Goal: Task Accomplishment & Management: Use online tool/utility

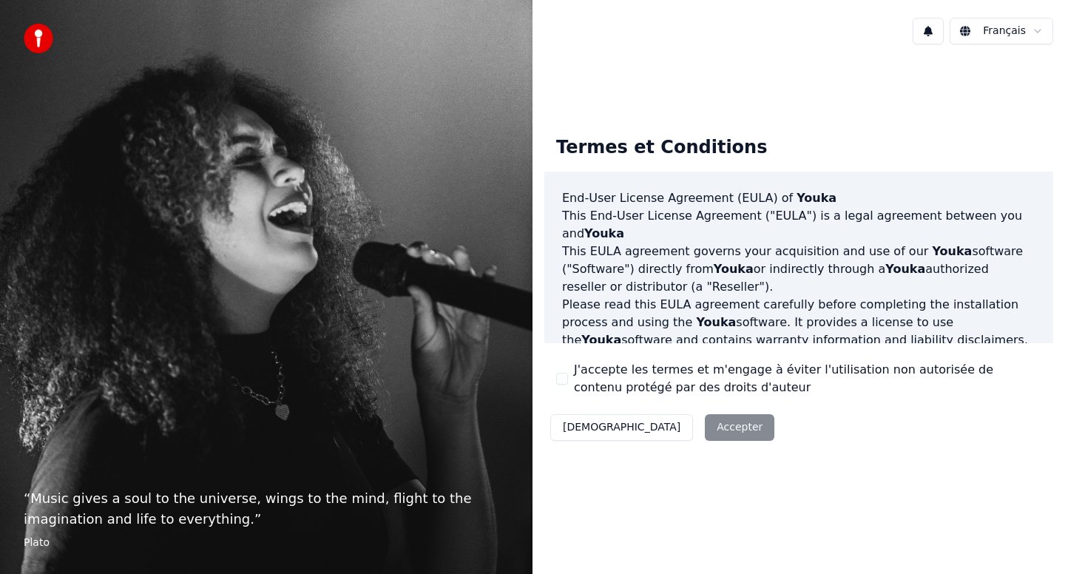
click at [562, 377] on button "J'accepte les termes et m'engage à éviter l'utilisation non autorisée de conten…" at bounding box center [562, 379] width 12 height 12
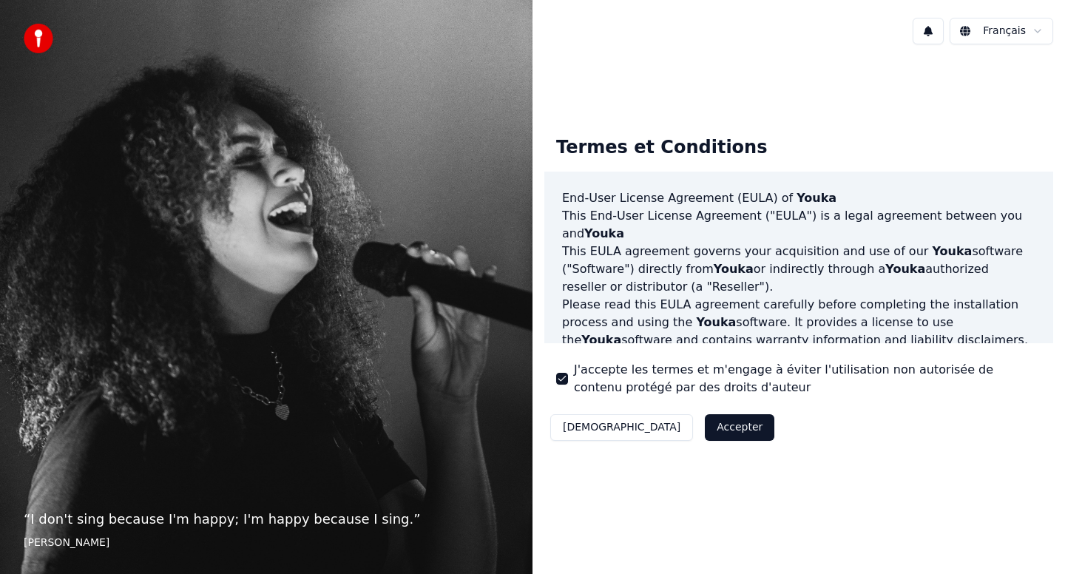
click at [705, 429] on button "Accepter" at bounding box center [739, 427] width 69 height 27
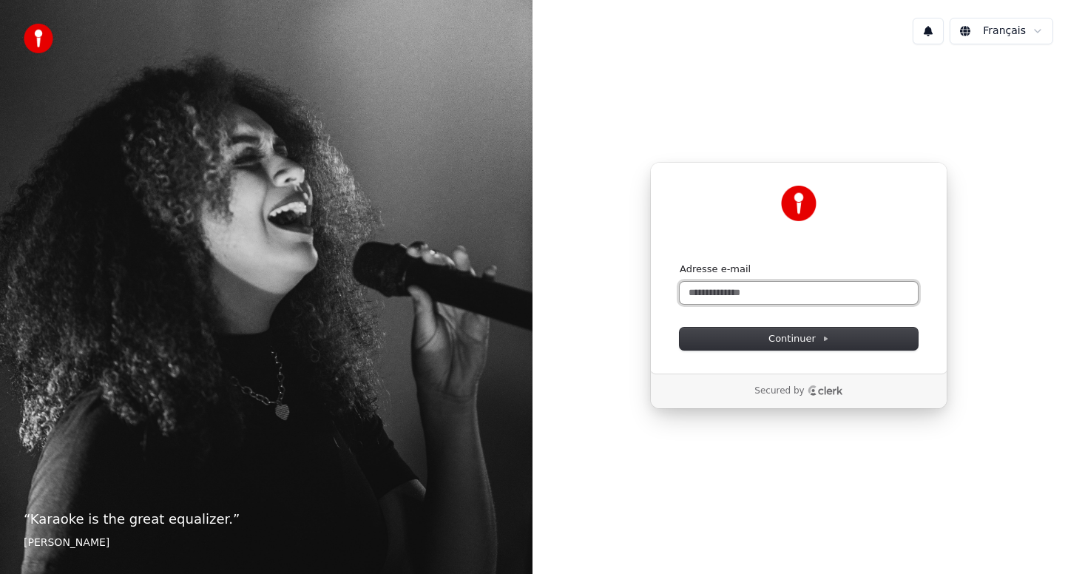
click at [725, 299] on input "Adresse e-mail" at bounding box center [798, 293] width 238 height 22
click at [679, 262] on button "submit" at bounding box center [679, 262] width 0 height 0
type input "**********"
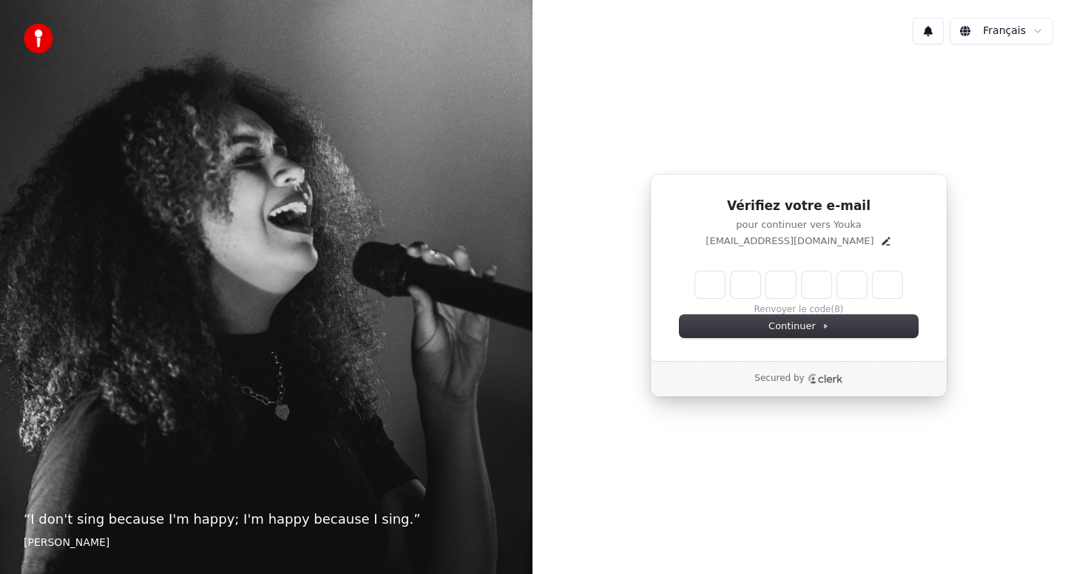
click at [710, 286] on input "Enter verification code" at bounding box center [798, 284] width 207 height 27
type input "******"
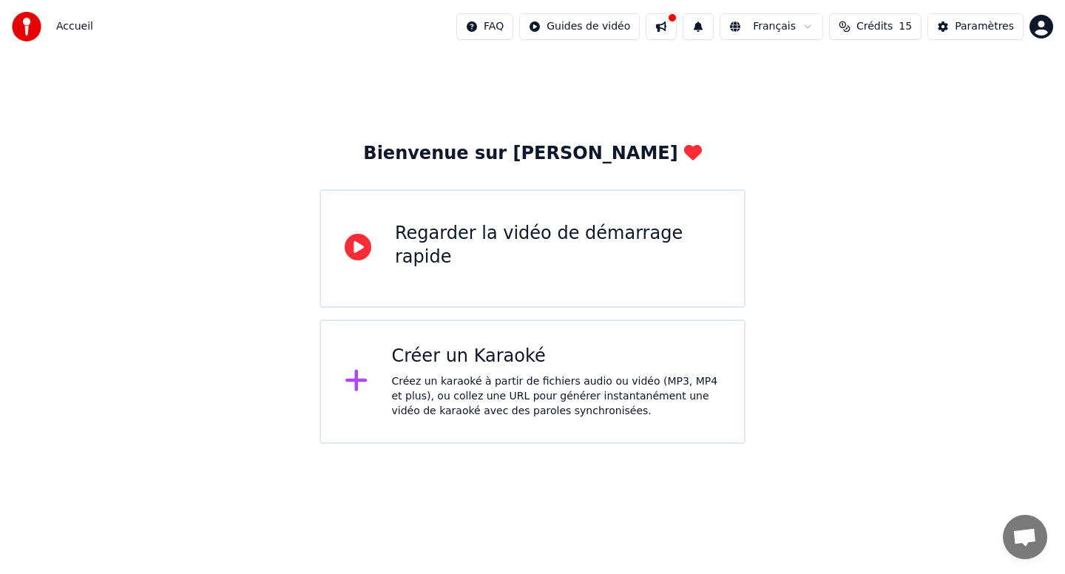
click at [444, 361] on div "Créer un Karaoké" at bounding box center [556, 357] width 329 height 24
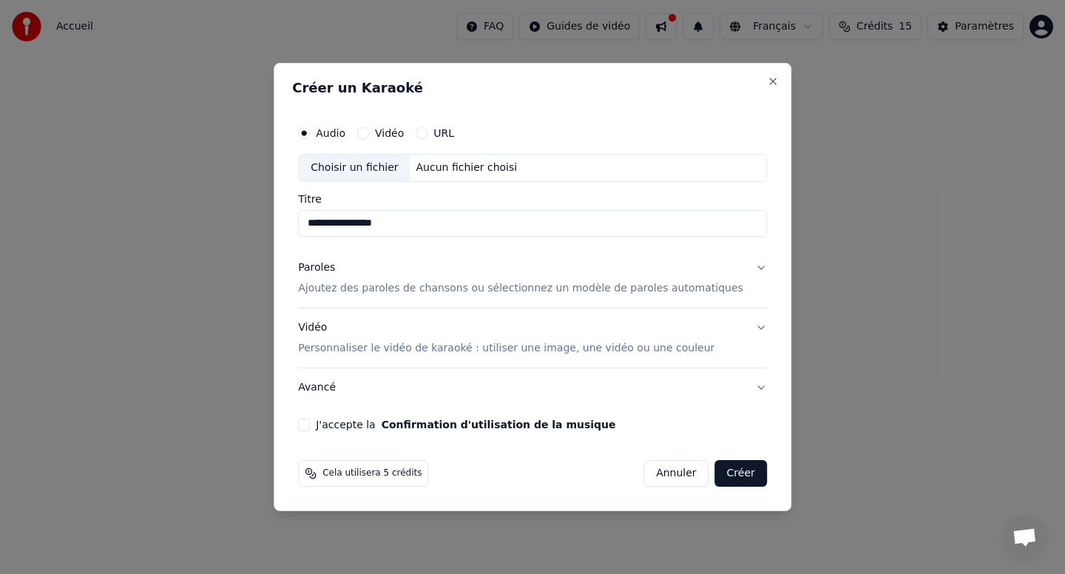
type input "**********"
click at [589, 279] on div "Paroles Ajoutez des paroles de chansons ou sélectionnez un modèle de paroles au…" at bounding box center [520, 277] width 445 height 35
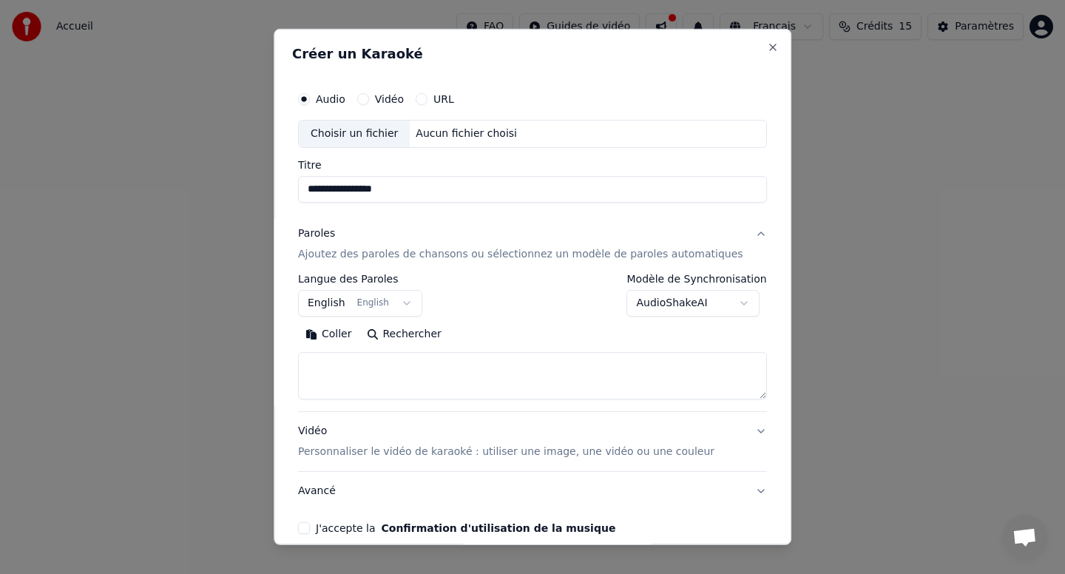
click at [409, 302] on button "English English" at bounding box center [360, 303] width 124 height 27
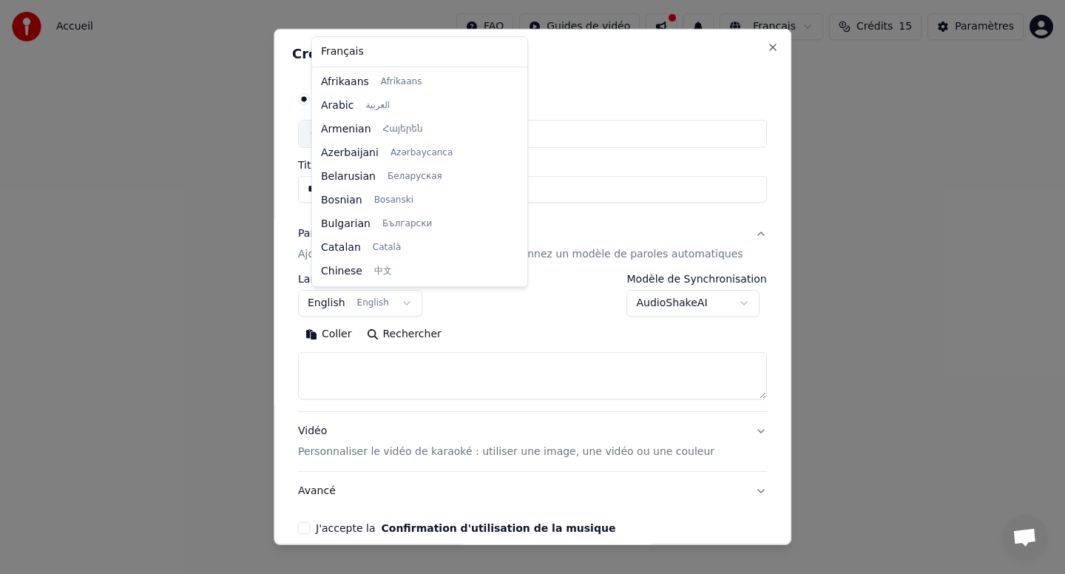
scroll to position [118, 0]
select select "**"
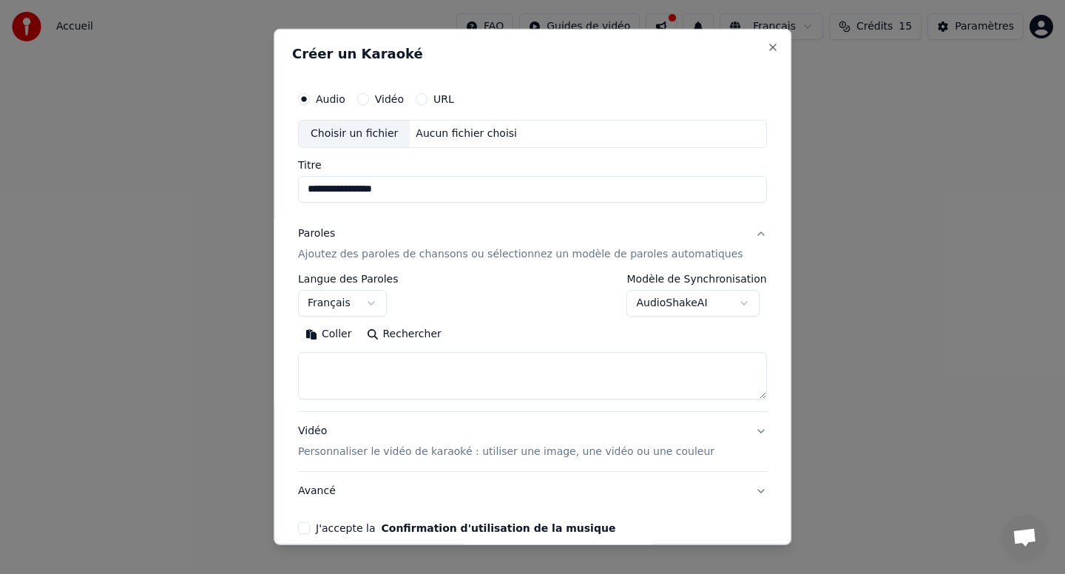
click at [367, 364] on textarea at bounding box center [532, 375] width 469 height 47
type textarea "*"
click at [331, 383] on textarea at bounding box center [518, 375] width 441 height 47
paste textarea "**********"
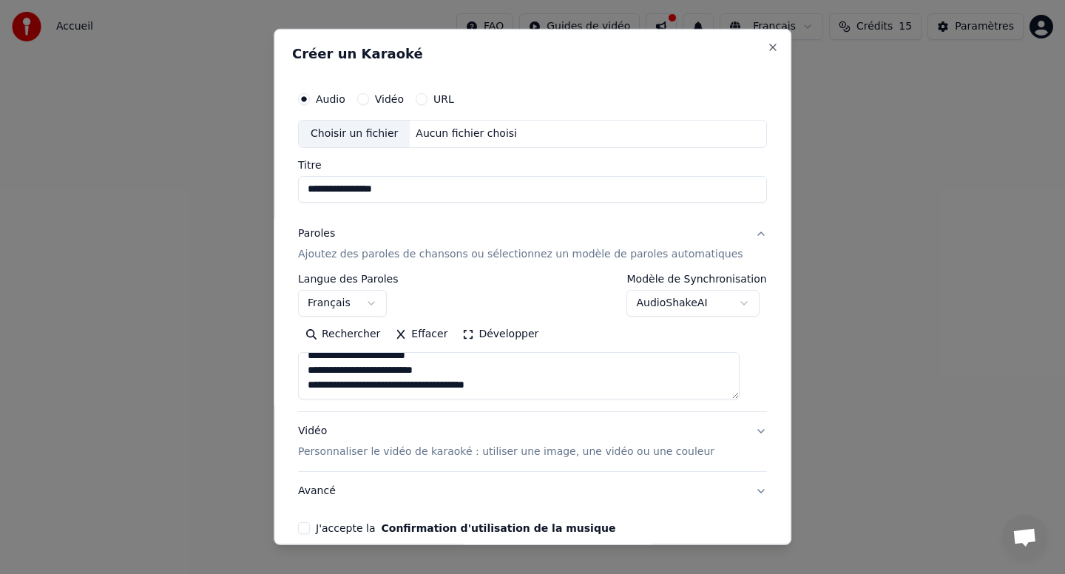
scroll to position [69, 0]
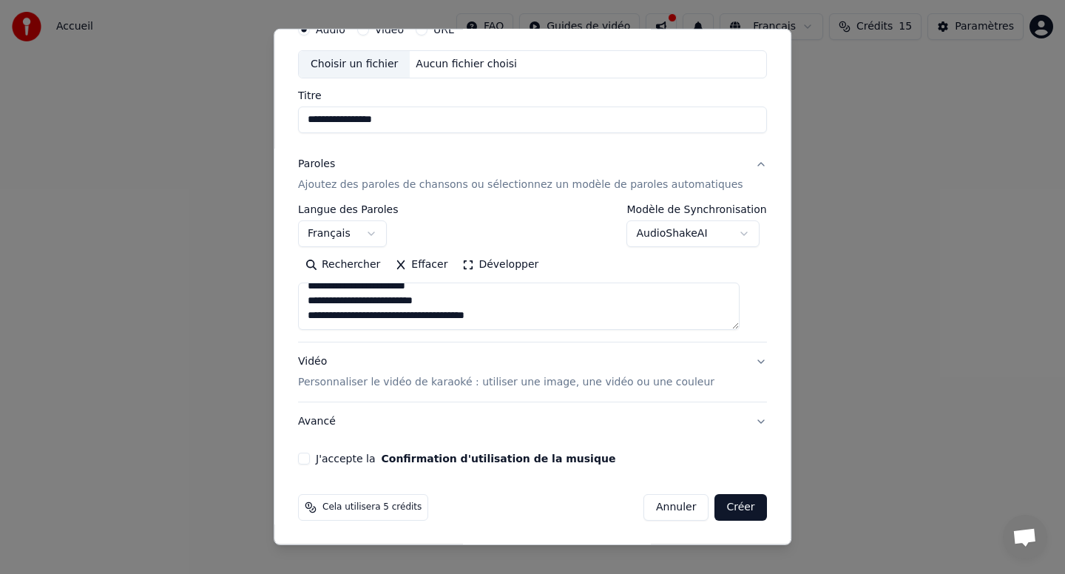
type textarea "**********"
click at [370, 460] on label "J'accepte la Confirmation d'utilisation de la musique" at bounding box center [465, 458] width 299 height 10
click at [310, 460] on button "J'accepte la Confirmation d'utilisation de la musique" at bounding box center [304, 458] width 12 height 12
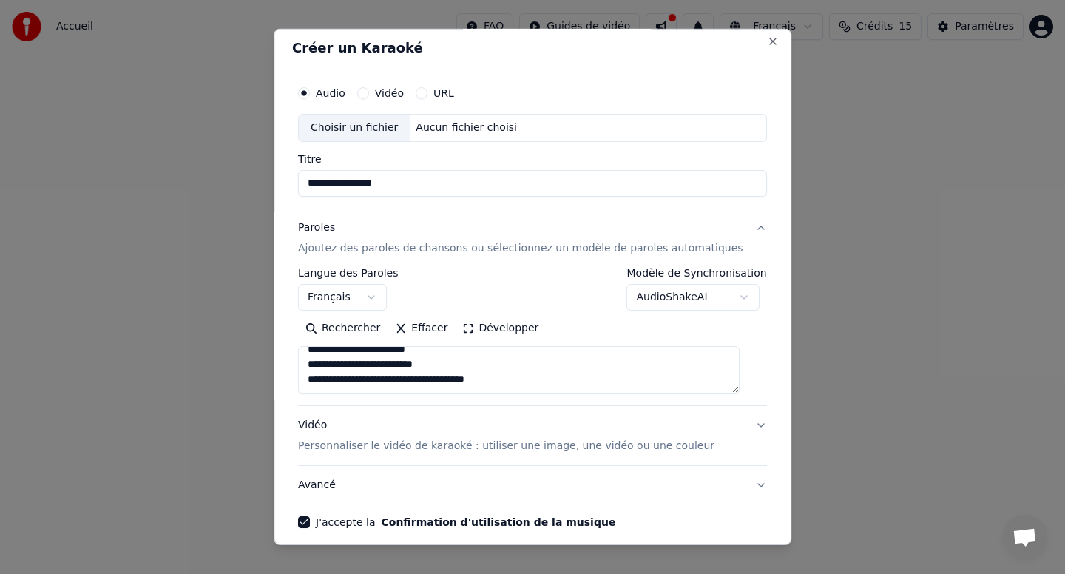
scroll to position [4, 0]
click at [427, 95] on button "URL" at bounding box center [422, 95] width 12 height 12
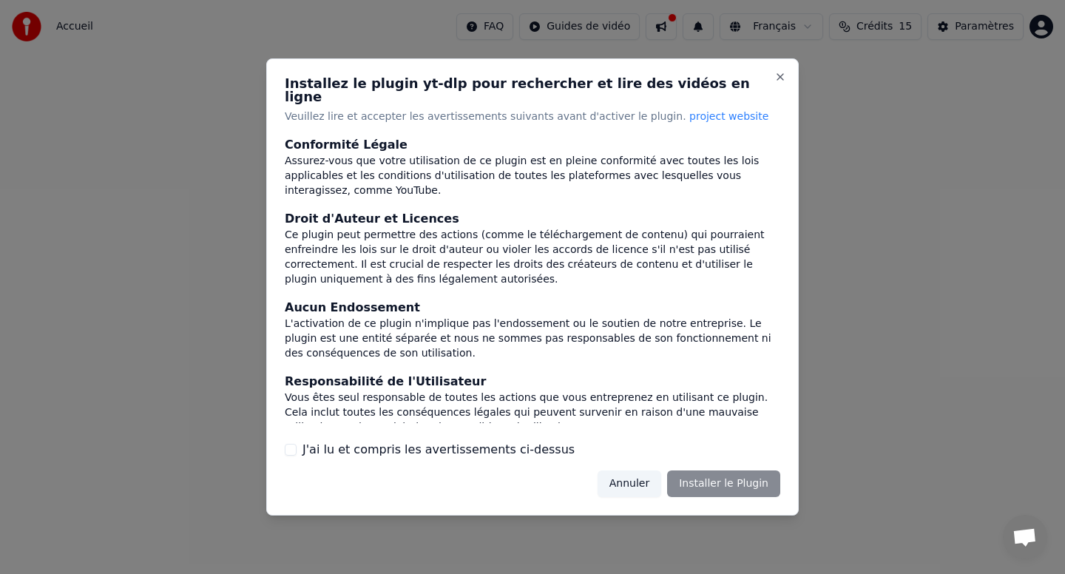
click at [396, 444] on label "J'ai lu et compris les avertissements ci-dessus" at bounding box center [438, 450] width 272 height 18
click at [296, 444] on button "J'ai lu et compris les avertissements ci-dessus" at bounding box center [291, 450] width 12 height 12
click at [696, 474] on button "Installer le Plugin" at bounding box center [723, 483] width 113 height 27
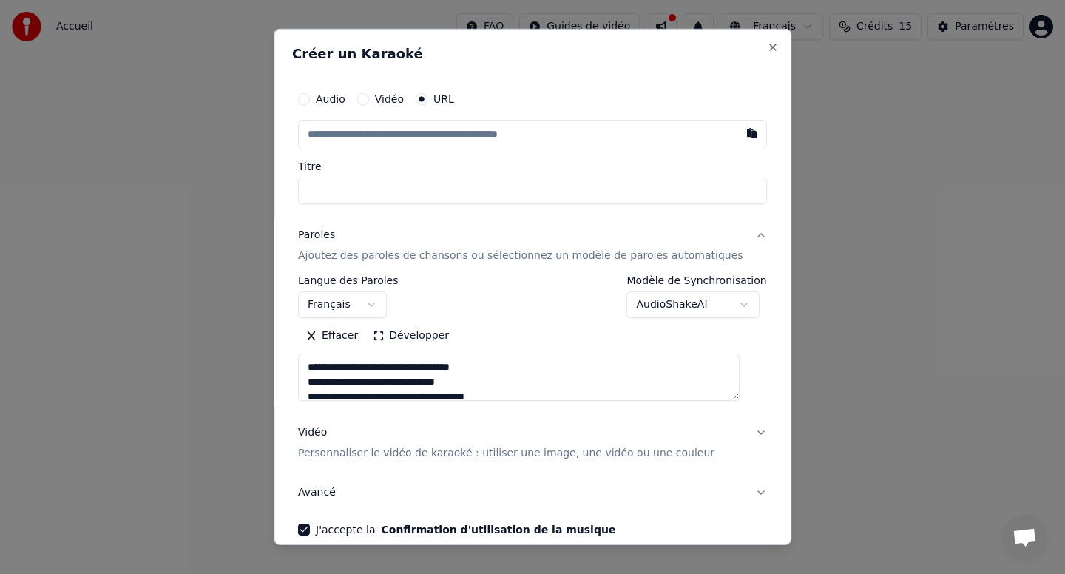
paste input "**********"
type input "**********"
click at [359, 188] on input "Titre" at bounding box center [532, 190] width 469 height 27
type input "**********"
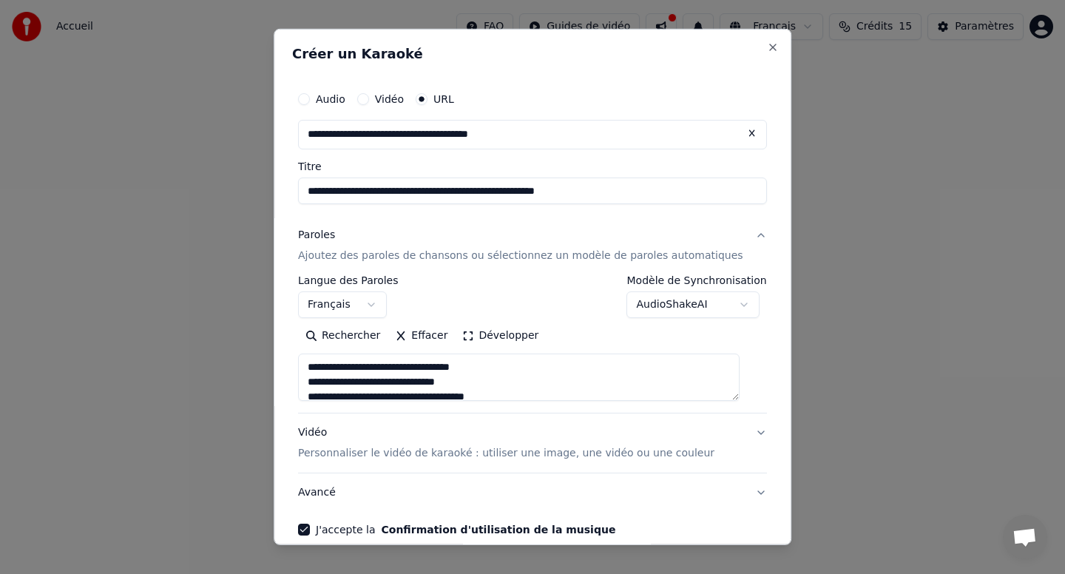
click at [361, 194] on input "**********" at bounding box center [532, 190] width 469 height 27
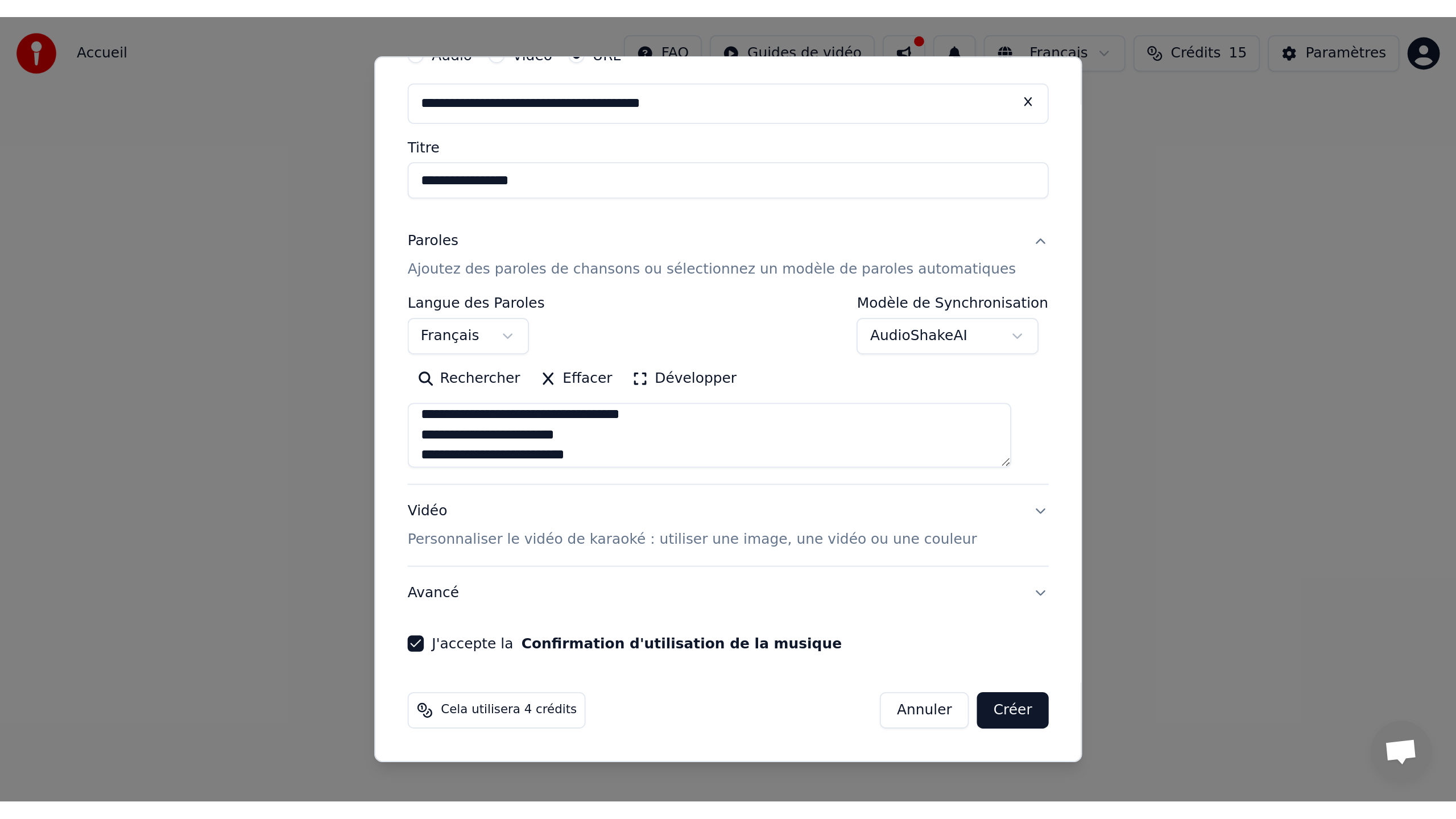
scroll to position [224, 0]
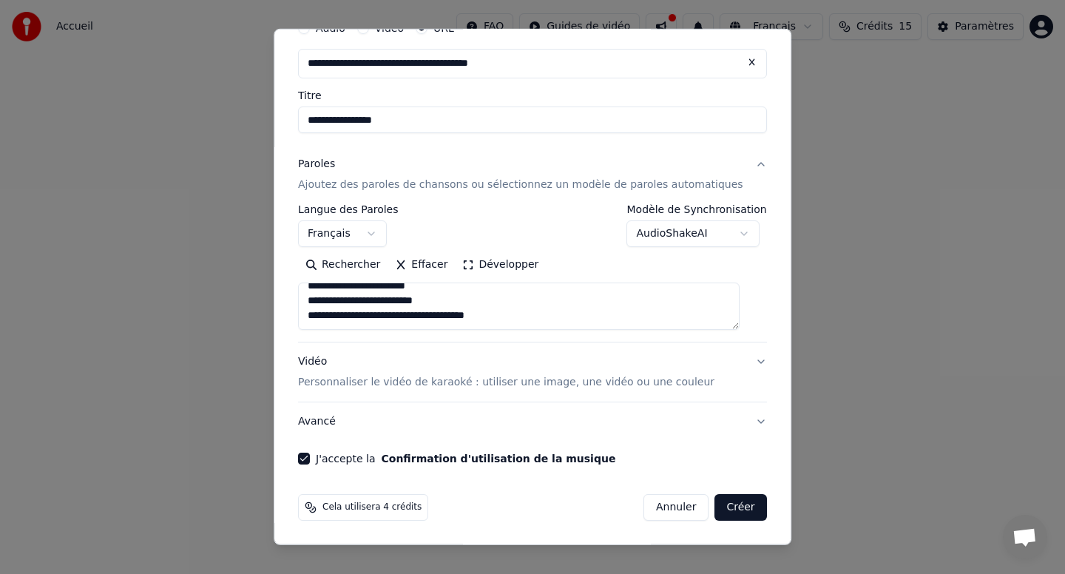
type input "**********"
click at [739, 512] on button "Créer" at bounding box center [741, 507] width 52 height 27
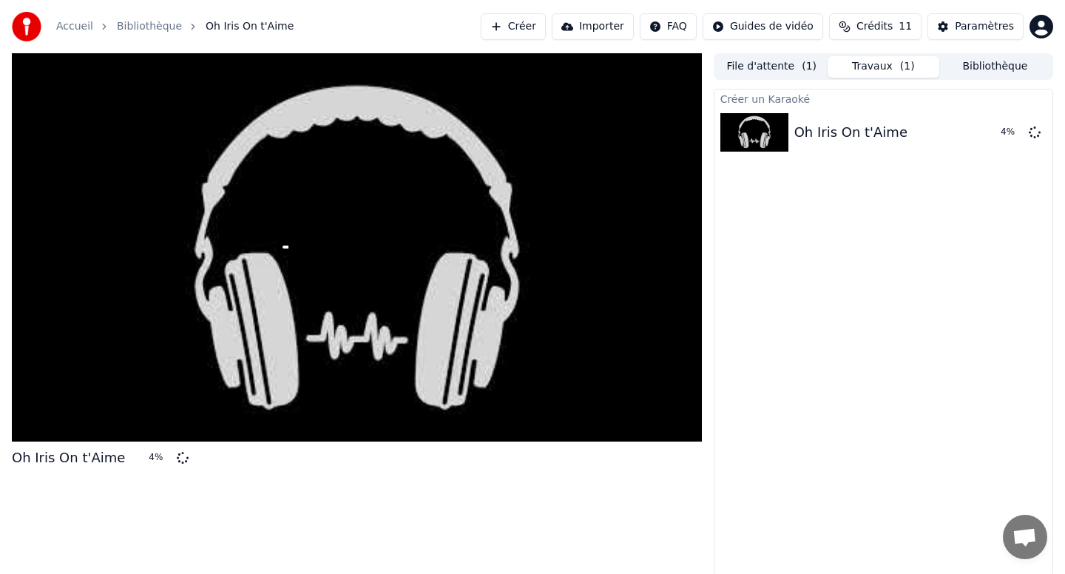
click at [802, 273] on div "Créer un Karaoké Oh Iris On t'Aime 4 %" at bounding box center [882, 333] width 339 height 488
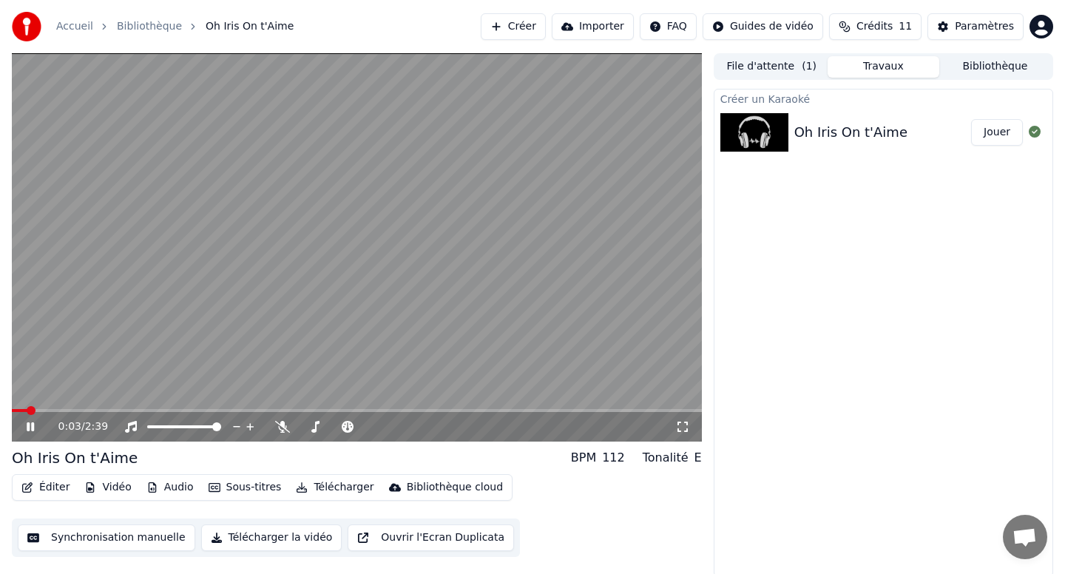
click at [358, 248] on video at bounding box center [357, 247] width 690 height 388
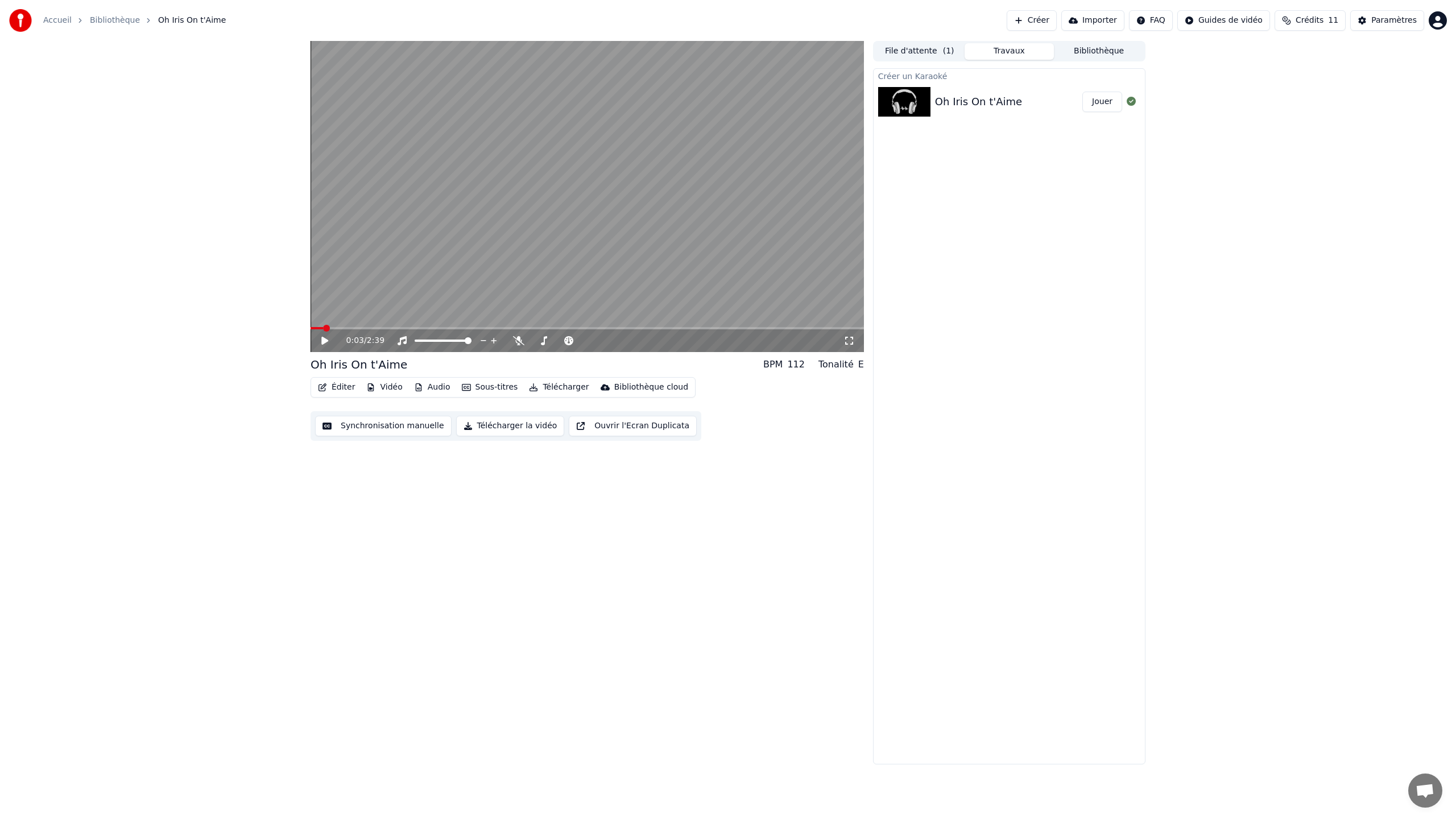
click at [818, 339] on icon at bounding box center [848, 341] width 12 height 9
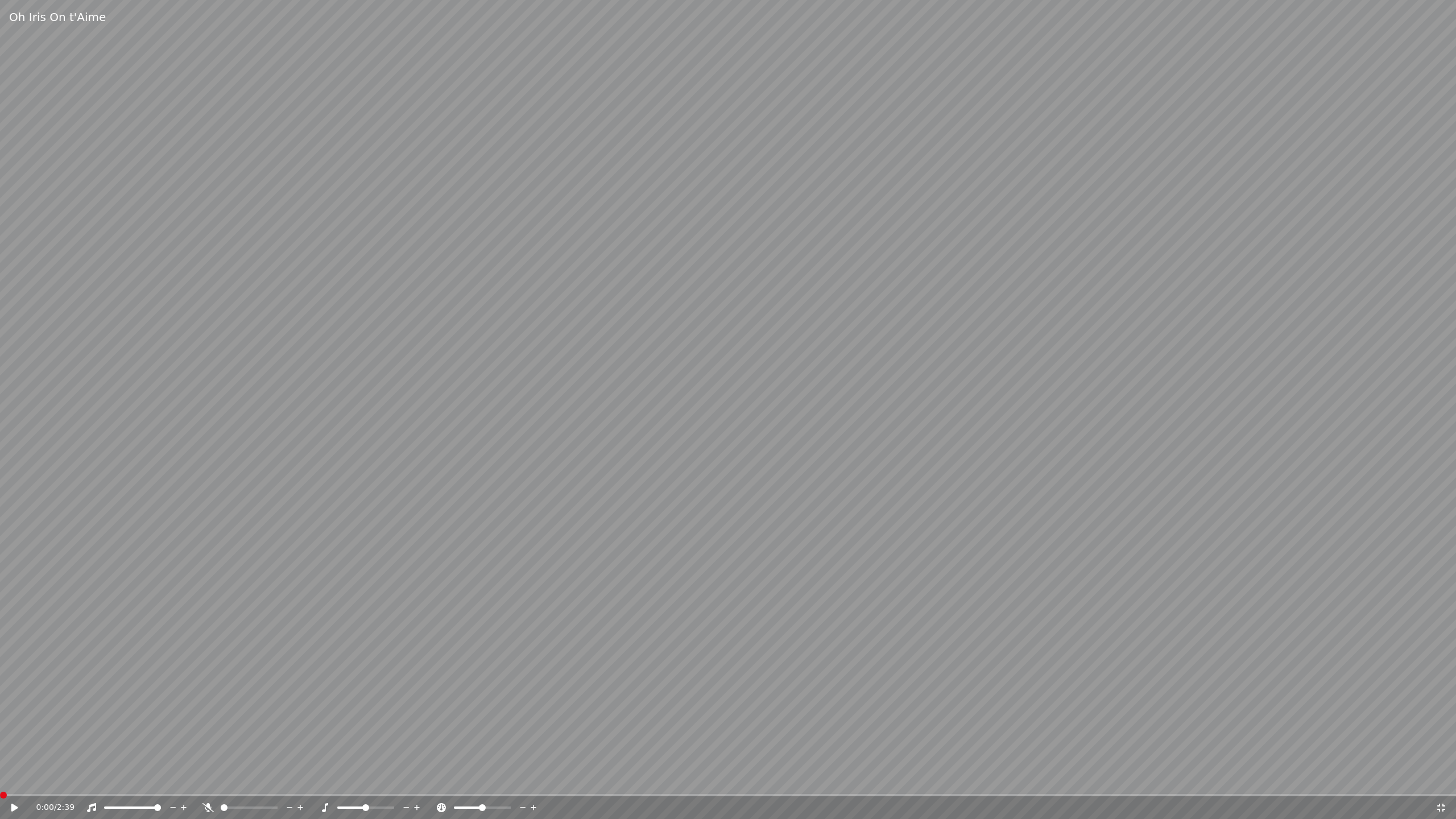
click at [0, 441] on span at bounding box center [0, 794] width 0 height 2
click at [0, 441] on span at bounding box center [3, 794] width 7 height 7
click at [340, 441] on video at bounding box center [728, 409] width 1456 height 819
click at [23, 441] on icon at bounding box center [22, 807] width 27 height 9
click at [118, 441] on span at bounding box center [111, 807] width 14 height 2
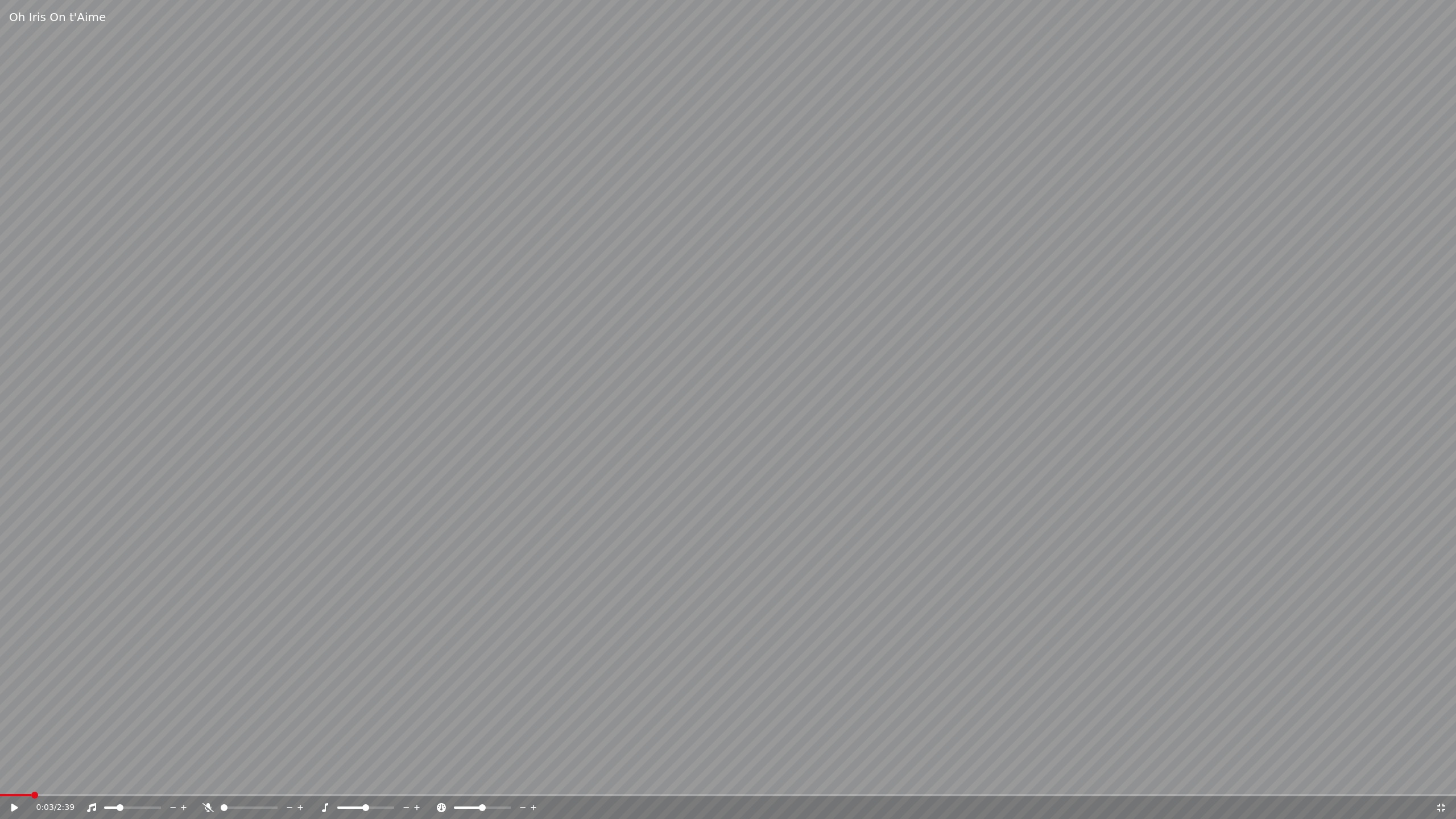
drag, startPoint x: 12, startPoint y: 797, endPoint x: 3, endPoint y: 792, distance: 10.3
click at [3, 441] on div "Oh Iris On t'Aime 0:03 / 2:39" at bounding box center [728, 409] width 1456 height 819
drag, startPoint x: 10, startPoint y: 796, endPoint x: 0, endPoint y: 794, distance: 10.2
click at [0, 441] on div "0:04 / 2:39" at bounding box center [728, 806] width 1456 height 25
click at [11, 441] on span at bounding box center [22, 794] width 43 height 2
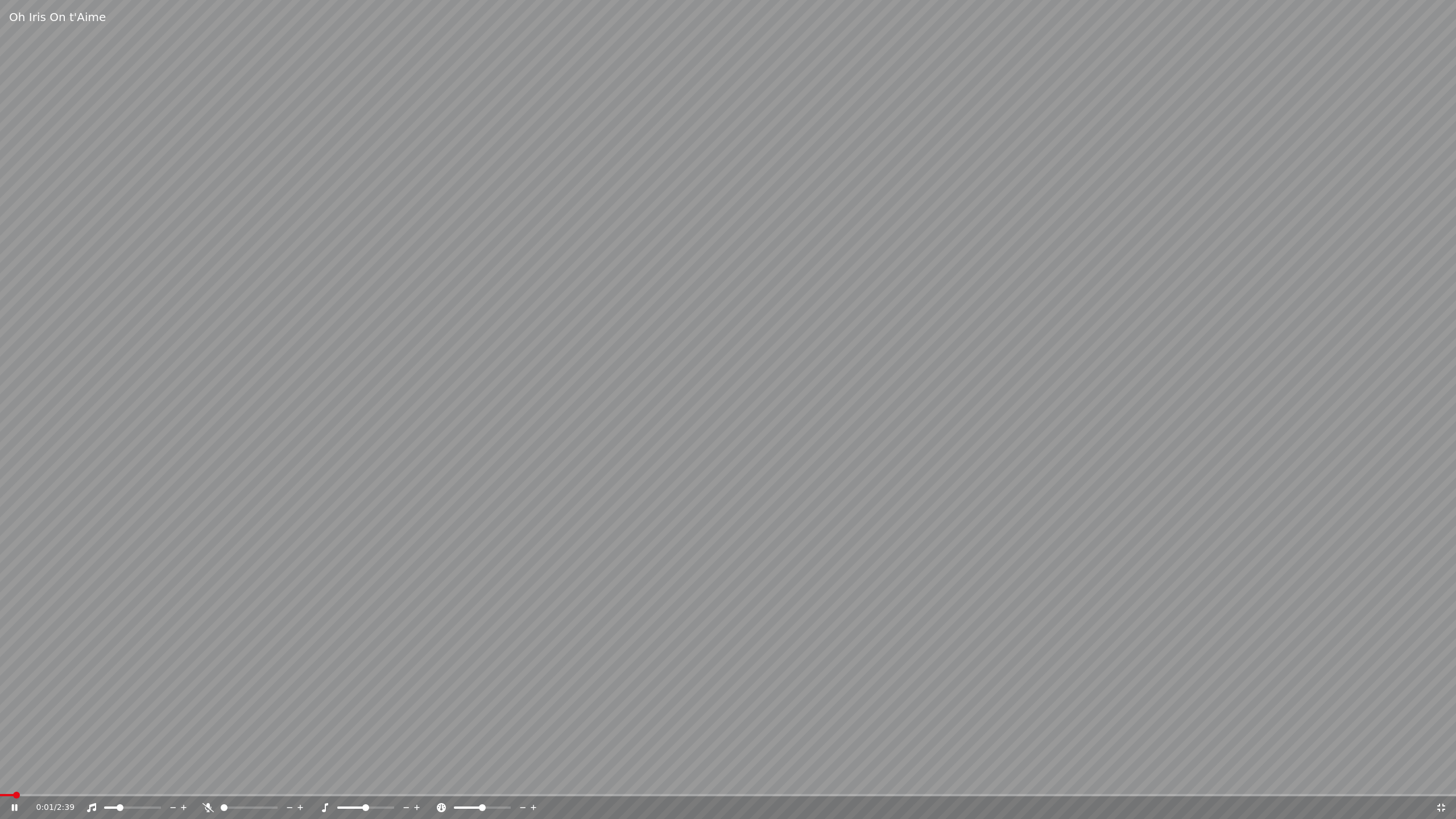
click at [13, 441] on icon at bounding box center [15, 807] width 5 height 7
click at [0, 441] on span at bounding box center [3, 794] width 7 height 7
click at [146, 441] on video at bounding box center [728, 409] width 1456 height 819
click at [235, 441] on video at bounding box center [728, 409] width 1456 height 819
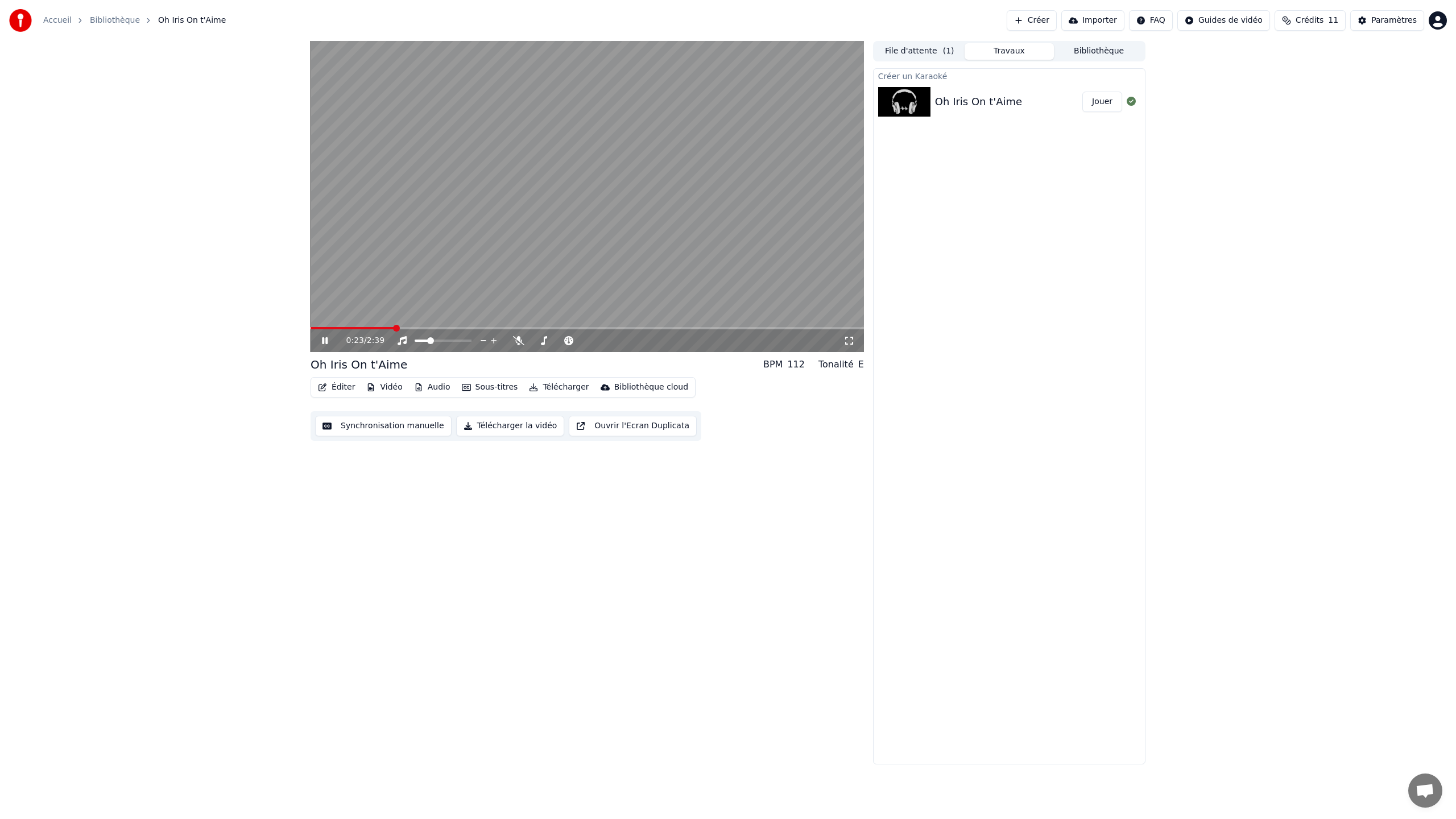
click at [399, 278] on video at bounding box center [587, 196] width 553 height 311
click at [383, 433] on button "Synchronisation manuelle" at bounding box center [383, 425] width 136 height 21
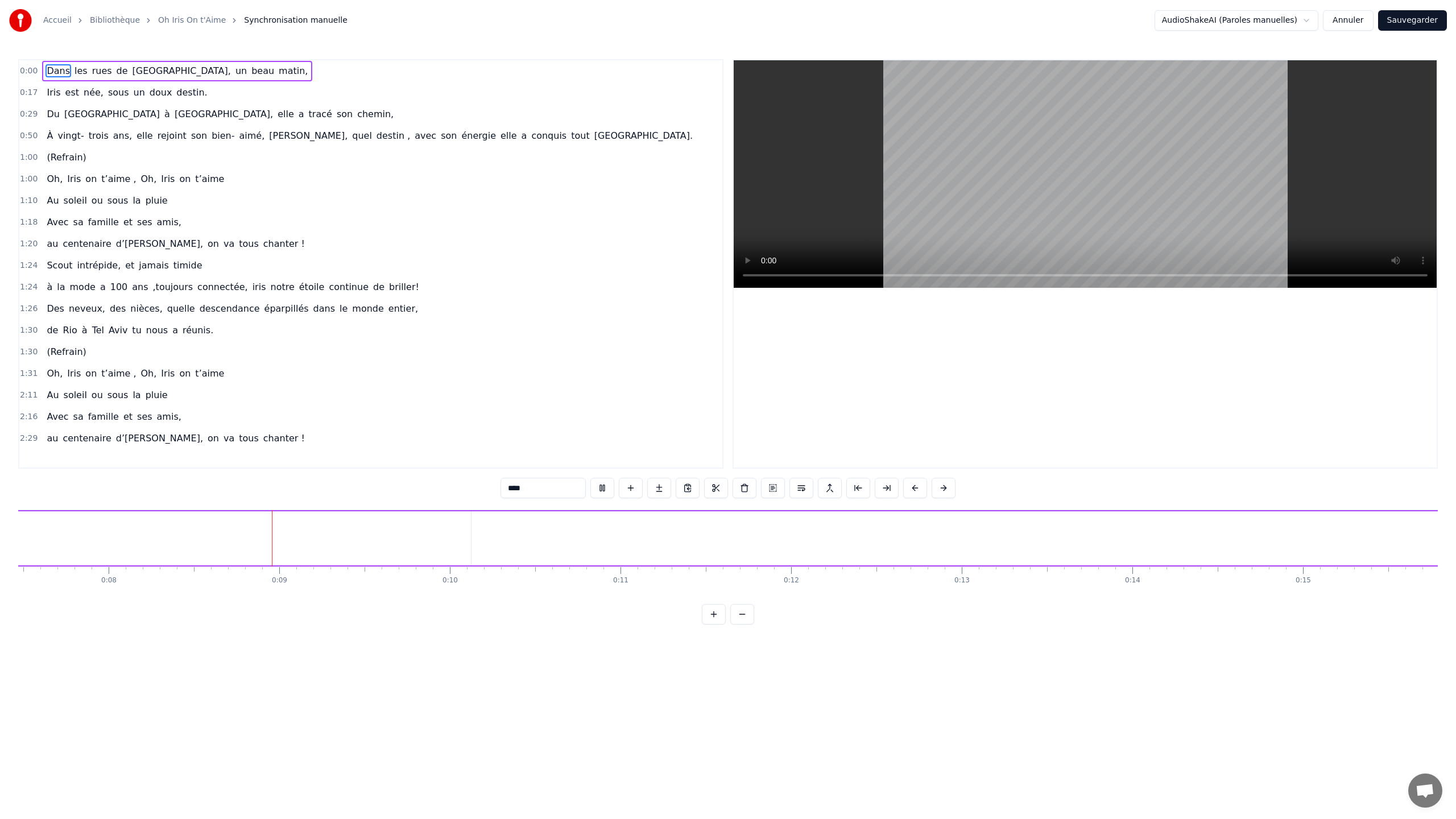
scroll to position [0, 1349]
drag, startPoint x: 241, startPoint y: 551, endPoint x: 232, endPoint y: 516, distance: 36.1
type input "****"
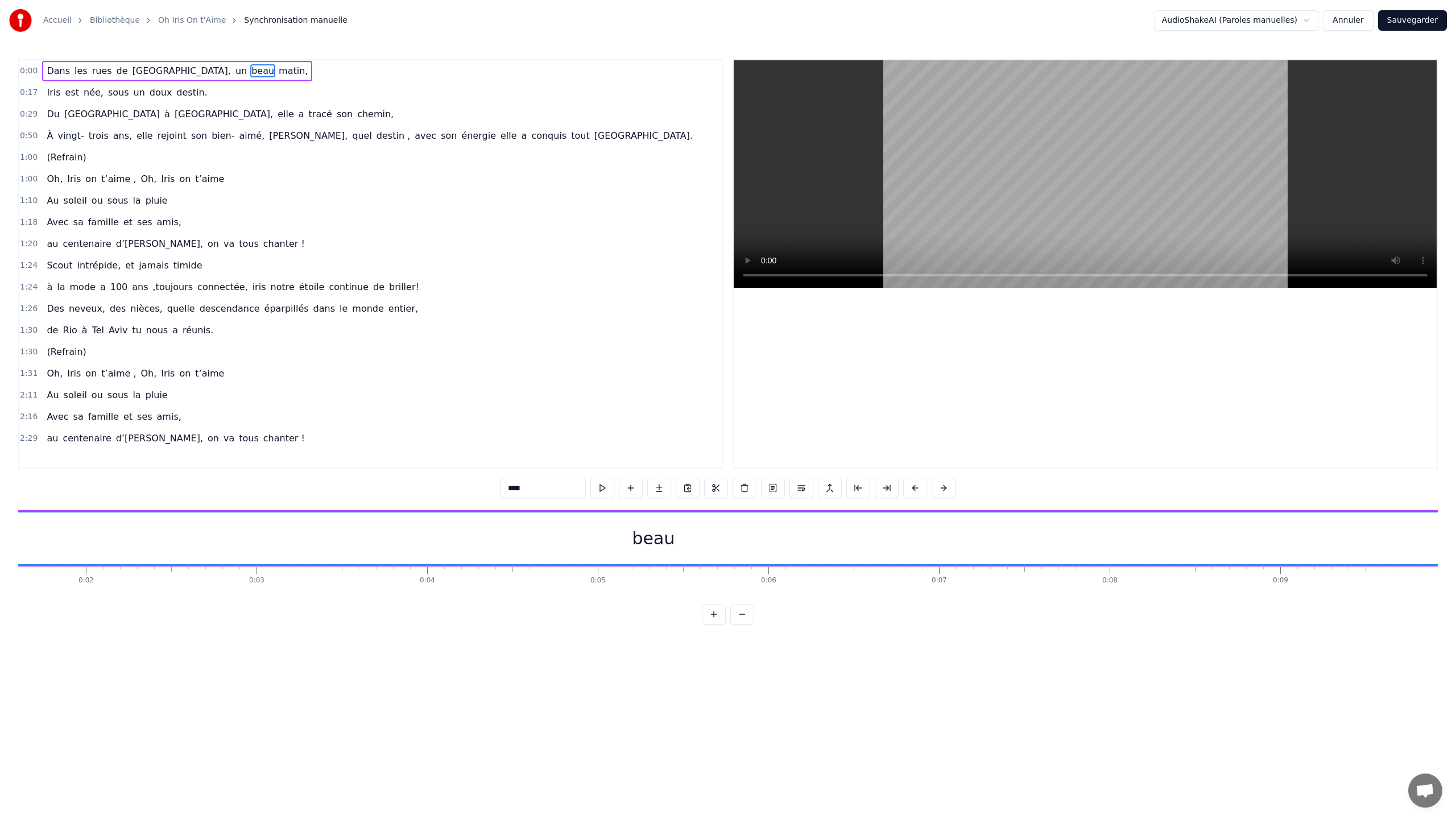
scroll to position [0, 25]
click at [60, 71] on span "Dans" at bounding box center [58, 71] width 25 height 13
type input "****"
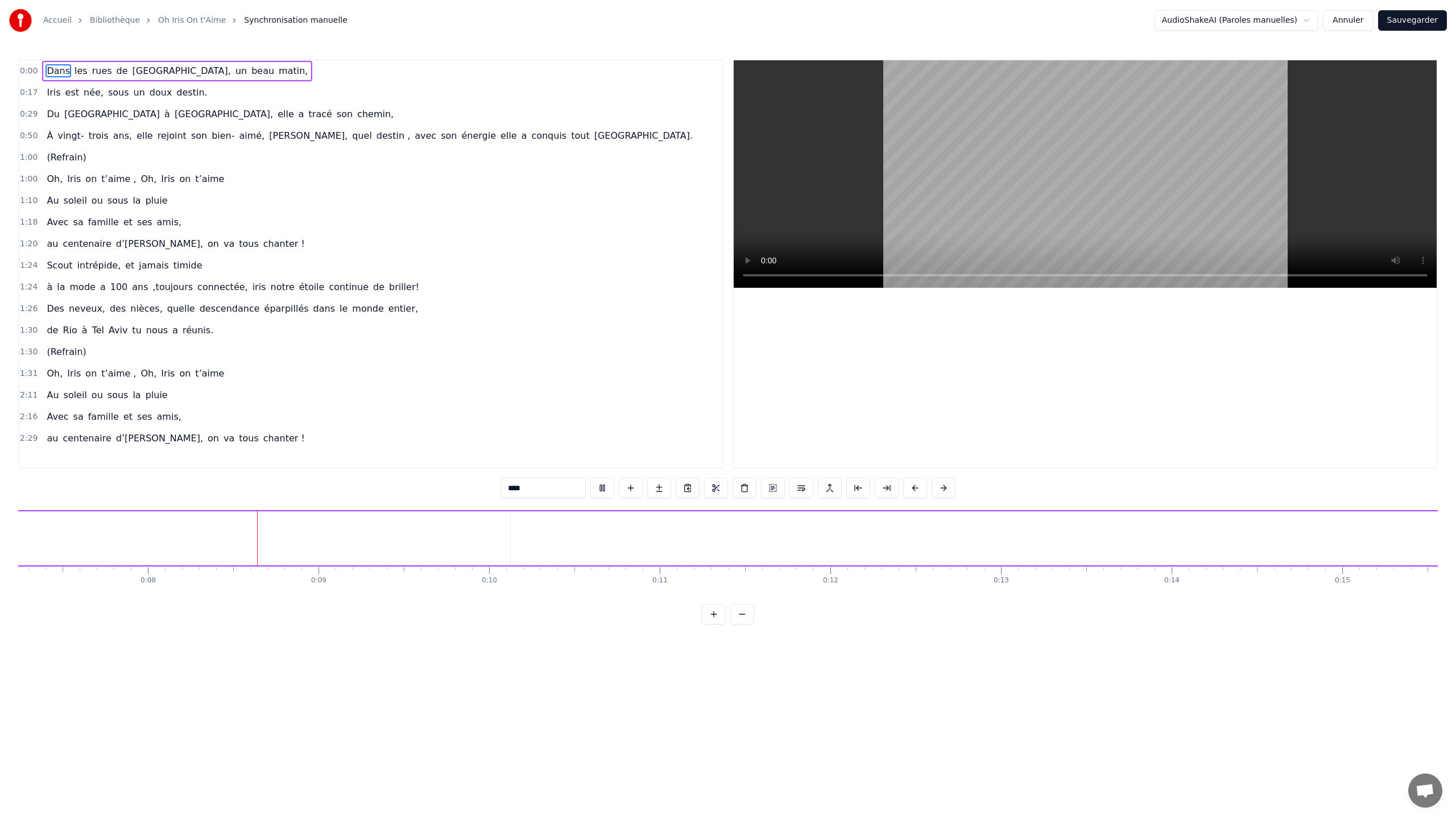
scroll to position [0, 1308]
drag, startPoint x: 58, startPoint y: 71, endPoint x: 238, endPoint y: 531, distance: 494.0
click at [238, 441] on div "0:00 Dans les rues de Milan, un beau matin, 0:17 Iris est née, sous un doux des…" at bounding box center [728, 341] width 1419 height 565
click at [525, 441] on input "****" at bounding box center [543, 488] width 85 height 21
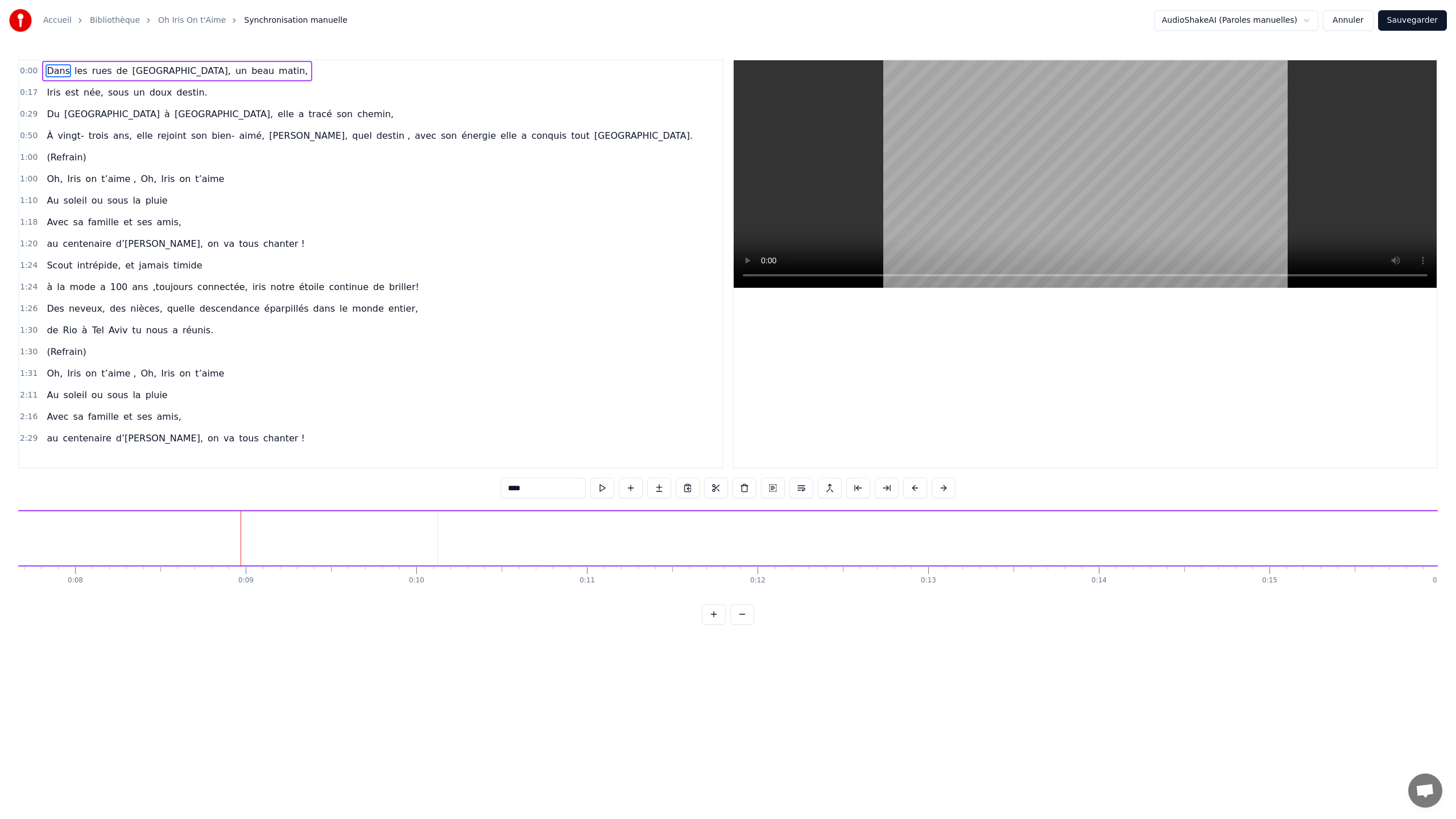
click at [525, 441] on input "****" at bounding box center [543, 488] width 85 height 21
click at [531, 441] on input "****" at bounding box center [543, 488] width 85 height 21
click at [603, 441] on button at bounding box center [601, 488] width 24 height 21
drag, startPoint x: 30, startPoint y: 535, endPoint x: 66, endPoint y: 541, distance: 36.5
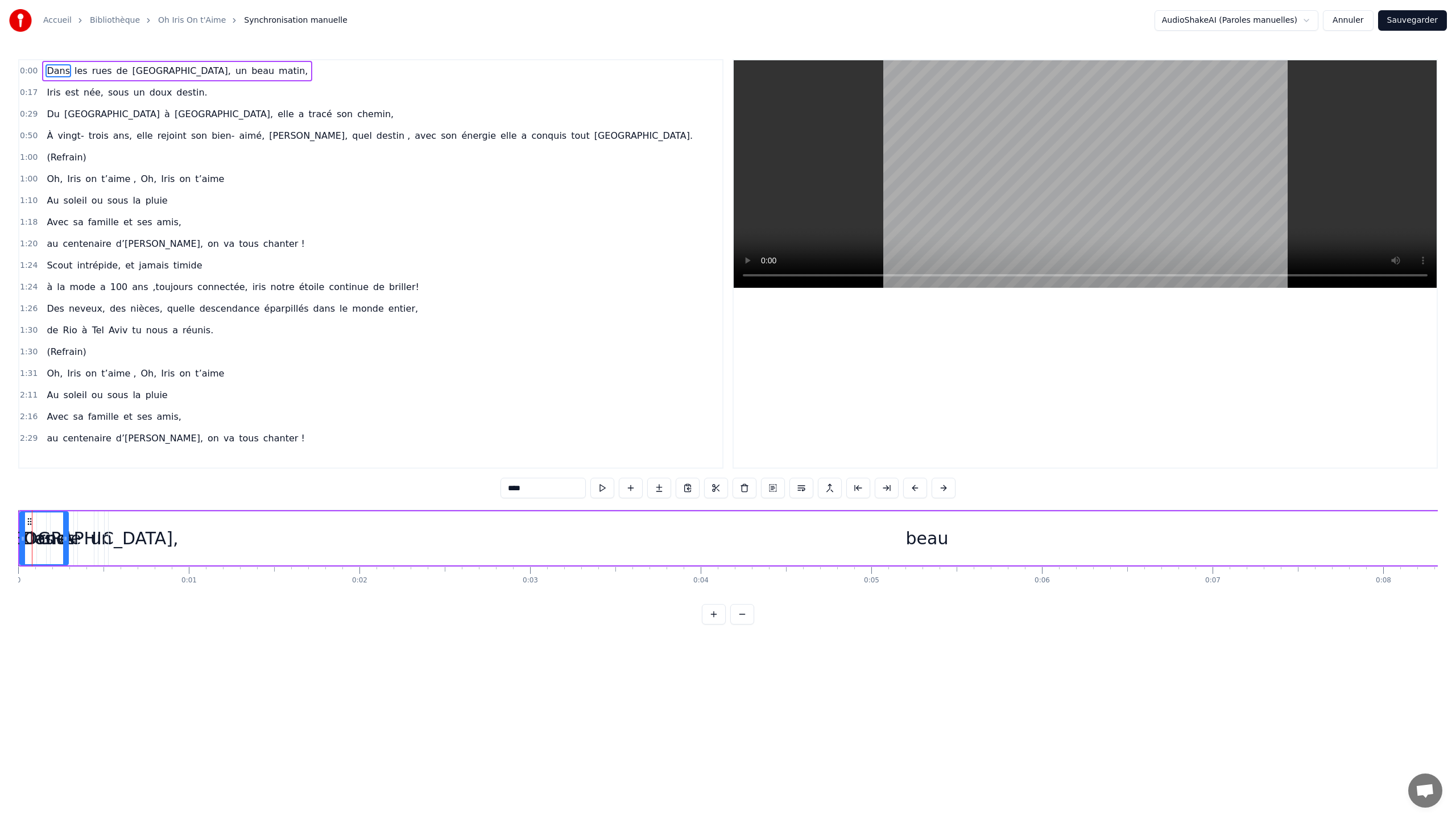
click at [66, 441] on icon at bounding box center [65, 538] width 5 height 9
drag, startPoint x: 22, startPoint y: 524, endPoint x: 31, endPoint y: 525, distance: 9.1
click at [31, 441] on div at bounding box center [32, 538] width 5 height 52
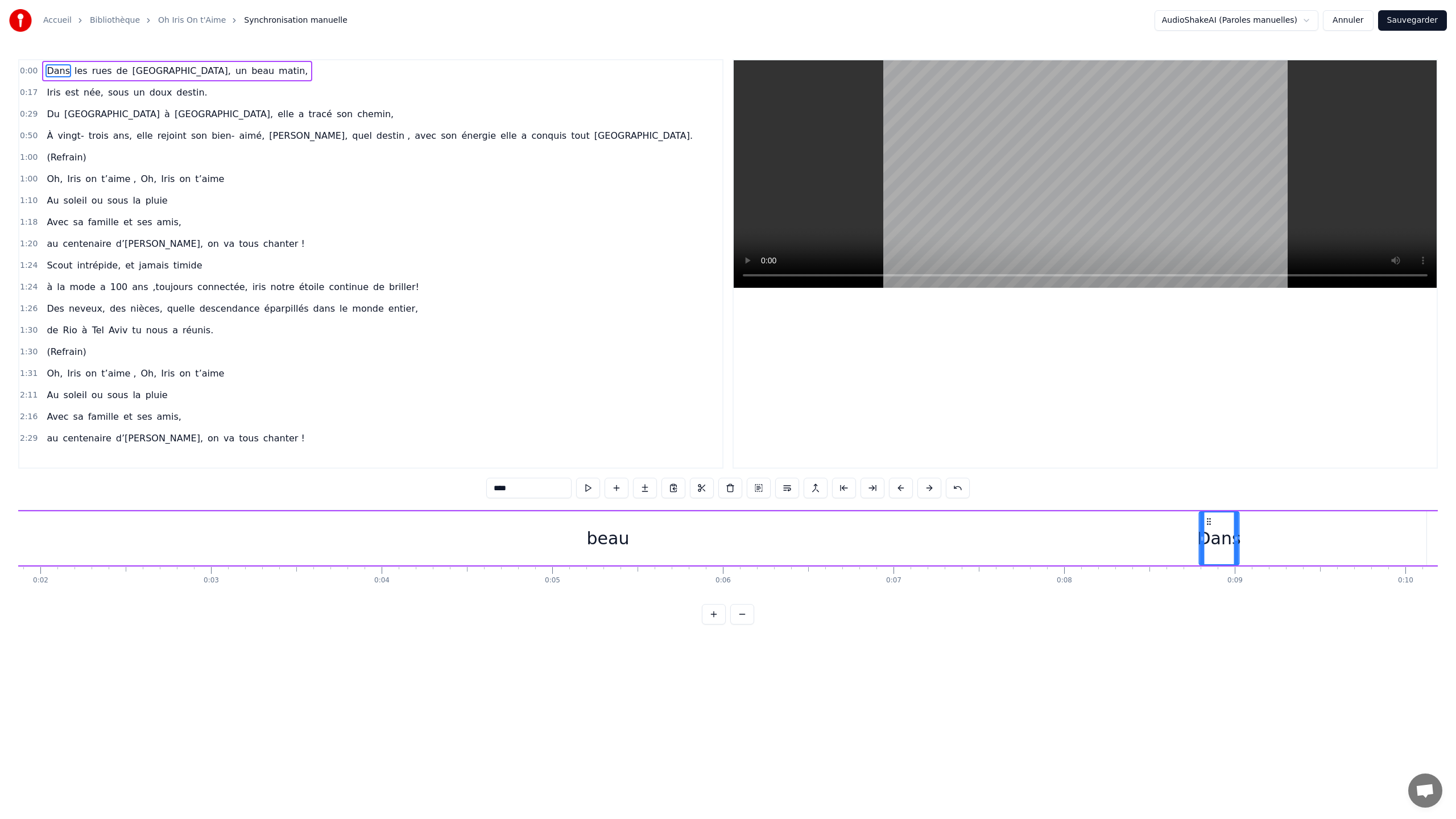
scroll to position [0, 320]
drag, startPoint x: 38, startPoint y: 522, endPoint x: 1071, endPoint y: 517, distance: 1033.0
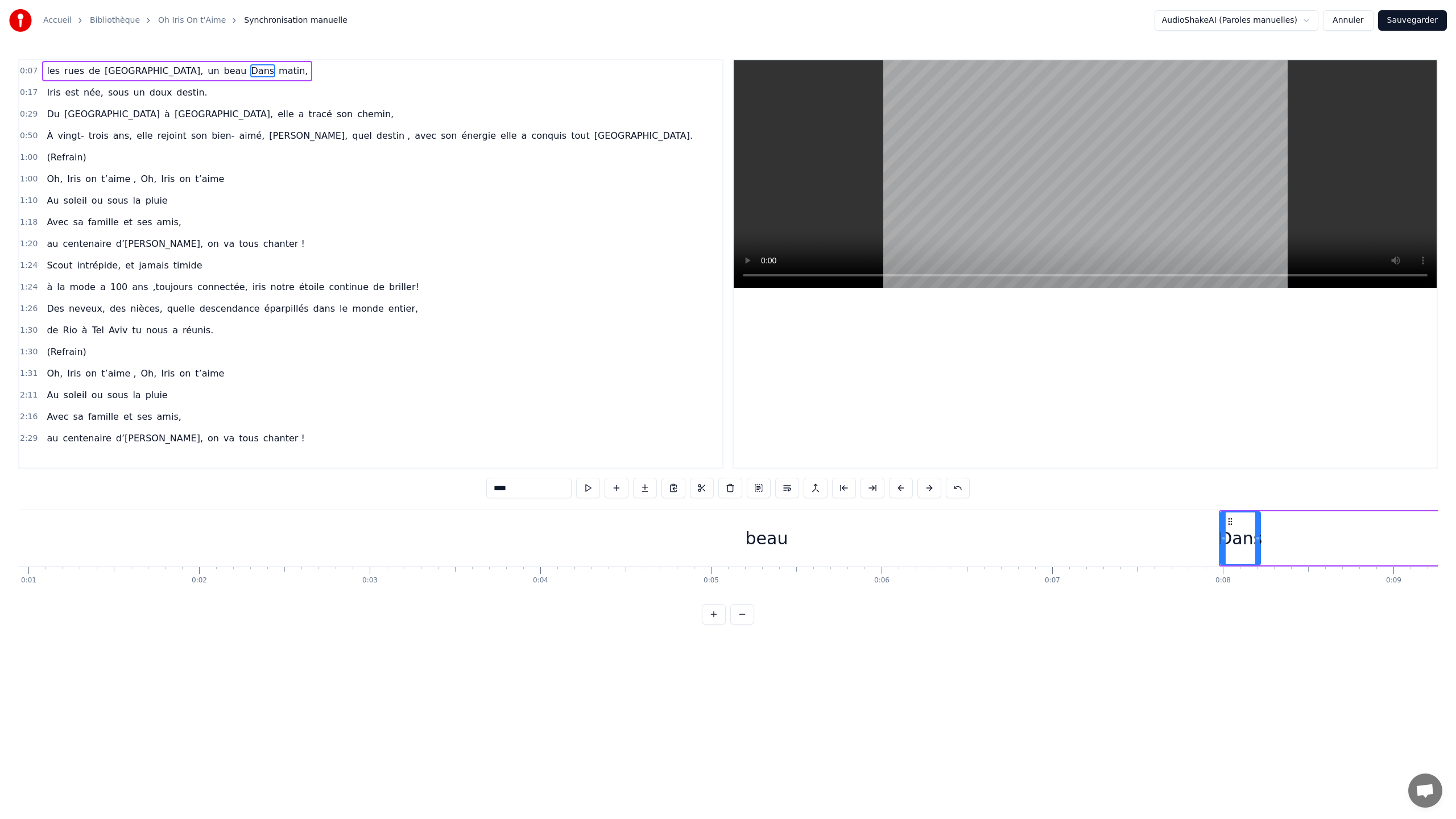
scroll to position [0, 0]
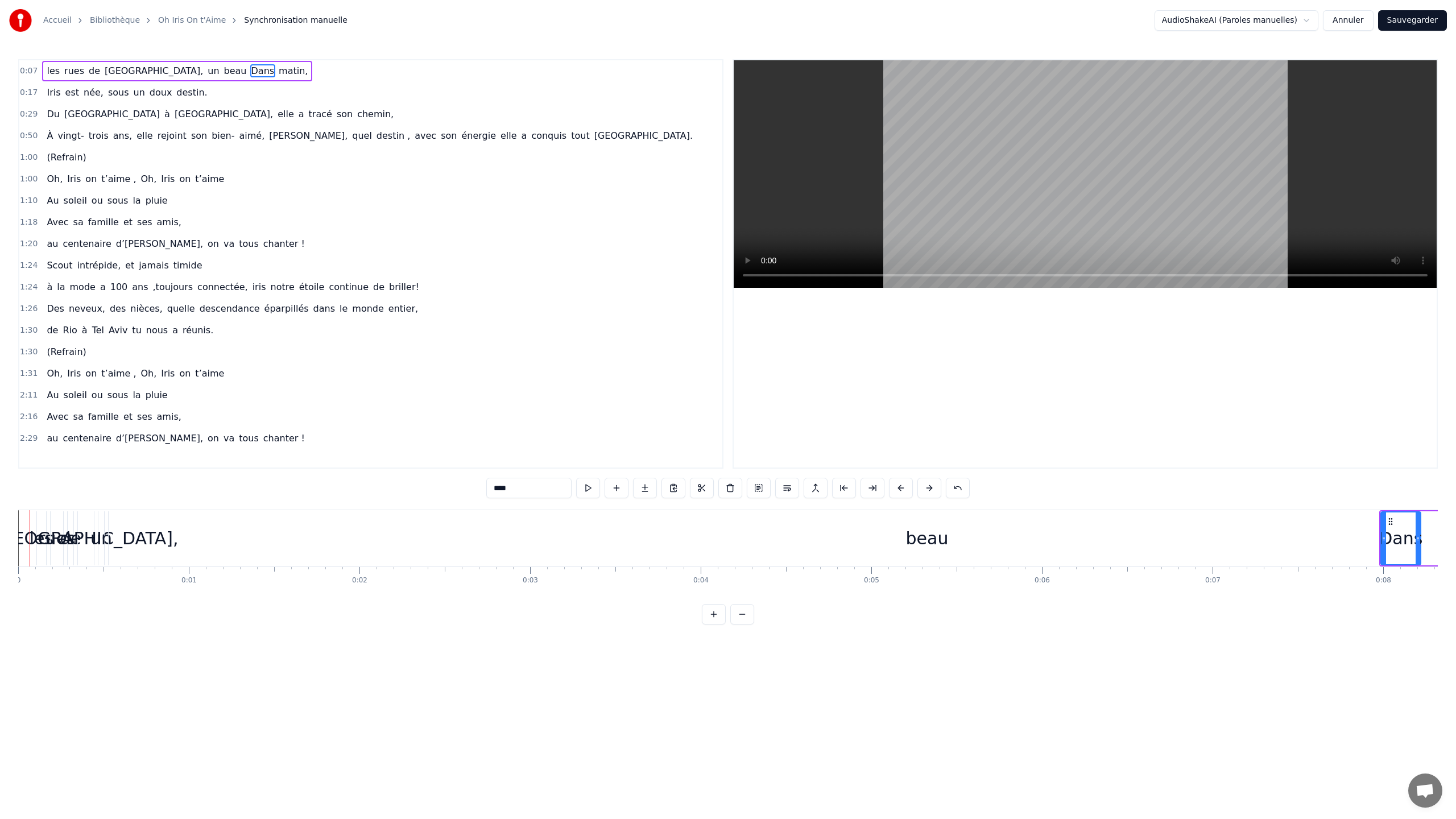
drag, startPoint x: 34, startPoint y: 528, endPoint x: 52, endPoint y: 534, distance: 19.0
click at [37, 441] on div "les" at bounding box center [41, 538] width 24 height 25
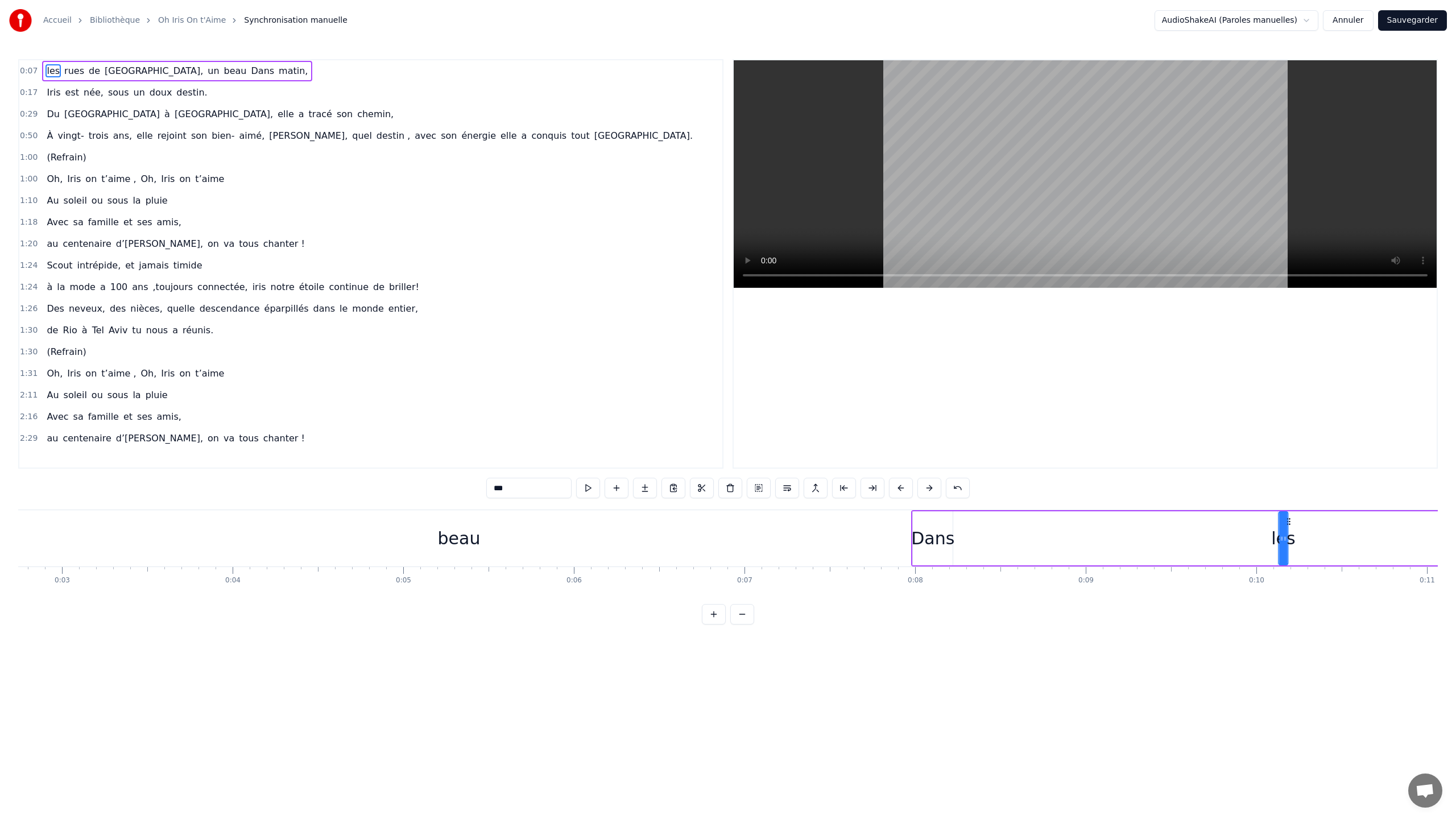
scroll to position [0, 505]
drag, startPoint x: 47, startPoint y: 519, endPoint x: 932, endPoint y: 514, distance: 885.0
drag, startPoint x: 57, startPoint y: 73, endPoint x: 877, endPoint y: 592, distance: 970.4
click at [818, 441] on div "0:08 rues de Milan, un beau Dans les matin, 0:17 Iris est née, sous un doux des…" at bounding box center [728, 341] width 1419 height 565
click at [53, 67] on span "rues" at bounding box center [56, 71] width 22 height 13
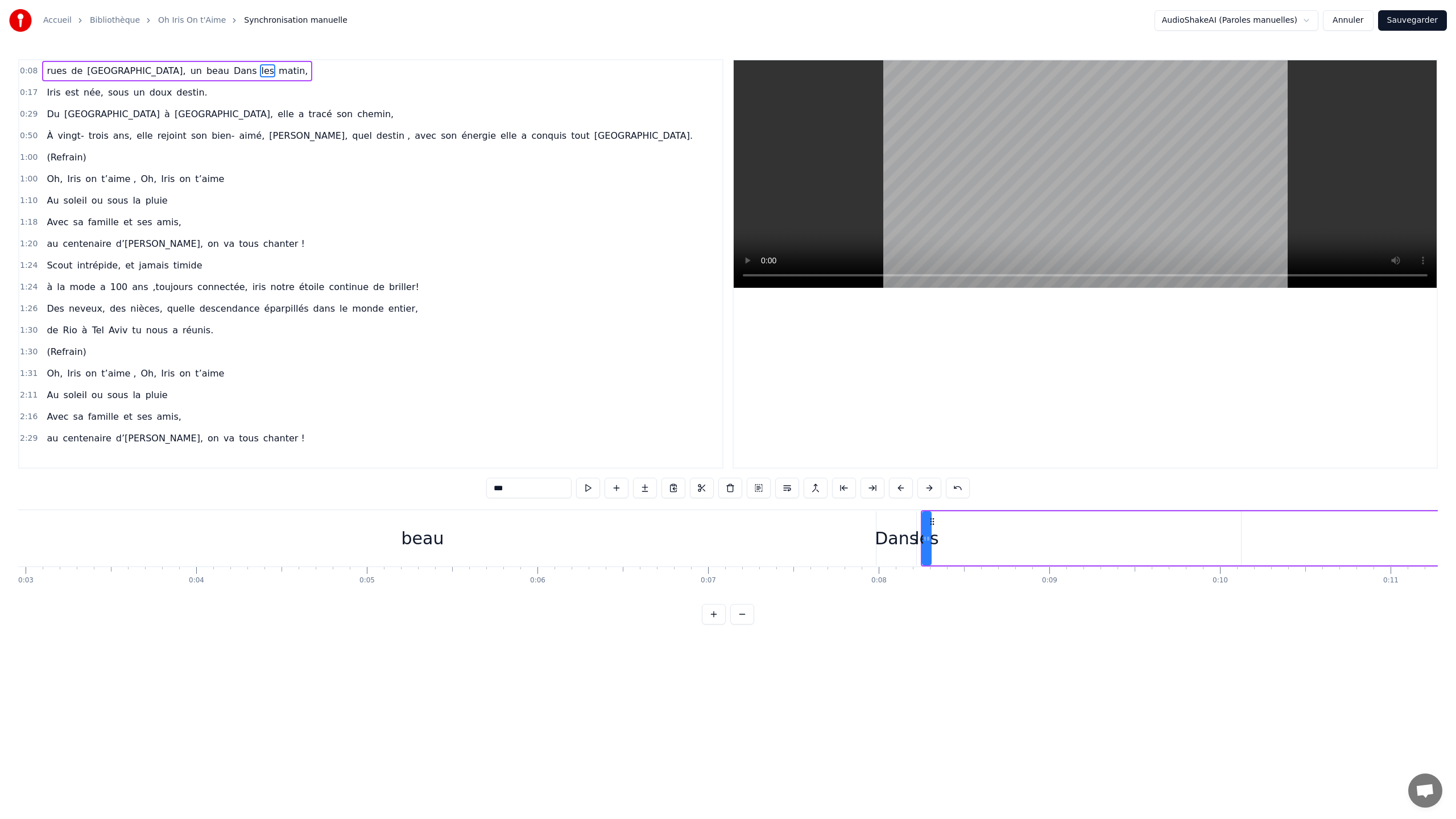
type input "****"
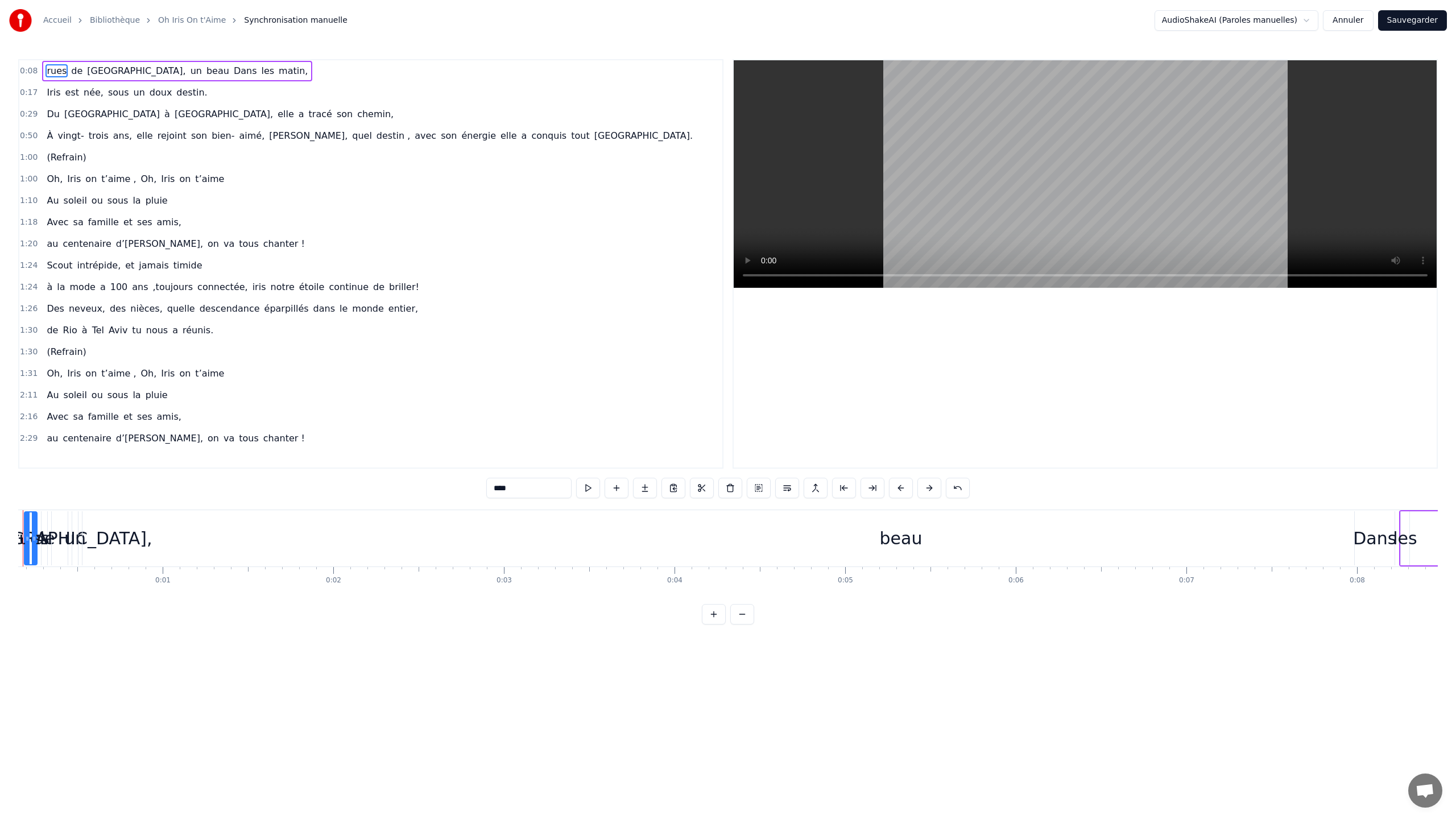
scroll to position [0, 0]
drag, startPoint x: 67, startPoint y: 536, endPoint x: 269, endPoint y: 533, distance: 202.0
click at [52, 72] on span "rues" at bounding box center [56, 71] width 22 height 13
click at [73, 70] on span "de" at bounding box center [77, 71] width 14 height 13
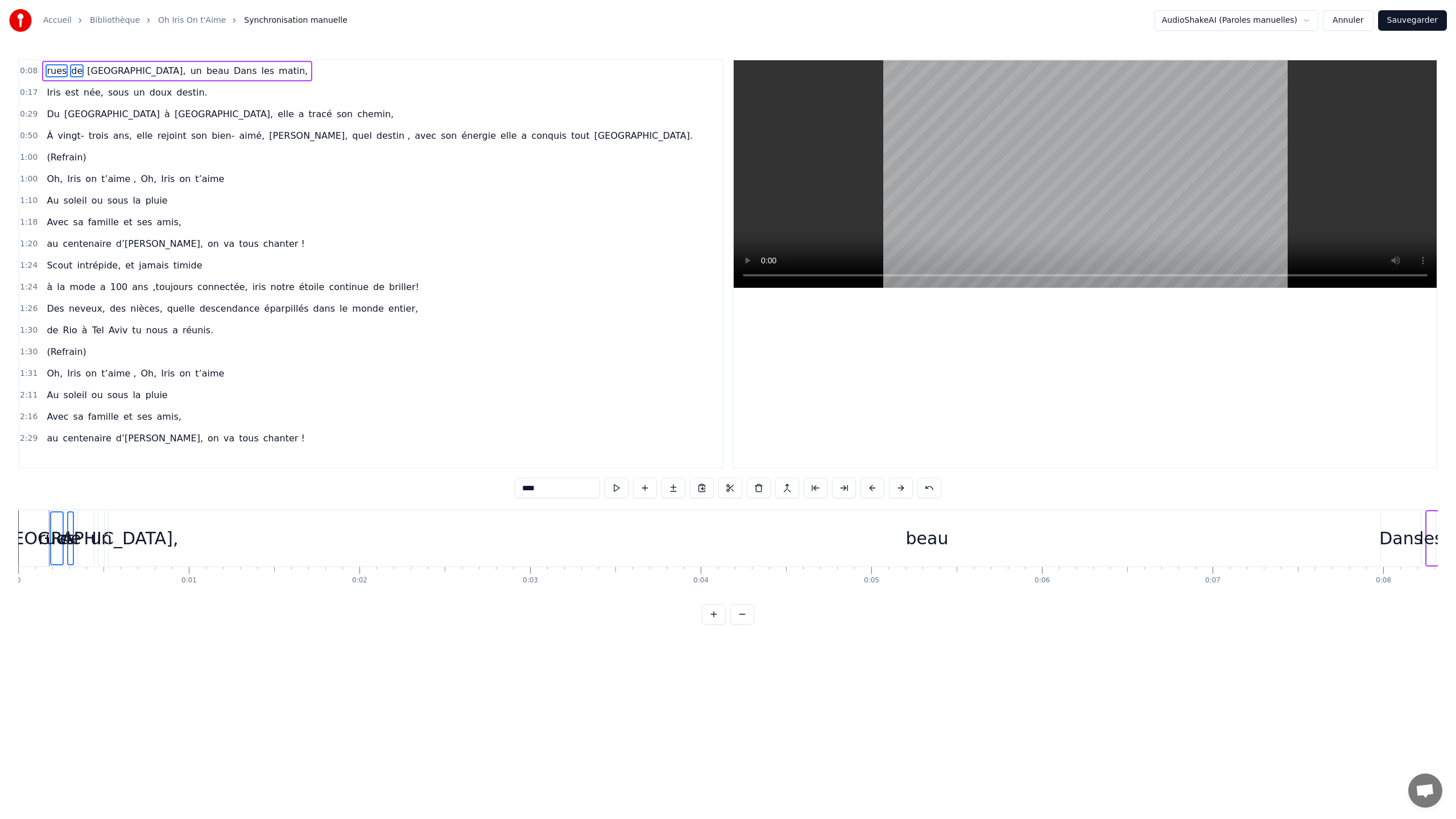
click at [102, 70] on span "Milan," at bounding box center [136, 71] width 101 height 13
click at [189, 71] on span "un" at bounding box center [196, 71] width 14 height 13
click at [205, 71] on span "beau" at bounding box center [218, 71] width 25 height 13
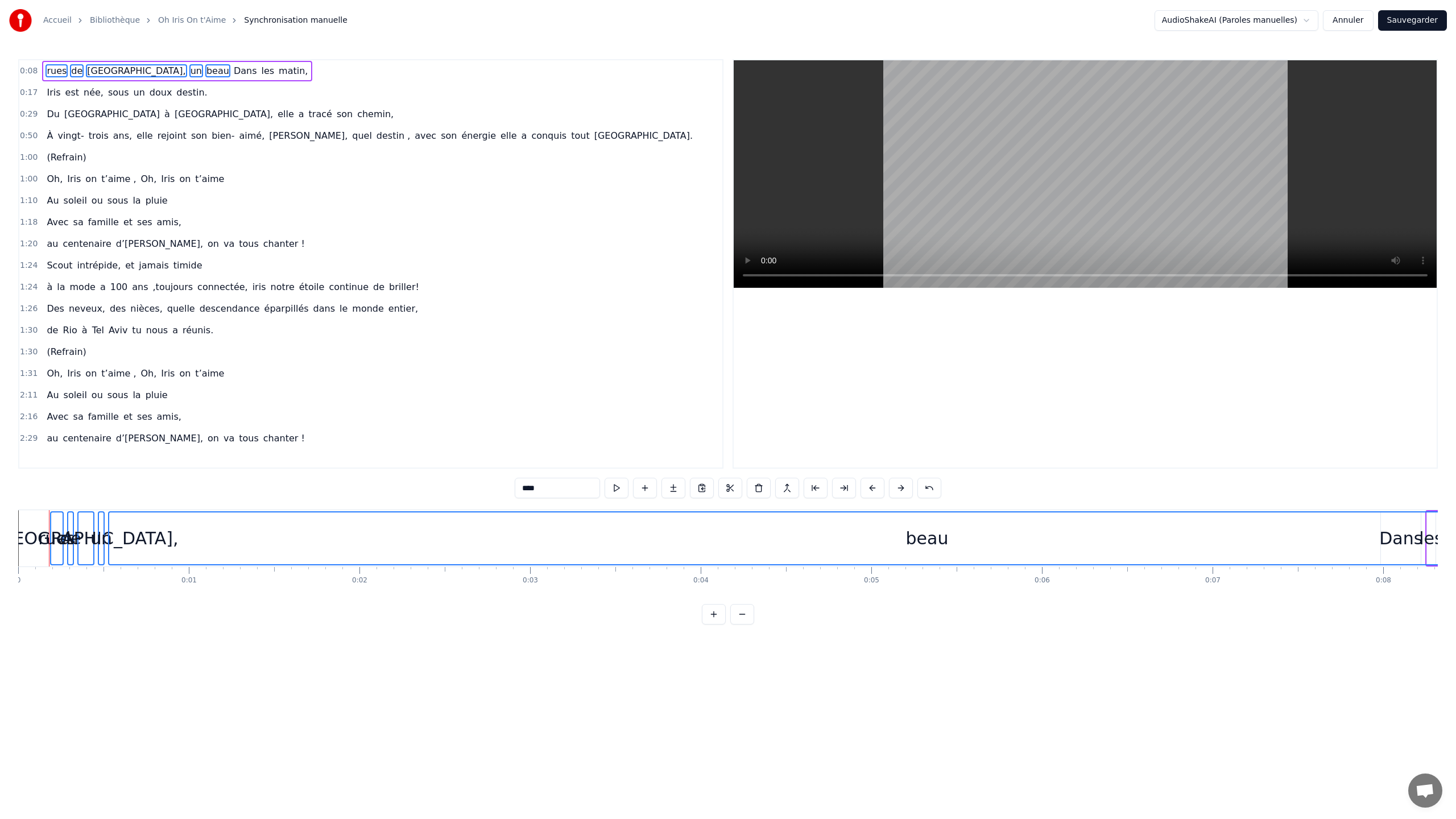
click at [232, 69] on span "Dans" at bounding box center [245, 71] width 25 height 13
click at [260, 72] on span "les" at bounding box center [268, 71] width 15 height 13
click at [278, 72] on span "matin," at bounding box center [293, 71] width 32 height 13
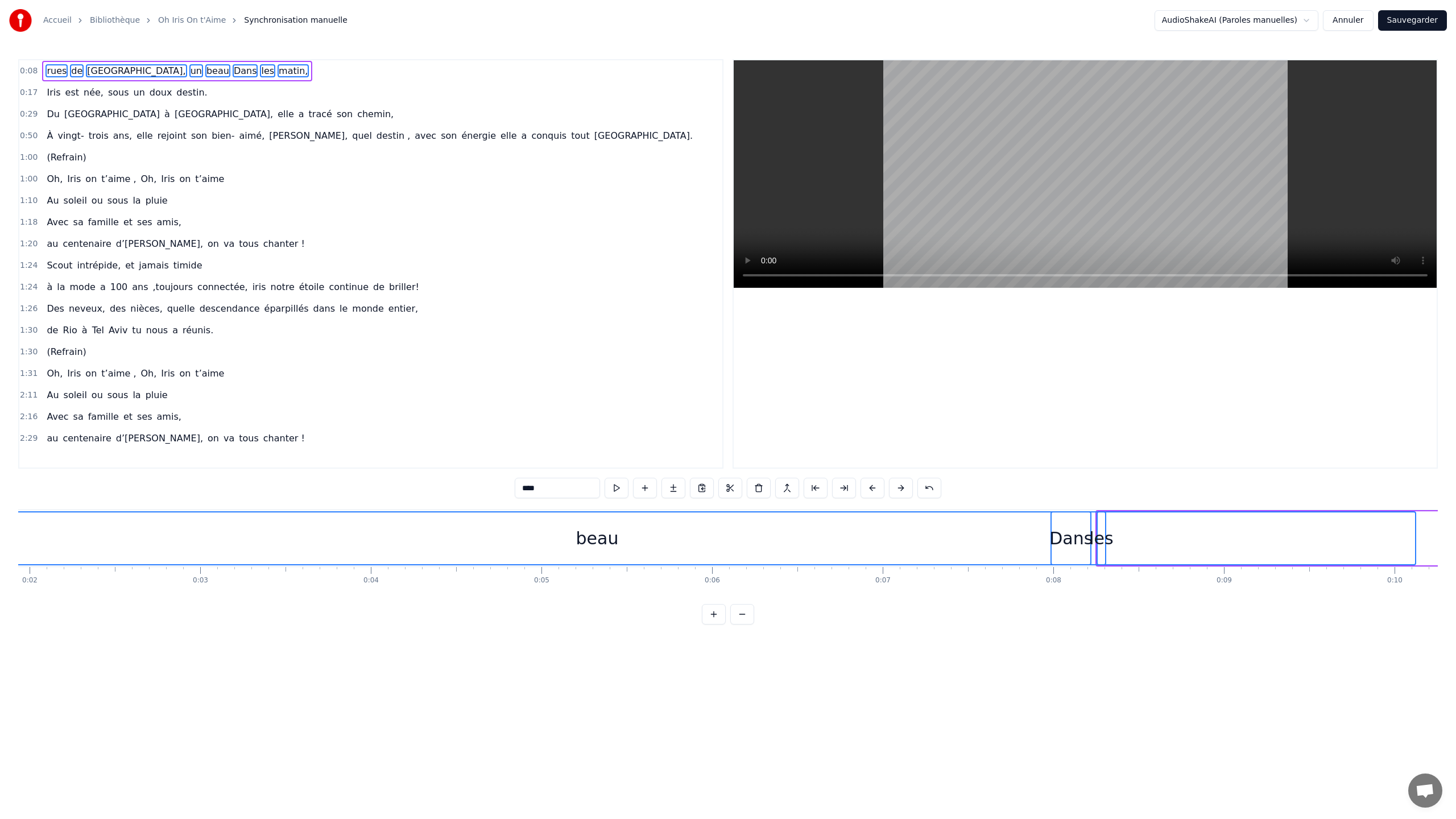
scroll to position [0, 442]
click at [818, 441] on div "beau" at bounding box center [485, 538] width 1635 height 52
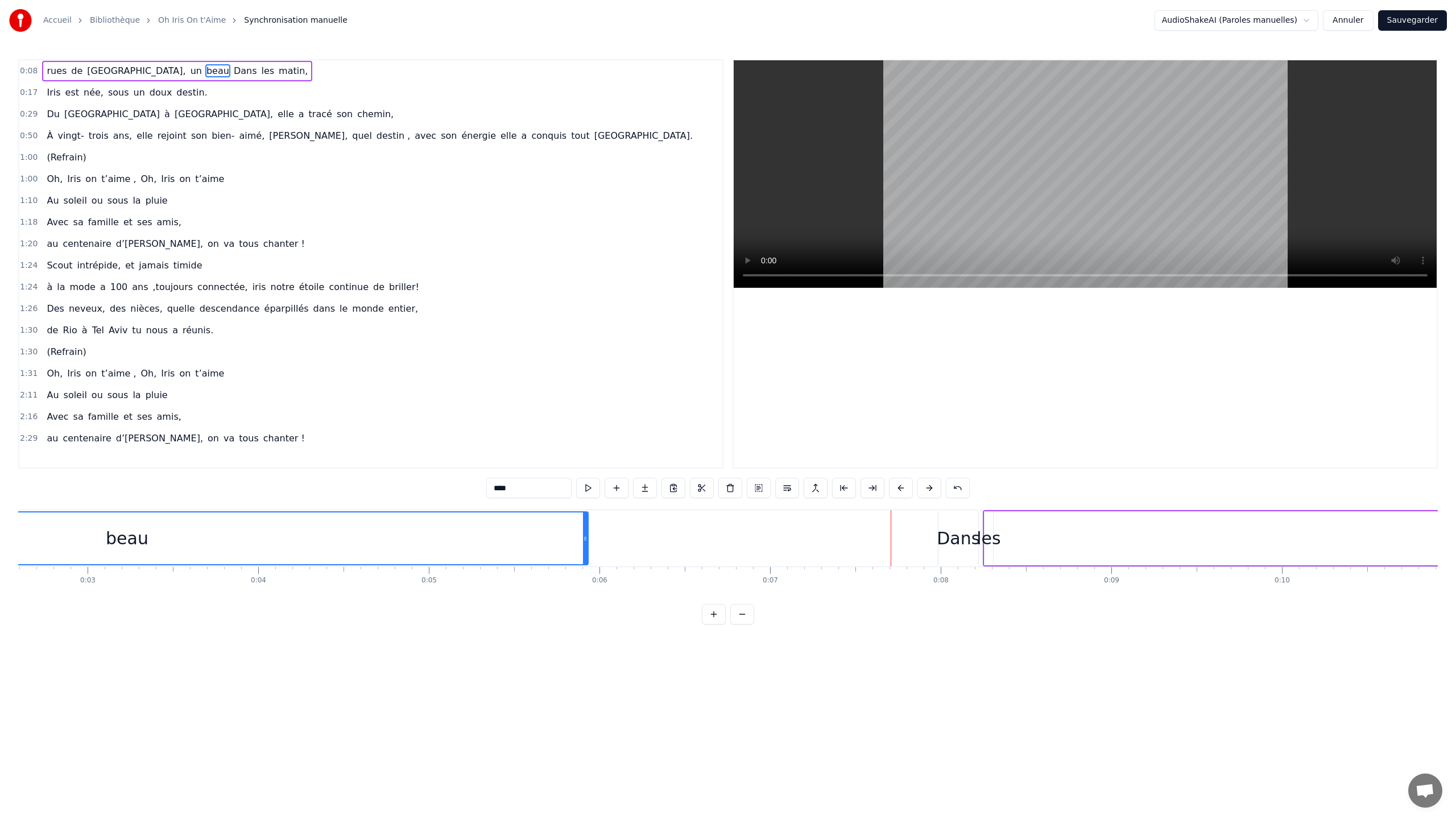
drag, startPoint x: 1300, startPoint y: 539, endPoint x: 585, endPoint y: 474, distance: 717.9
click at [585, 441] on div "0:08 rues de Milan, un beau Dans les matin, 0:17 Iris est née, sous un doux des…" at bounding box center [728, 341] width 1419 height 565
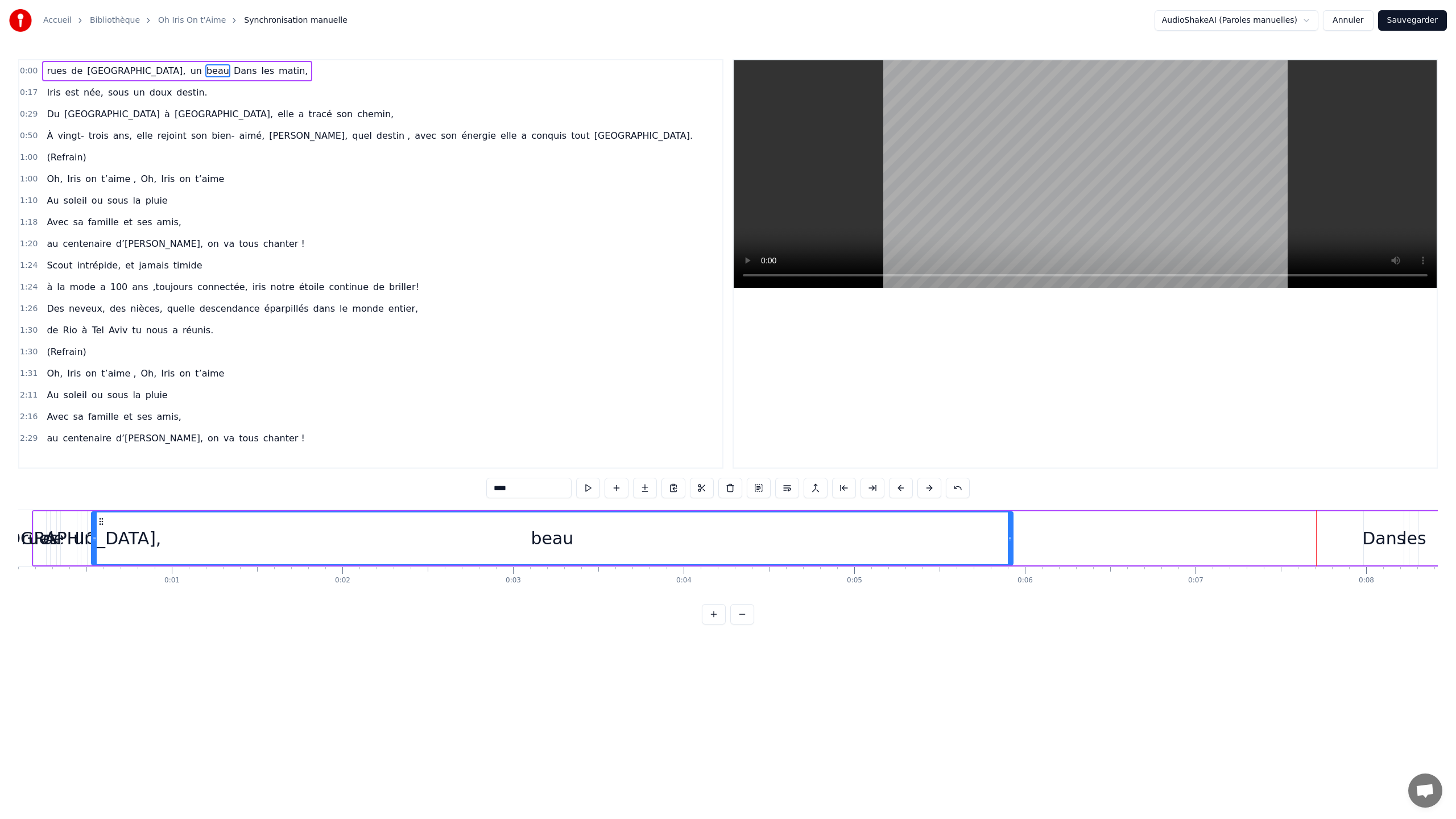
scroll to position [0, 15]
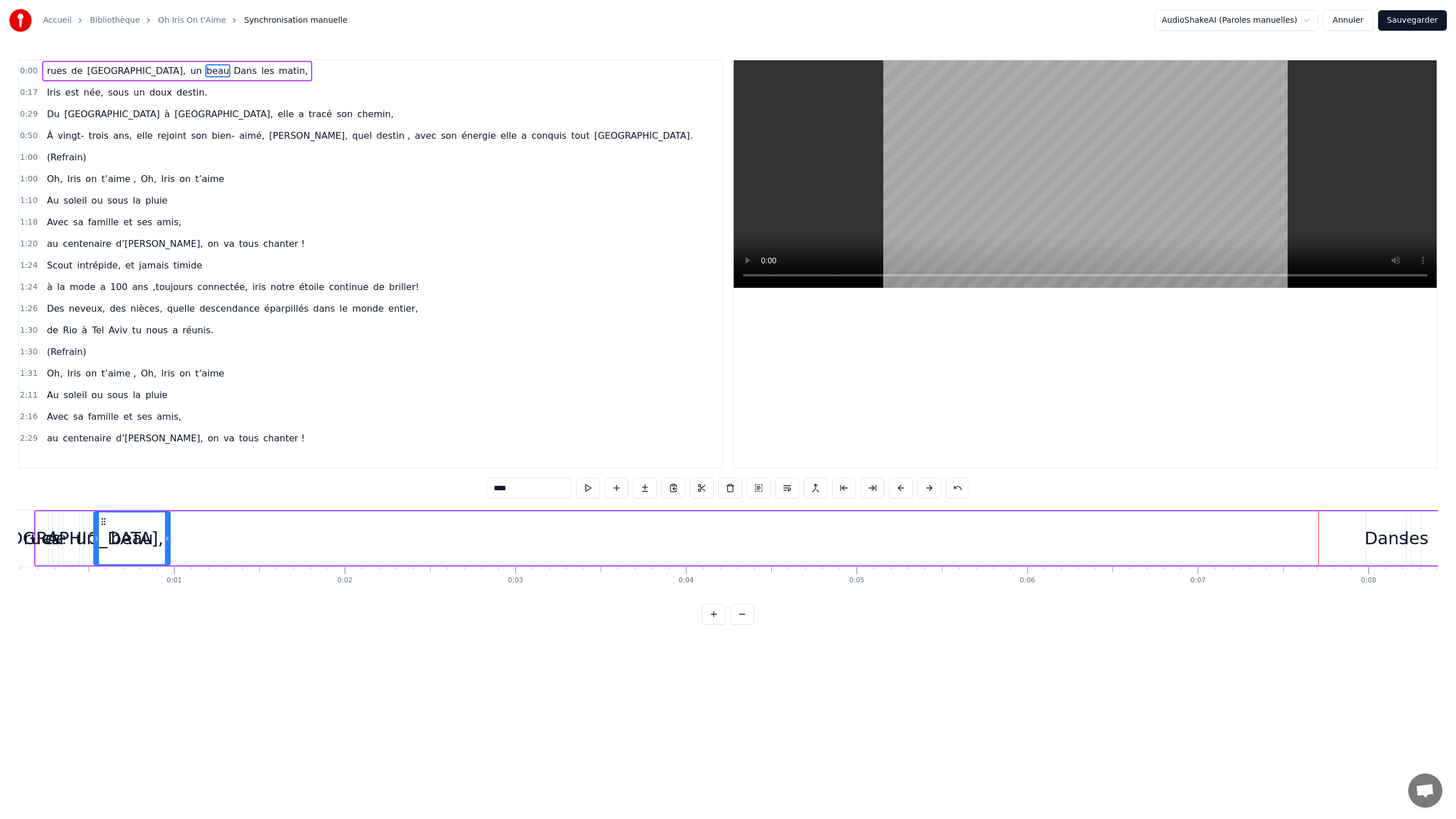
drag, startPoint x: 1013, startPoint y: 540, endPoint x: 168, endPoint y: 520, distance: 845.2
click at [168, 441] on div at bounding box center [167, 538] width 5 height 52
drag, startPoint x: 104, startPoint y: 521, endPoint x: 260, endPoint y: 528, distance: 156.2
click at [260, 441] on div "beau" at bounding box center [288, 538] width 75 height 52
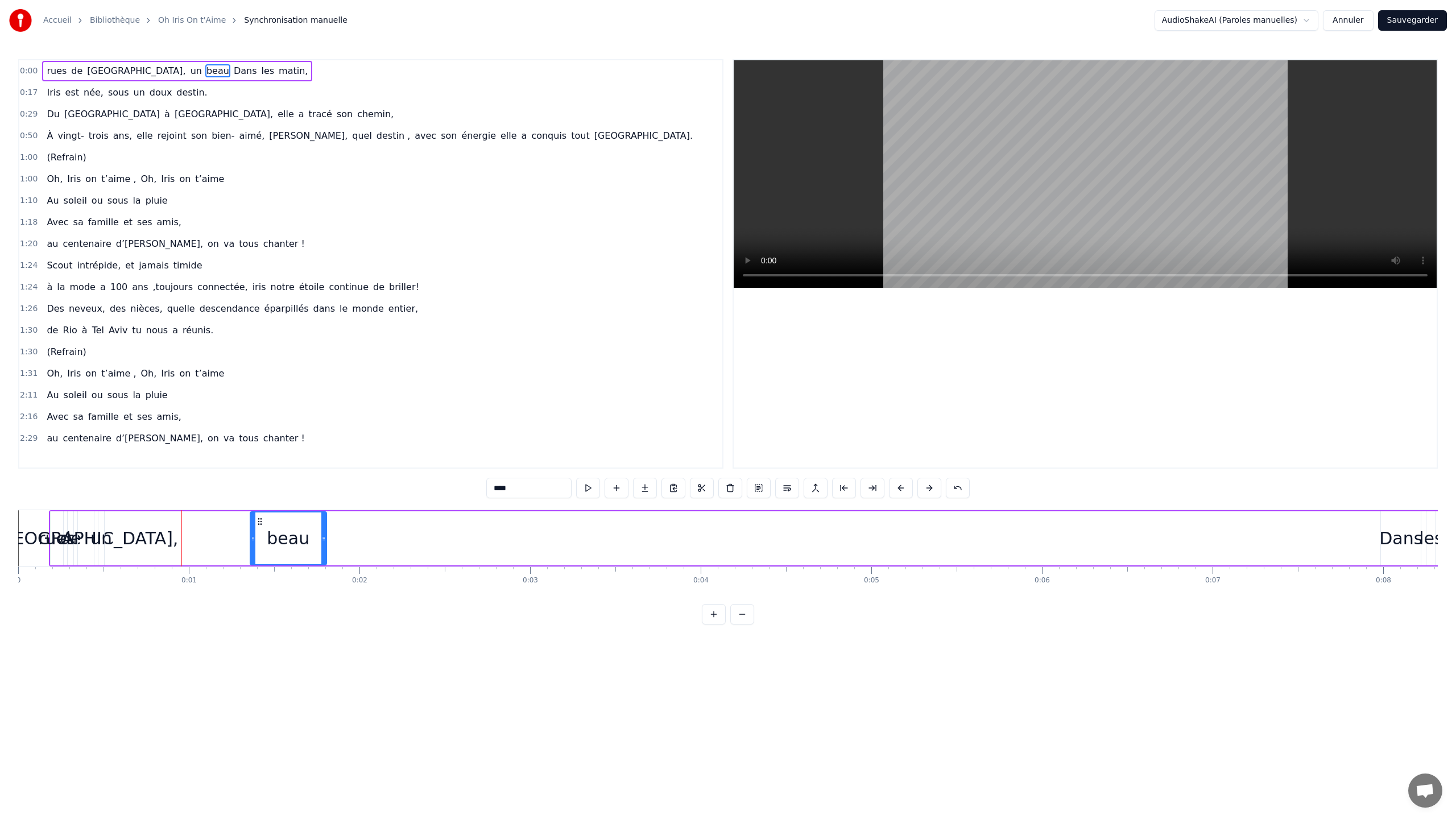
click at [103, 441] on div "un" at bounding box center [102, 538] width 22 height 25
drag, startPoint x: 107, startPoint y: 521, endPoint x: 197, endPoint y: 516, distance: 90.1
click at [197, 441] on icon at bounding box center [198, 521] width 9 height 9
drag, startPoint x: 192, startPoint y: 538, endPoint x: 228, endPoint y: 540, distance: 36.1
click at [228, 441] on icon at bounding box center [228, 538] width 5 height 9
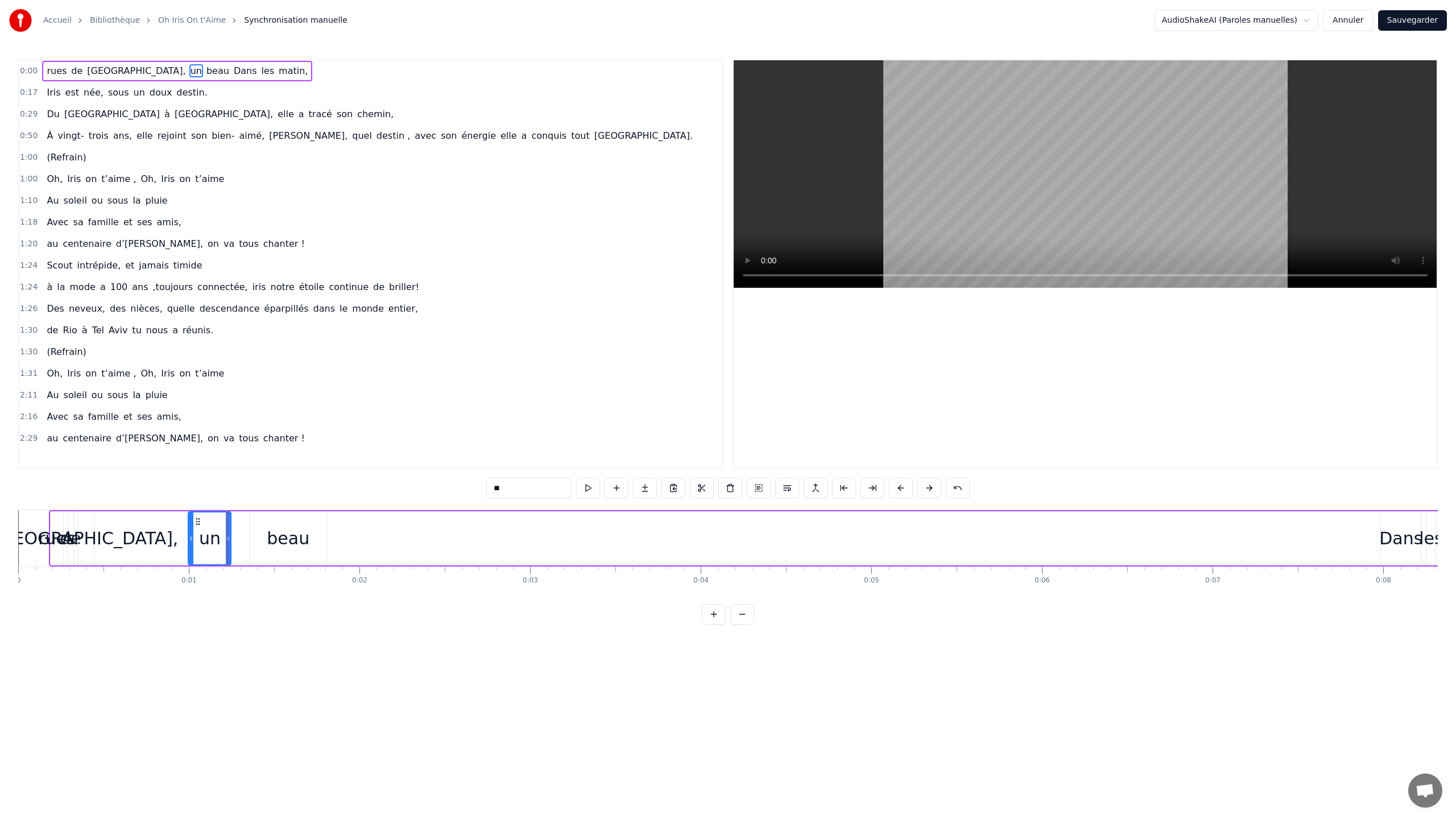
click at [90, 441] on div "Milan," at bounding box center [86, 538] width 185 height 25
drag, startPoint x: 92, startPoint y: 535, endPoint x: 156, endPoint y: 538, distance: 64.1
click at [156, 441] on icon at bounding box center [155, 538] width 5 height 9
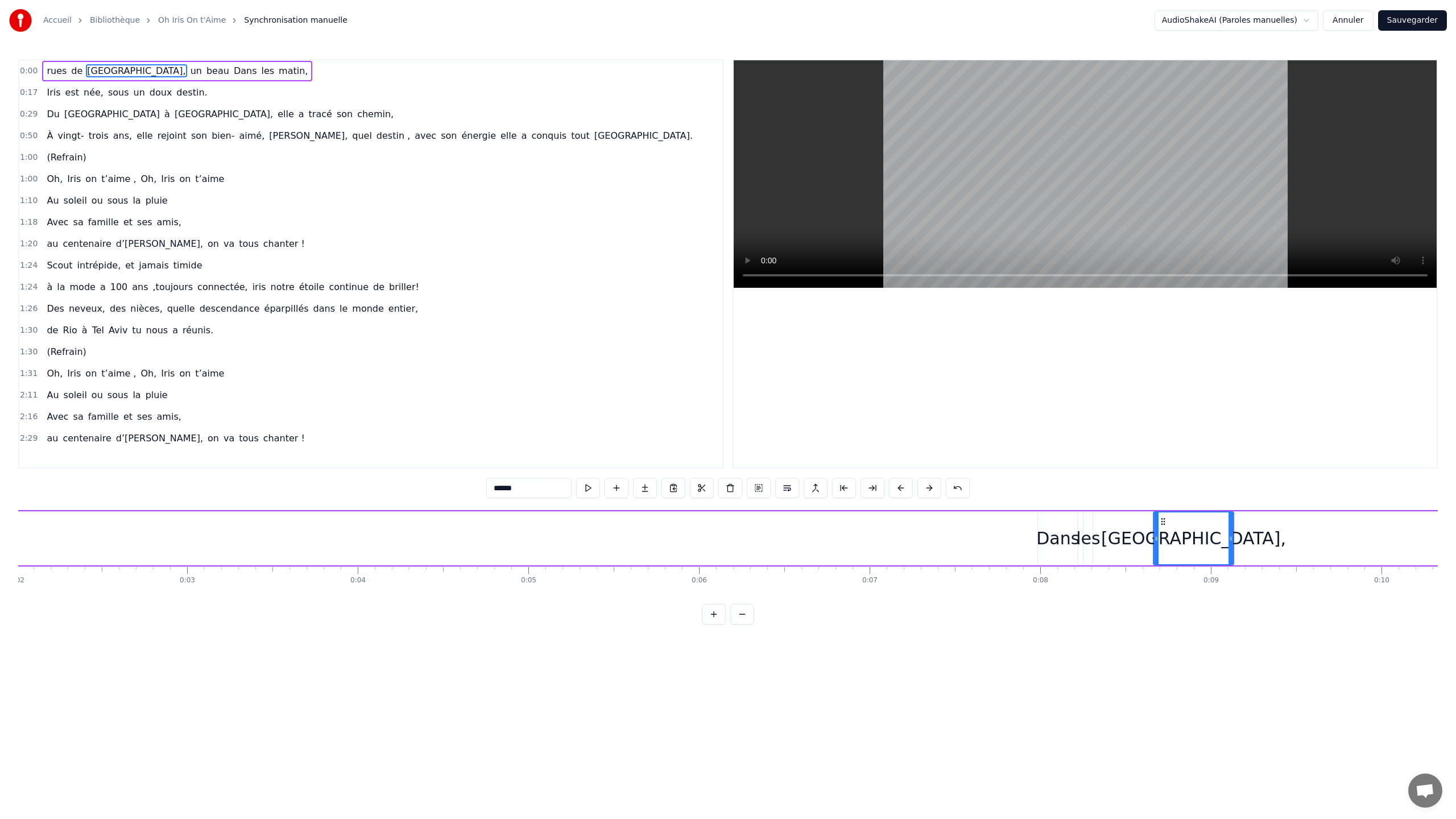
drag, startPoint x: 86, startPoint y: 522, endPoint x: 1161, endPoint y: 521, distance: 1075.0
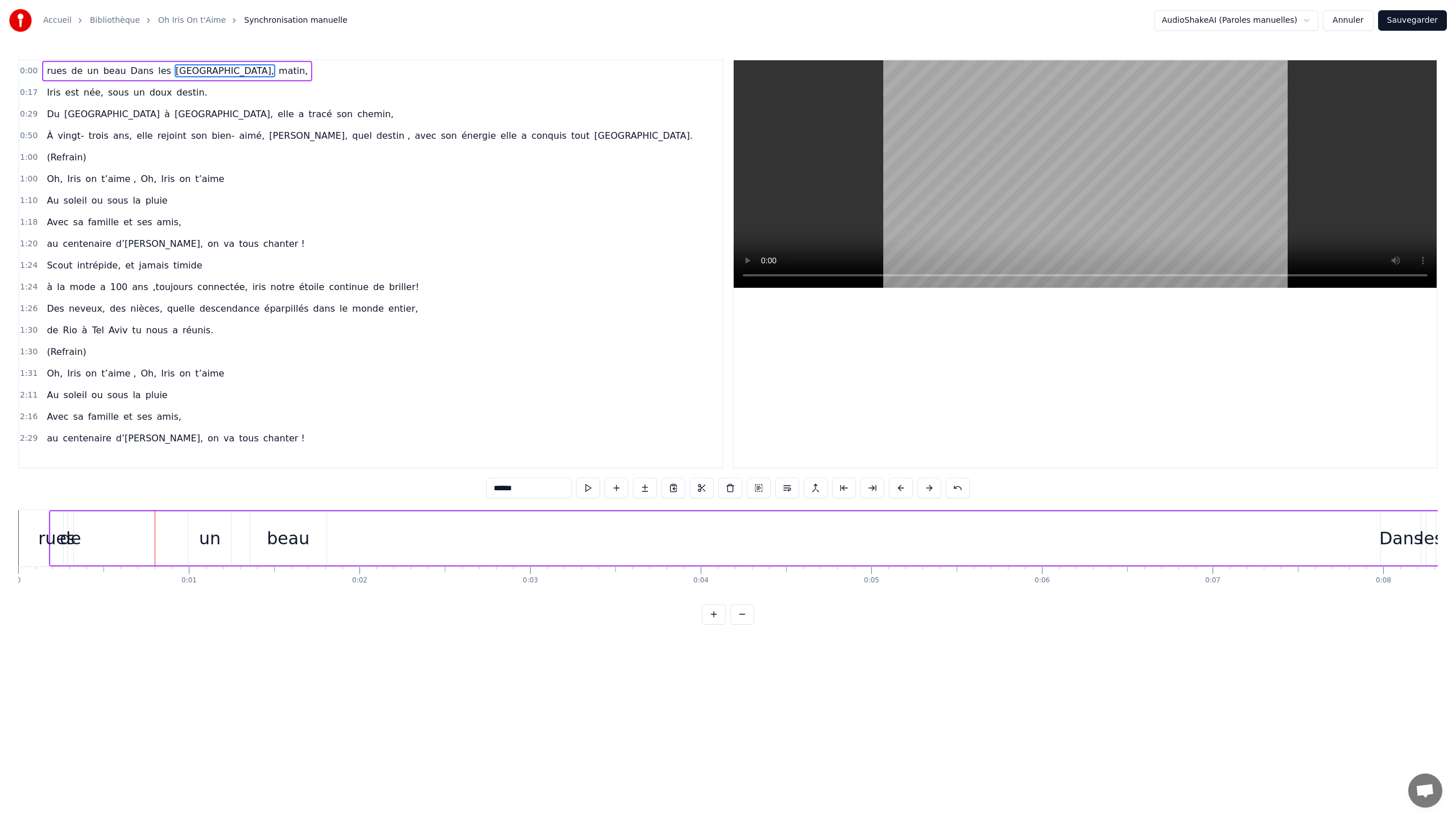
click at [52, 441] on div "rues" at bounding box center [57, 538] width 37 height 25
drag, startPoint x: 61, startPoint y: 538, endPoint x: 85, endPoint y: 538, distance: 24.0
click at [83, 441] on icon at bounding box center [81, 538] width 5 height 9
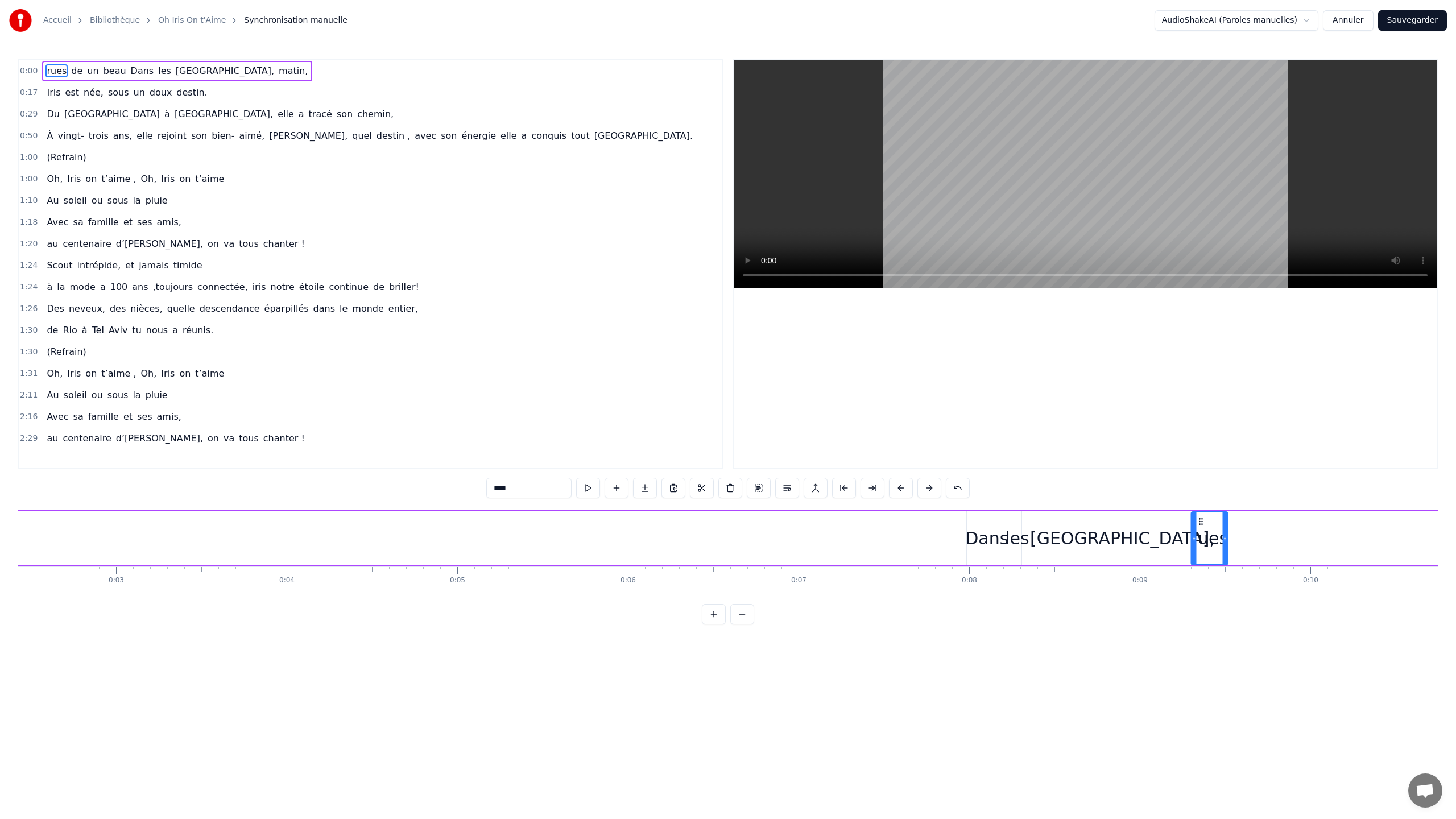
scroll to position [0, 414]
drag, startPoint x: 60, startPoint y: 522, endPoint x: 1038, endPoint y: 547, distance: 978.3
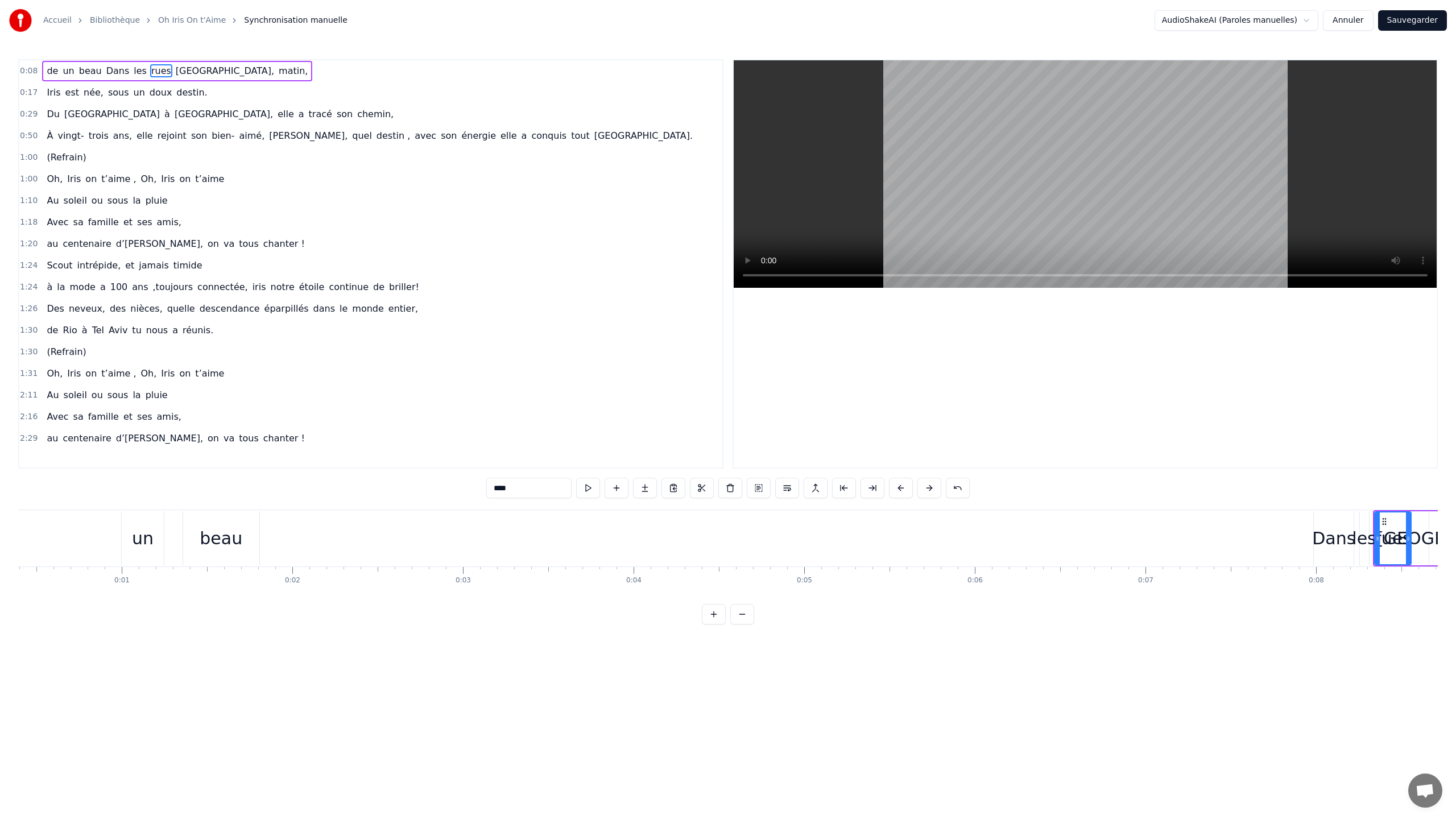
scroll to position [0, 0]
click at [69, 441] on div "de" at bounding box center [71, 538] width 22 height 25
drag, startPoint x: 71, startPoint y: 538, endPoint x: 95, endPoint y: 538, distance: 24.0
click at [95, 441] on icon at bounding box center [95, 538] width 5 height 9
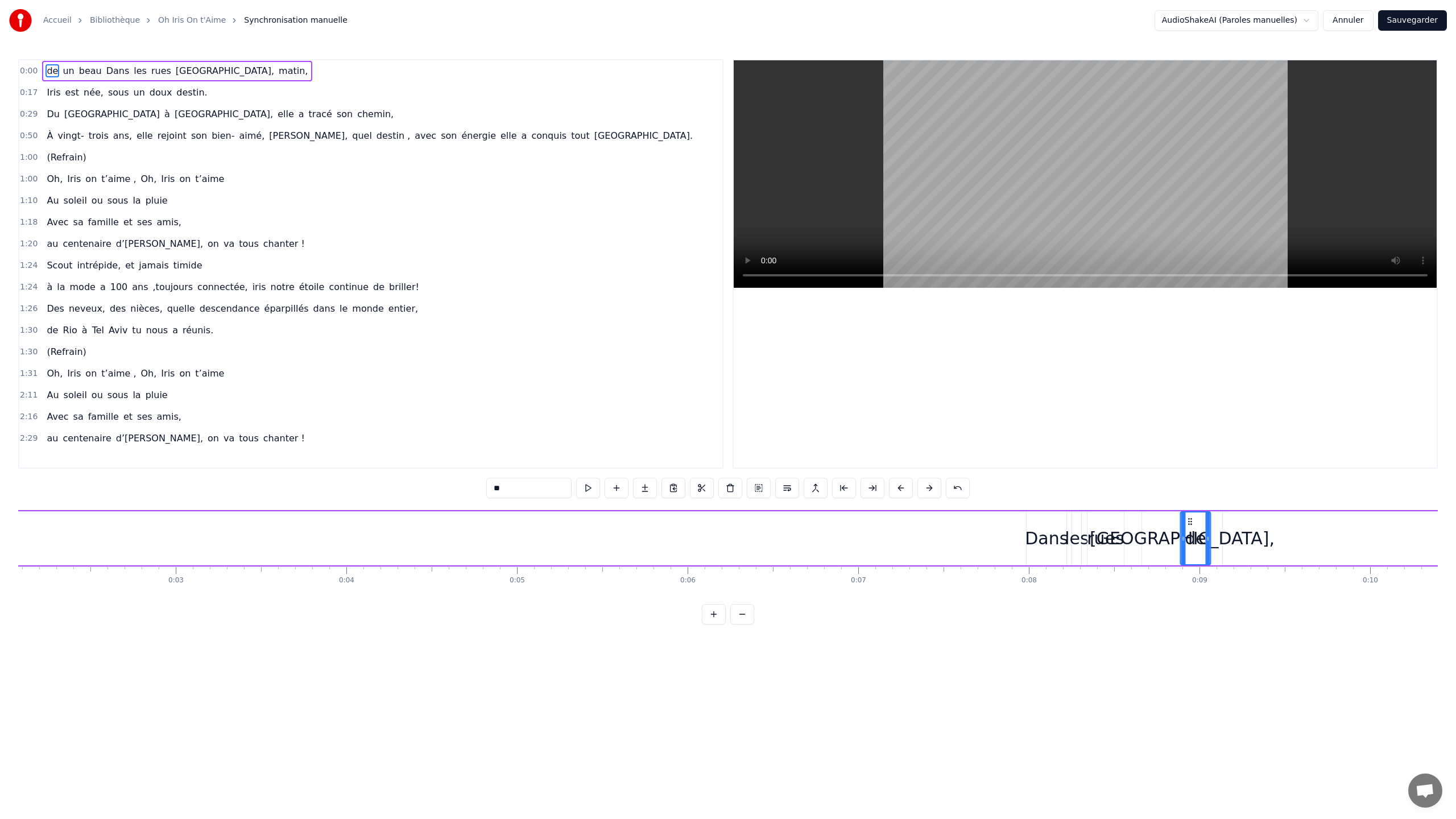
scroll to position [0, 358]
drag, startPoint x: 78, startPoint y: 521, endPoint x: 1129, endPoint y: 568, distance: 1052.1
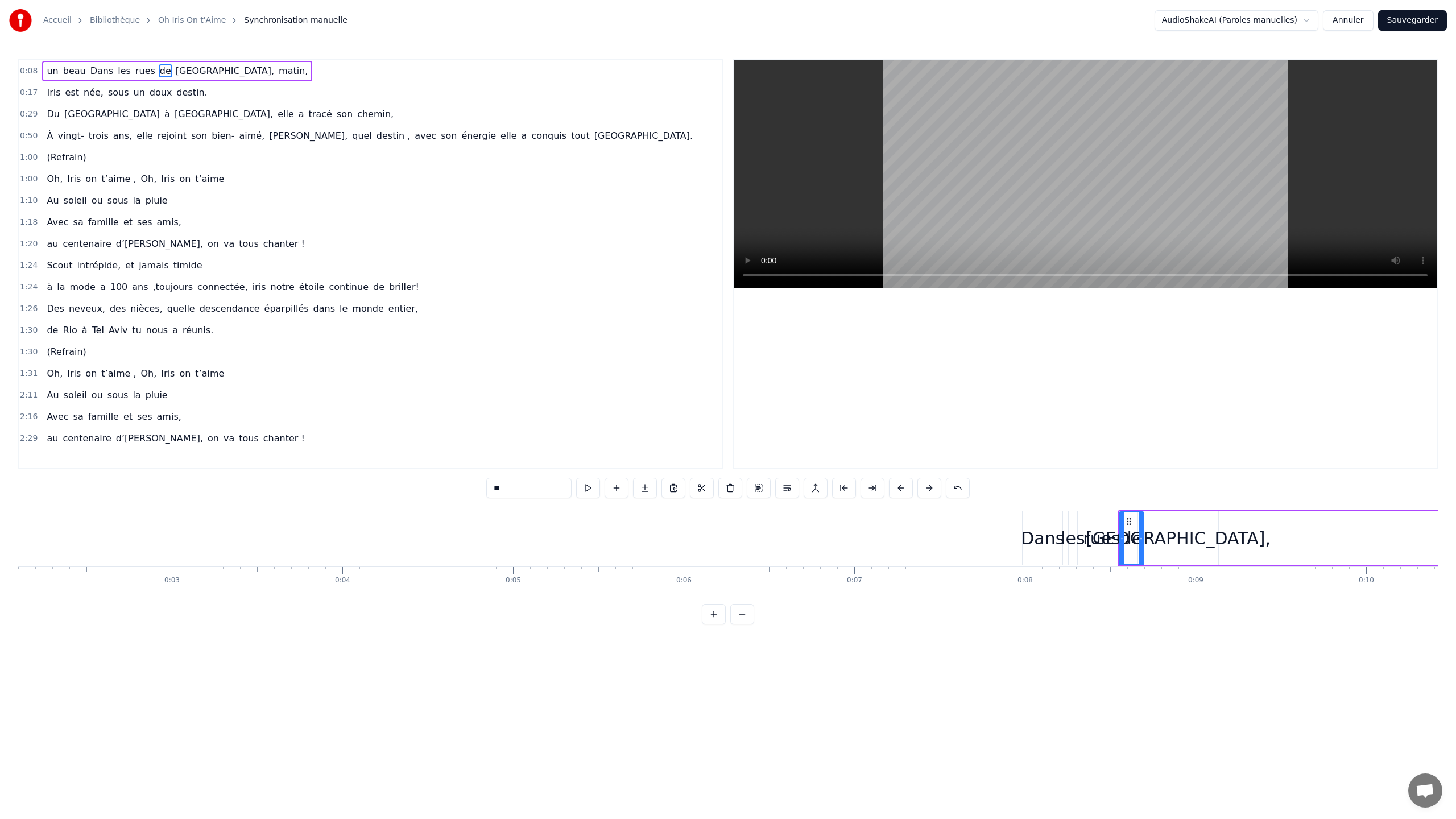
drag, startPoint x: 1148, startPoint y: 539, endPoint x: 1142, endPoint y: 540, distance: 6.1
click at [818, 441] on icon at bounding box center [1141, 538] width 5 height 9
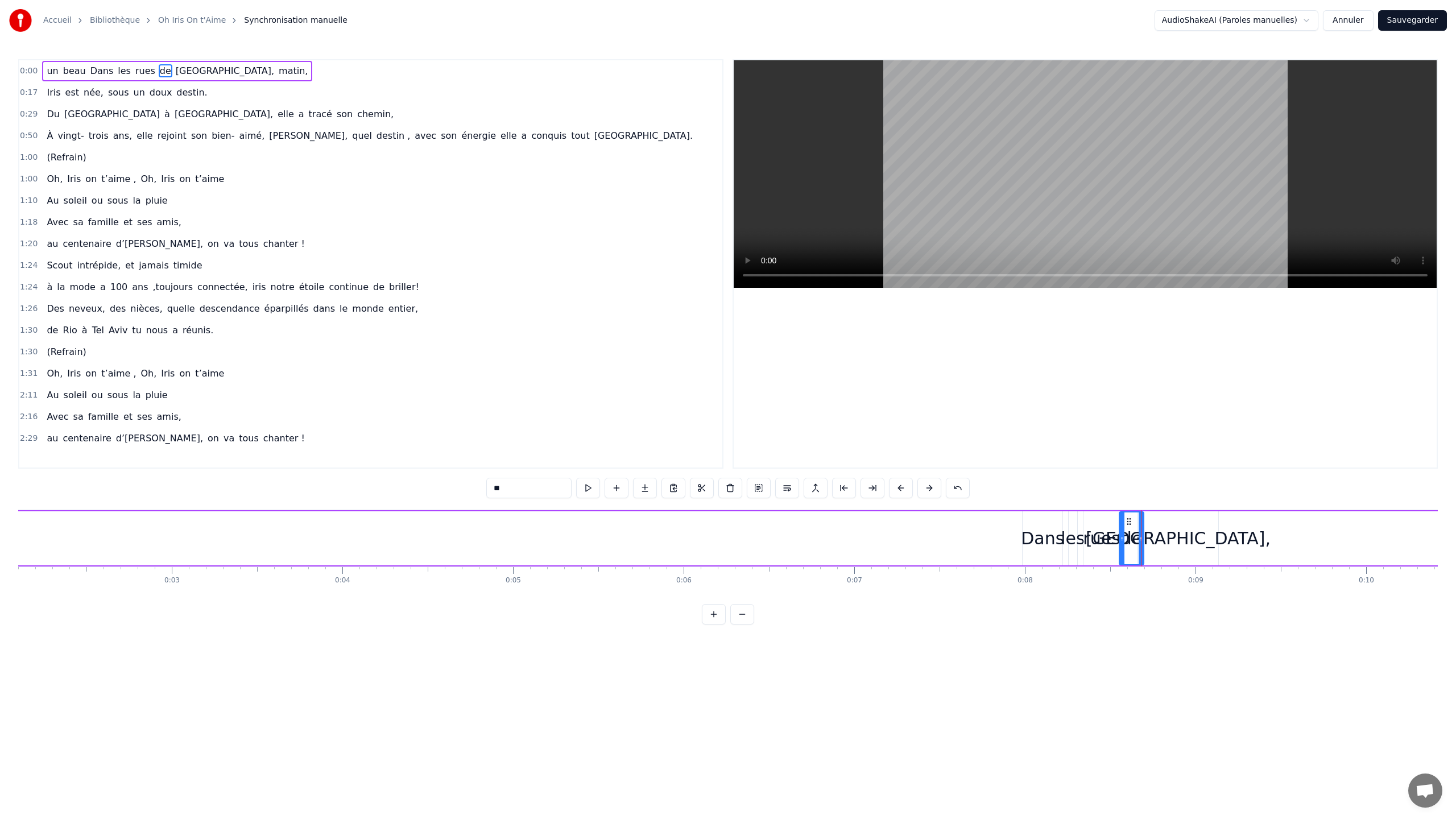
click at [818, 441] on div "Milan," at bounding box center [1178, 538] width 80 height 54
drag, startPoint x: 1214, startPoint y: 535, endPoint x: 1196, endPoint y: 536, distance: 18.0
click at [818, 441] on icon at bounding box center [1197, 538] width 5 height 9
click at [818, 441] on icon at bounding box center [1152, 521] width 9 height 9
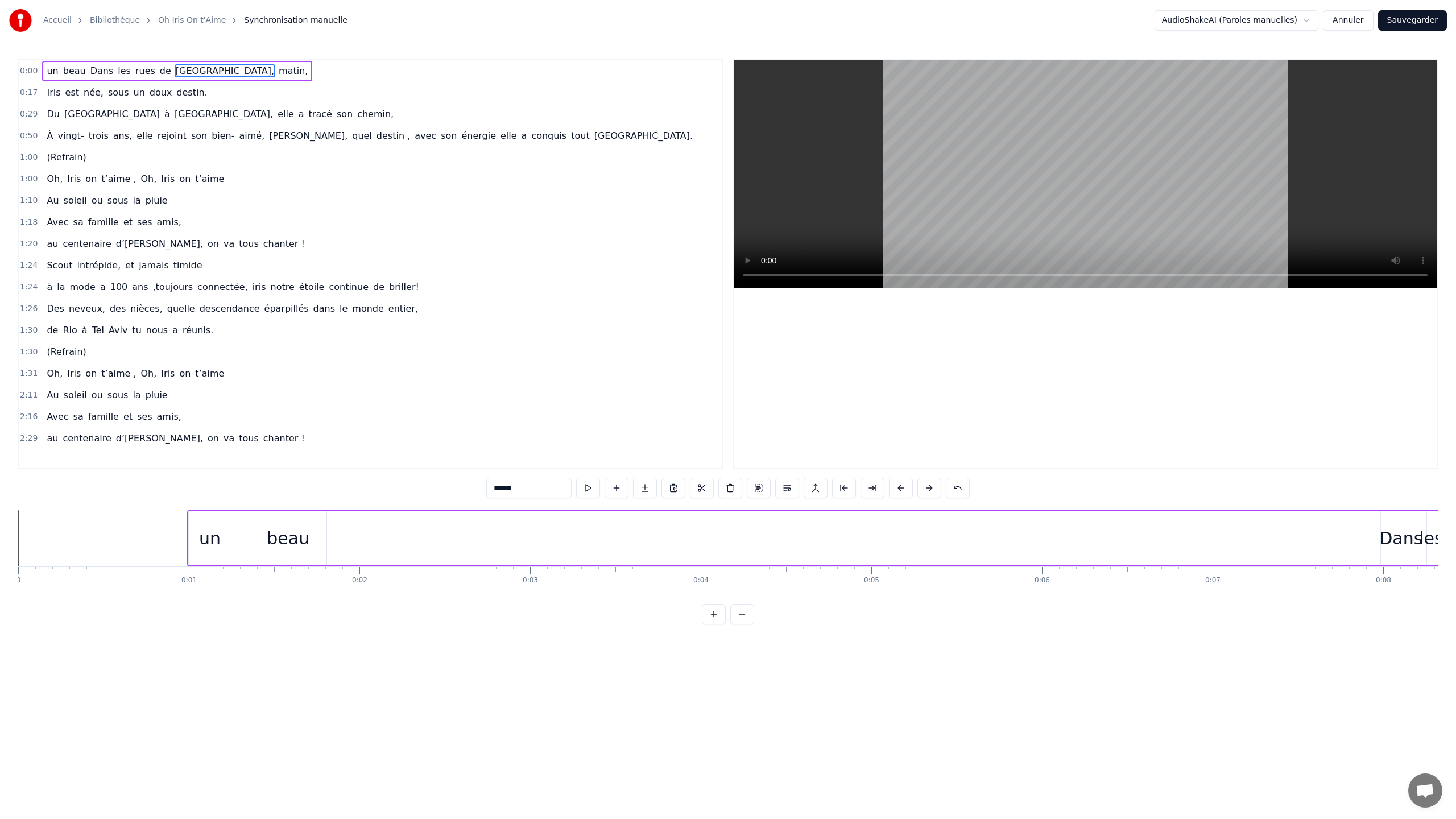
click at [211, 441] on div "un" at bounding box center [210, 538] width 22 height 25
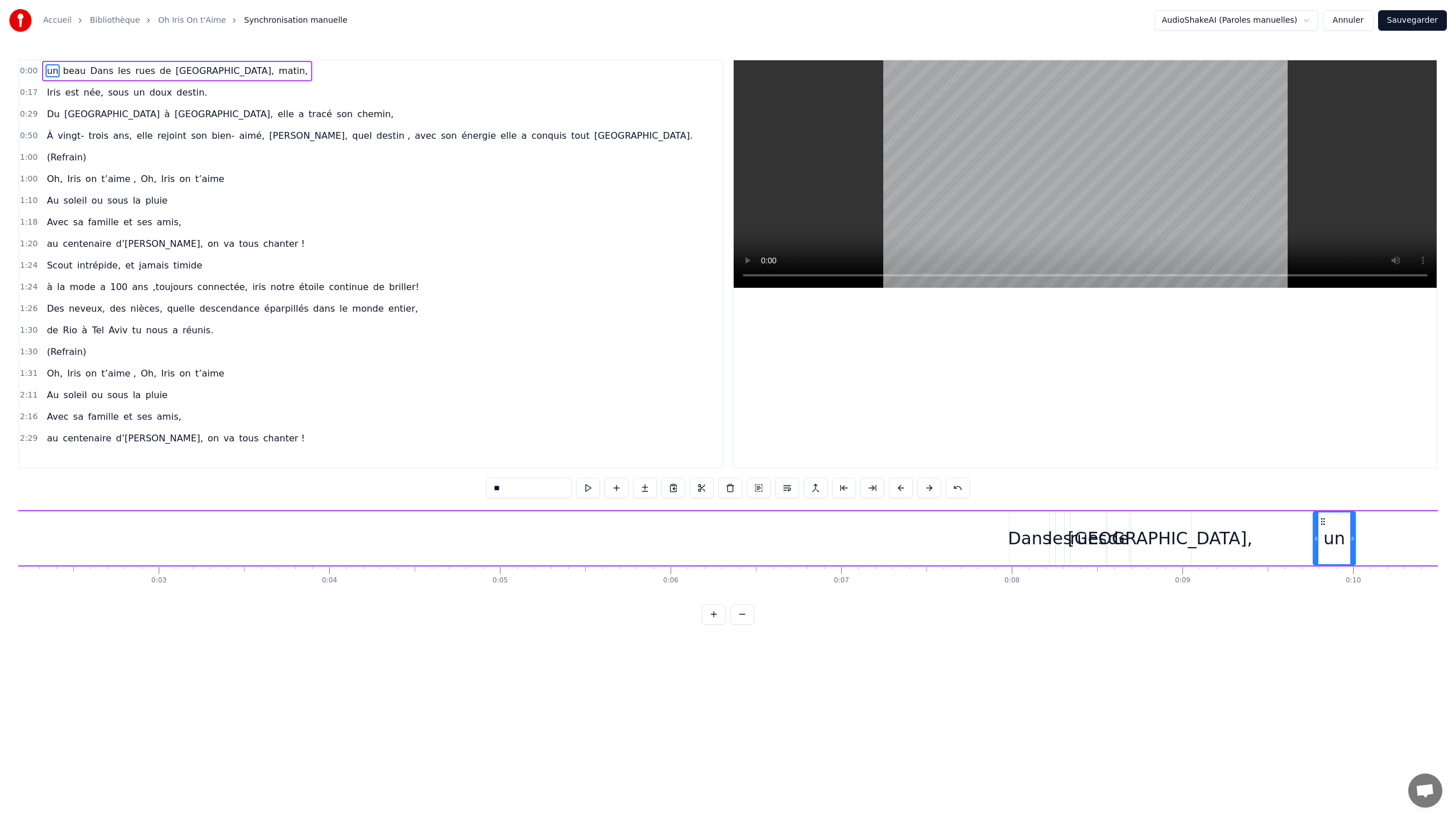
scroll to position [0, 389]
drag, startPoint x: 199, startPoint y: 521, endPoint x: 1177, endPoint y: 587, distance: 980.2
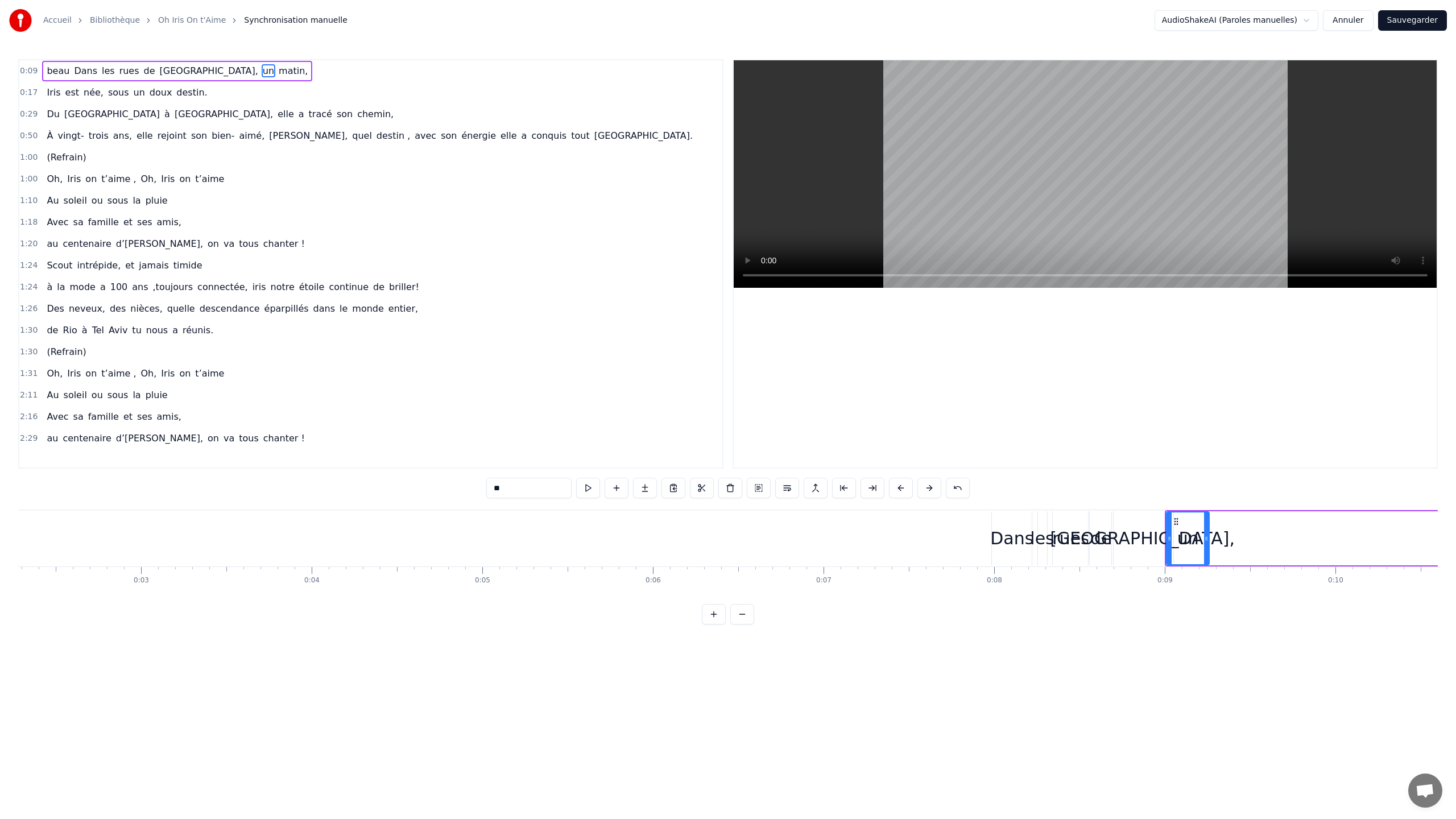
scroll to position [0, 0]
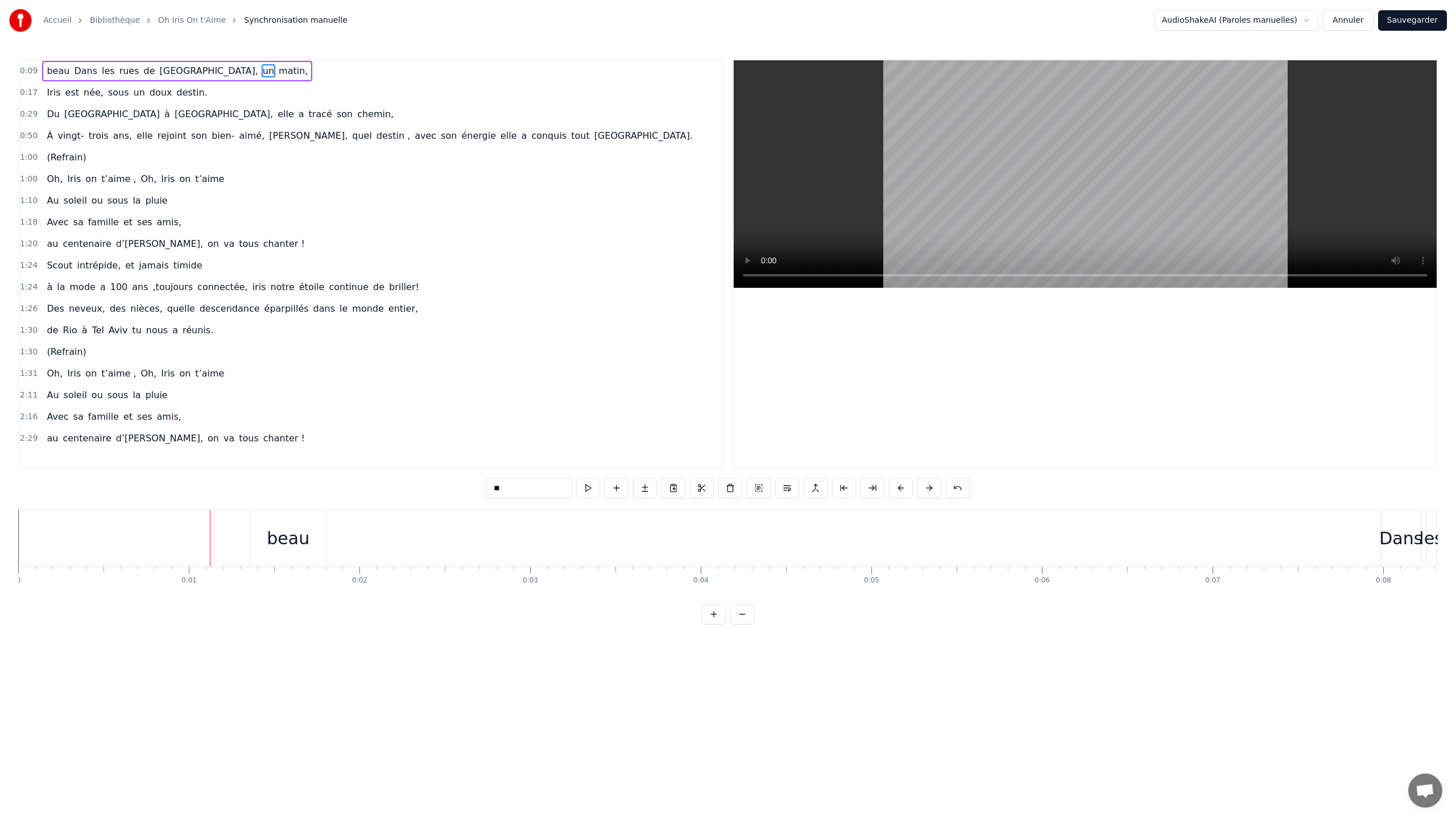
click at [294, 441] on div "beau" at bounding box center [288, 538] width 42 height 25
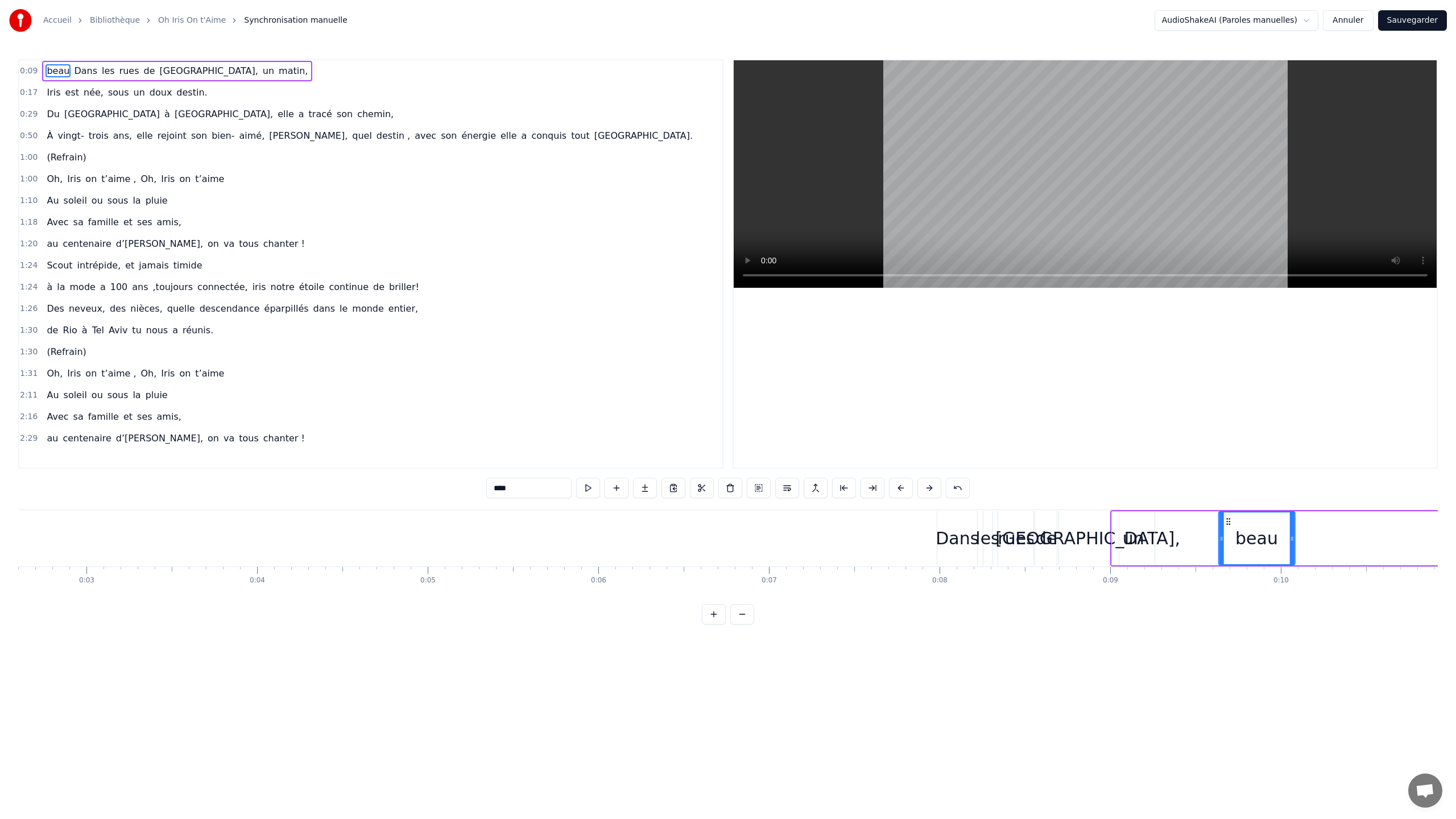
scroll to position [0, 447]
drag, startPoint x: 262, startPoint y: 522, endPoint x: 1170, endPoint y: 594, distance: 910.9
click at [278, 69] on span "matin," at bounding box center [293, 71] width 32 height 13
type input "******"
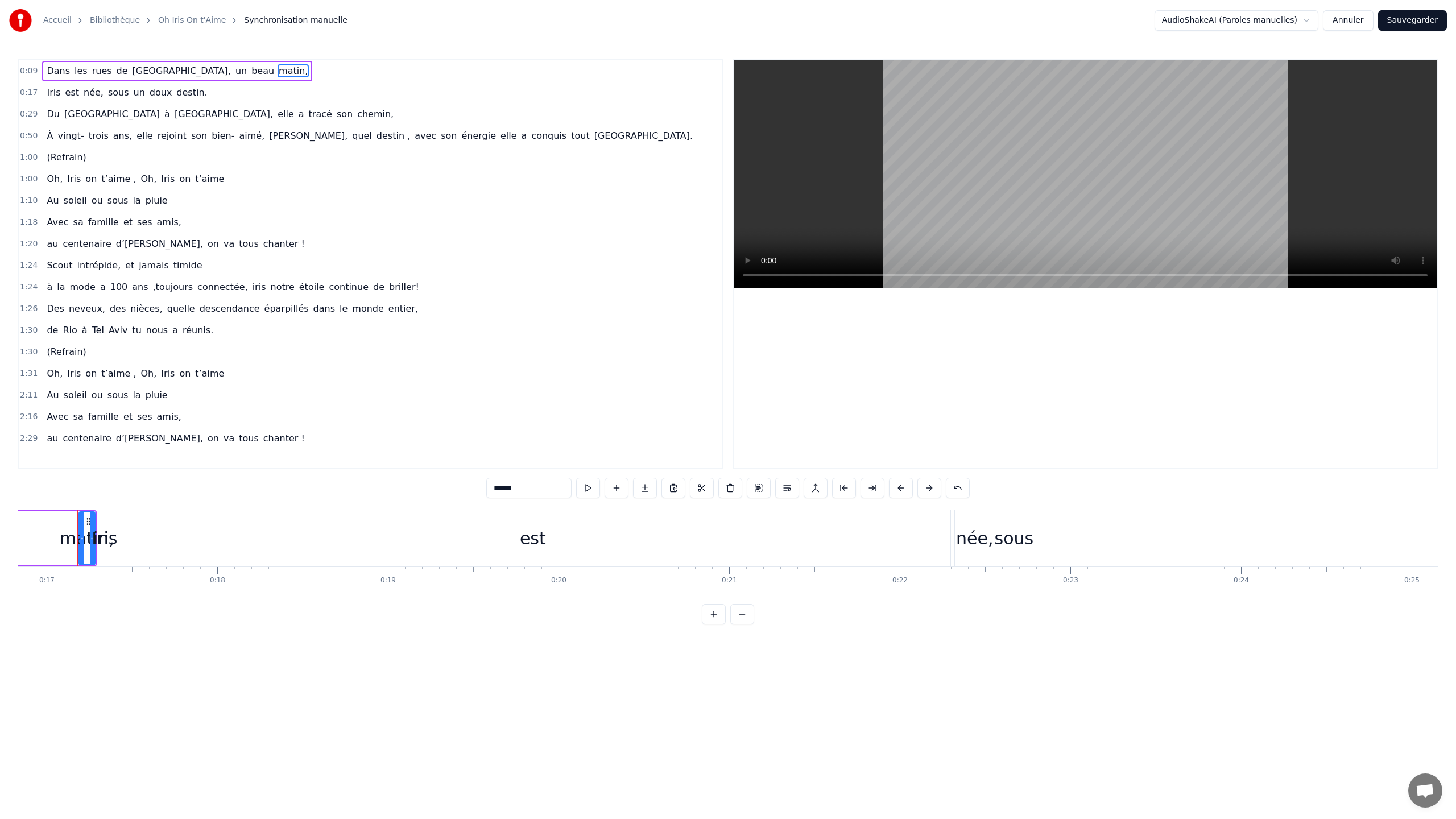
scroll to position [0, 2874]
drag, startPoint x: 78, startPoint y: 537, endPoint x: 32, endPoint y: 539, distance: 46.0
click at [32, 441] on icon at bounding box center [35, 538] width 5 height 9
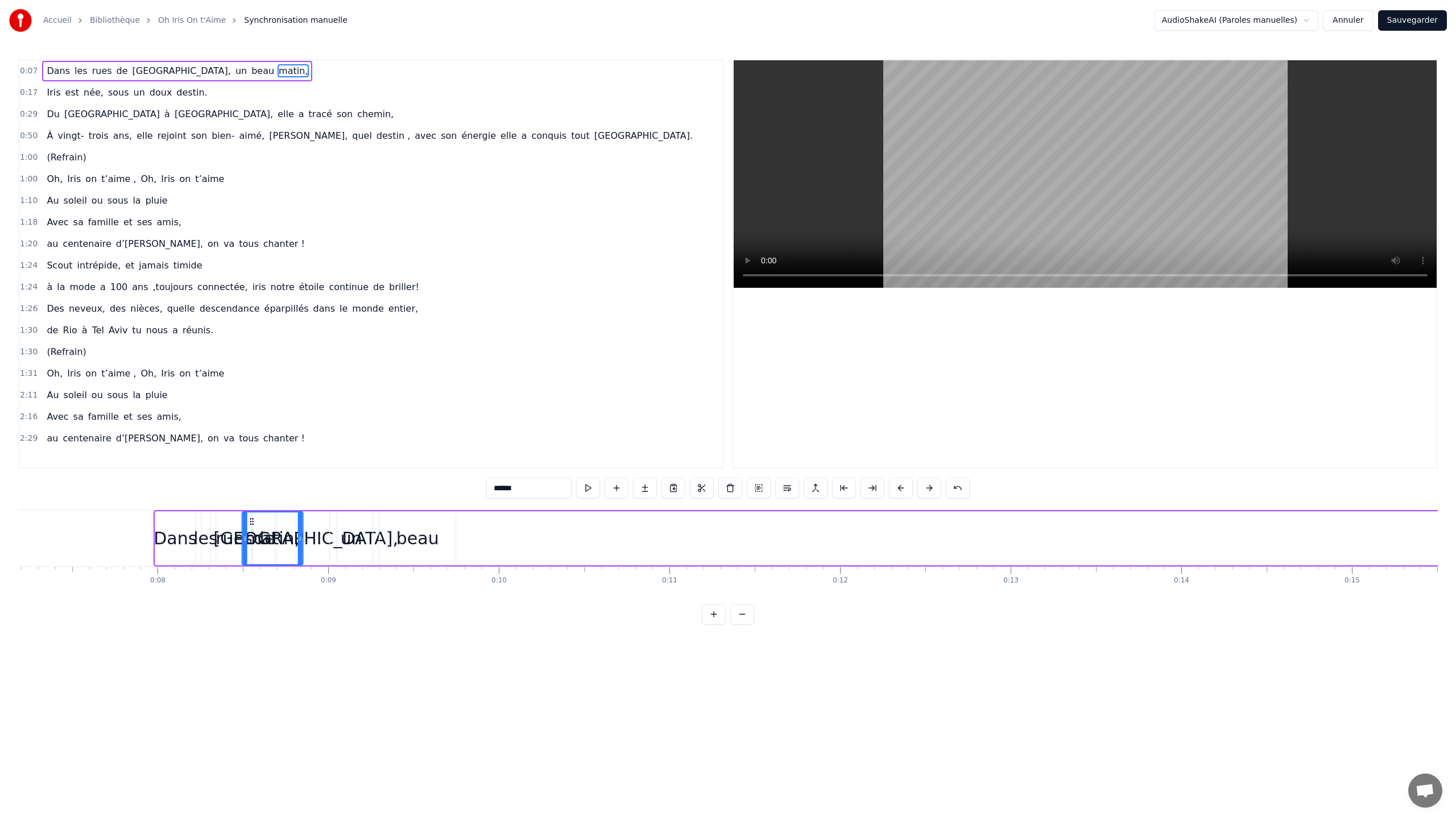
scroll to position [0, 1220]
drag, startPoint x: 1133, startPoint y: 521, endPoint x: 474, endPoint y: 549, distance: 659.6
click at [474, 441] on div "matin," at bounding box center [493, 538] width 60 height 52
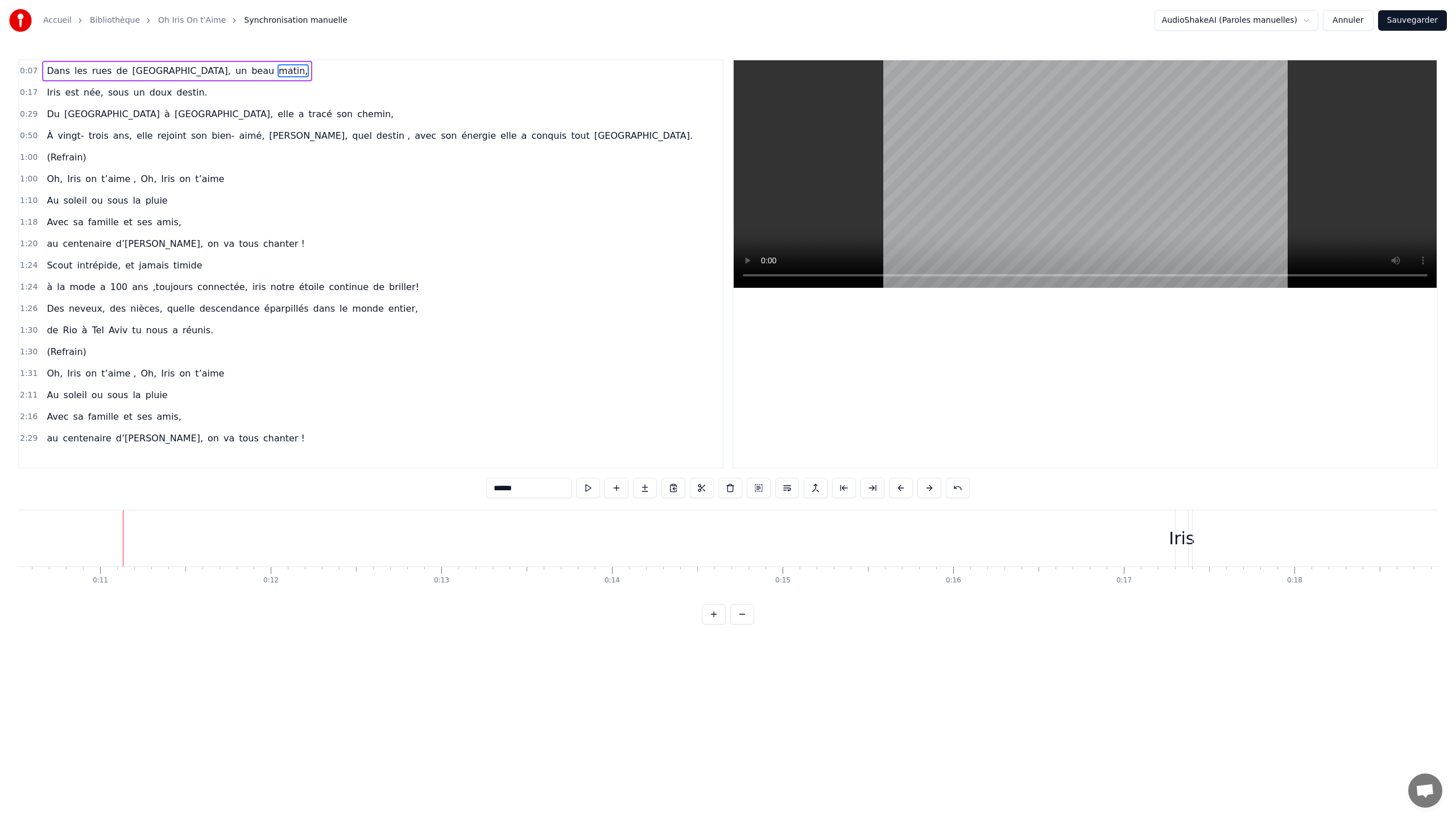
scroll to position [0, 1890]
click at [48, 88] on span "Iris" at bounding box center [53, 92] width 16 height 13
click at [74, 91] on span "est" at bounding box center [72, 92] width 16 height 13
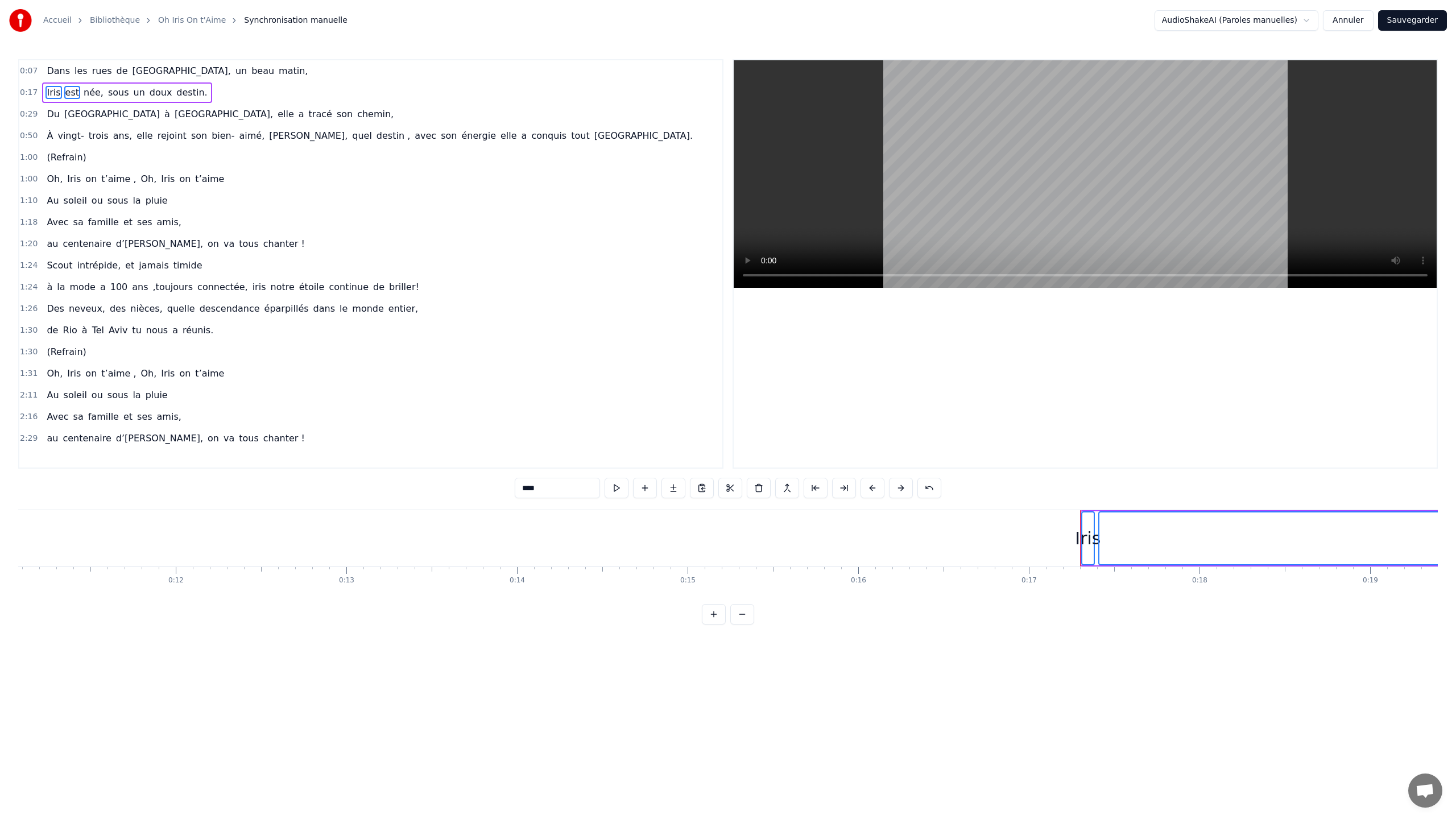
click at [92, 92] on span "née," at bounding box center [93, 92] width 22 height 13
click at [818, 441] on div "Iris" at bounding box center [1088, 538] width 14 height 54
drag, startPoint x: 1084, startPoint y: 533, endPoint x: 1061, endPoint y: 537, distance: 23.3
click at [818, 441] on div at bounding box center [1063, 538] width 5 height 52
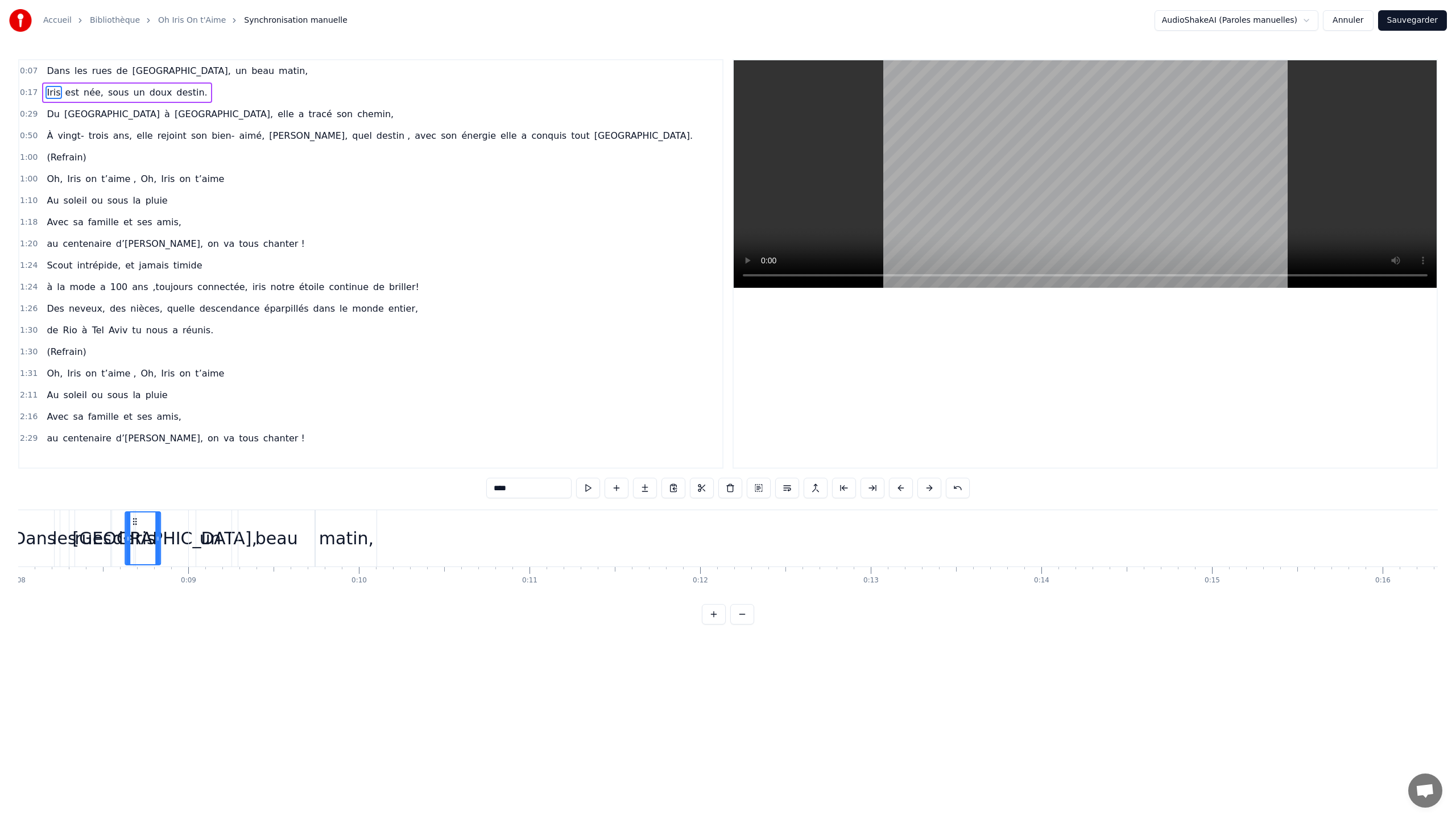
scroll to position [0, 1363]
drag, startPoint x: 1069, startPoint y: 521, endPoint x: 389, endPoint y: 491, distance: 680.7
click at [389, 441] on div "0:07 Dans les rues de Milan, un beau matin, 0:17 Iris est née, sous un doux des…" at bounding box center [728, 341] width 1419 height 565
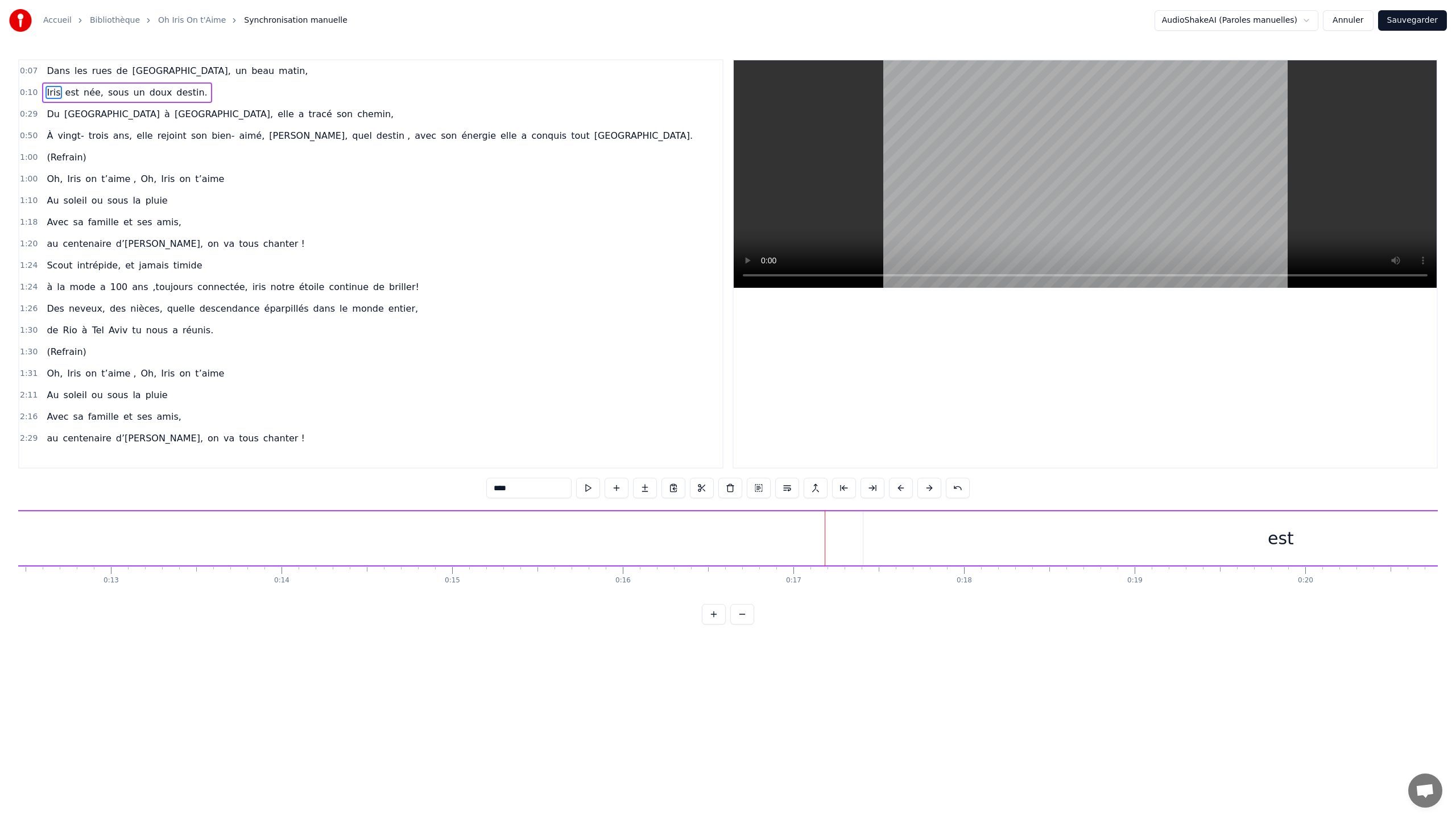
scroll to position [0, 2207]
click at [818, 441] on div "est" at bounding box center [1198, 538] width 26 height 25
drag, startPoint x: 785, startPoint y: 534, endPoint x: 1147, endPoint y: 555, distance: 362.6
click at [818, 441] on div at bounding box center [1146, 538] width 5 height 52
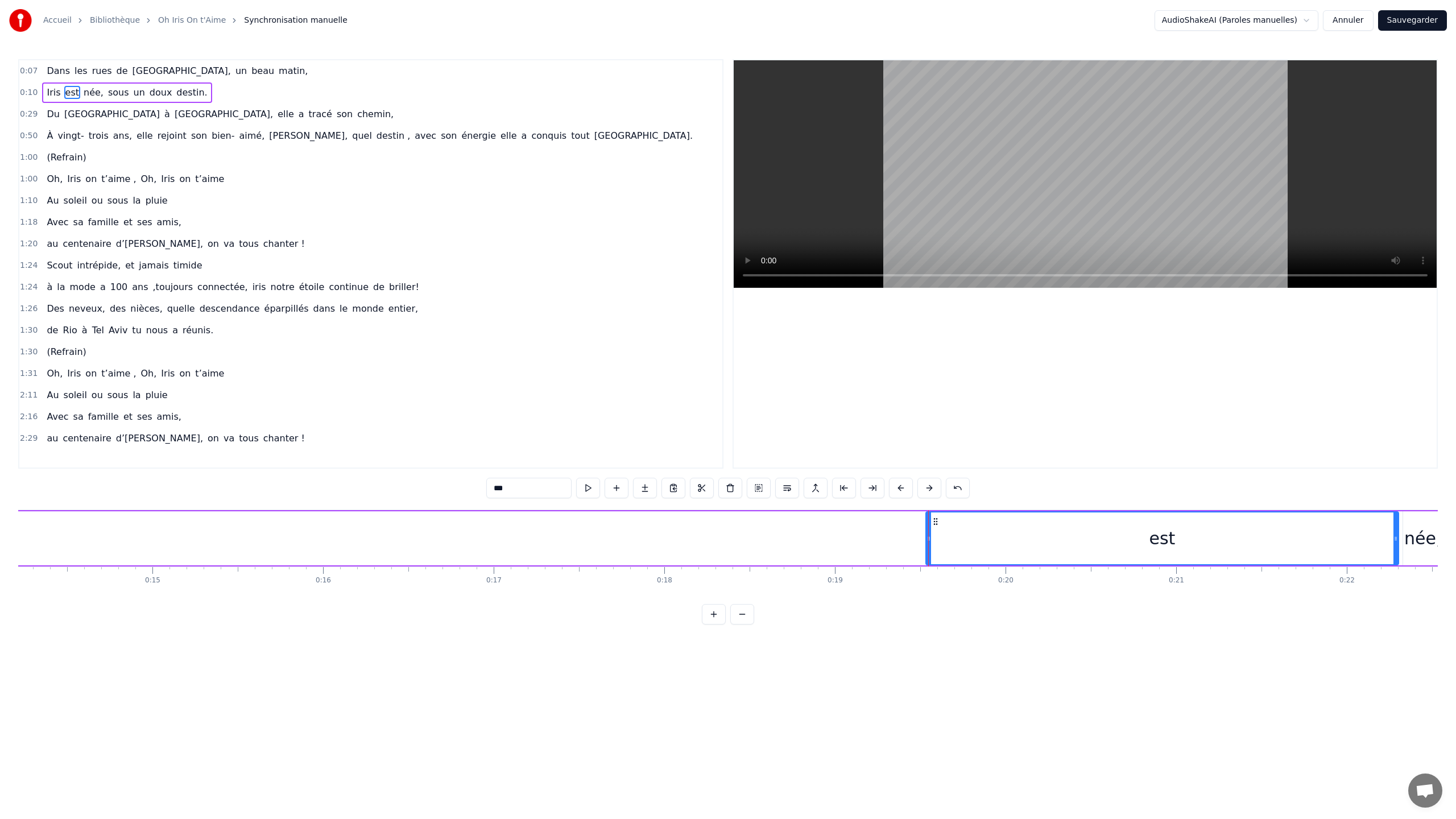
scroll to position [0, 2453]
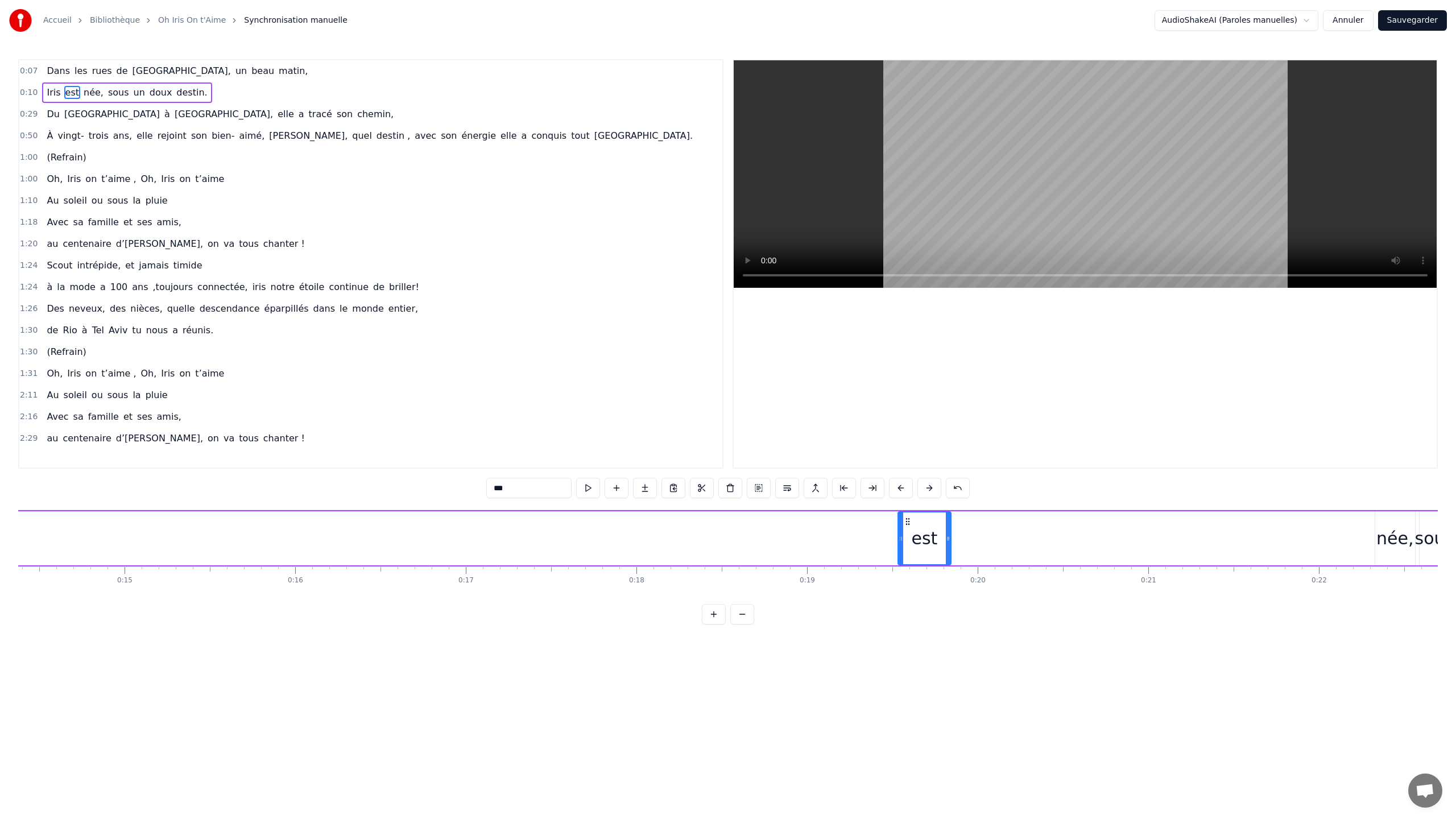
drag, startPoint x: 1369, startPoint y: 537, endPoint x: 950, endPoint y: 527, distance: 419.1
click at [818, 441] on div at bounding box center [948, 538] width 5 height 52
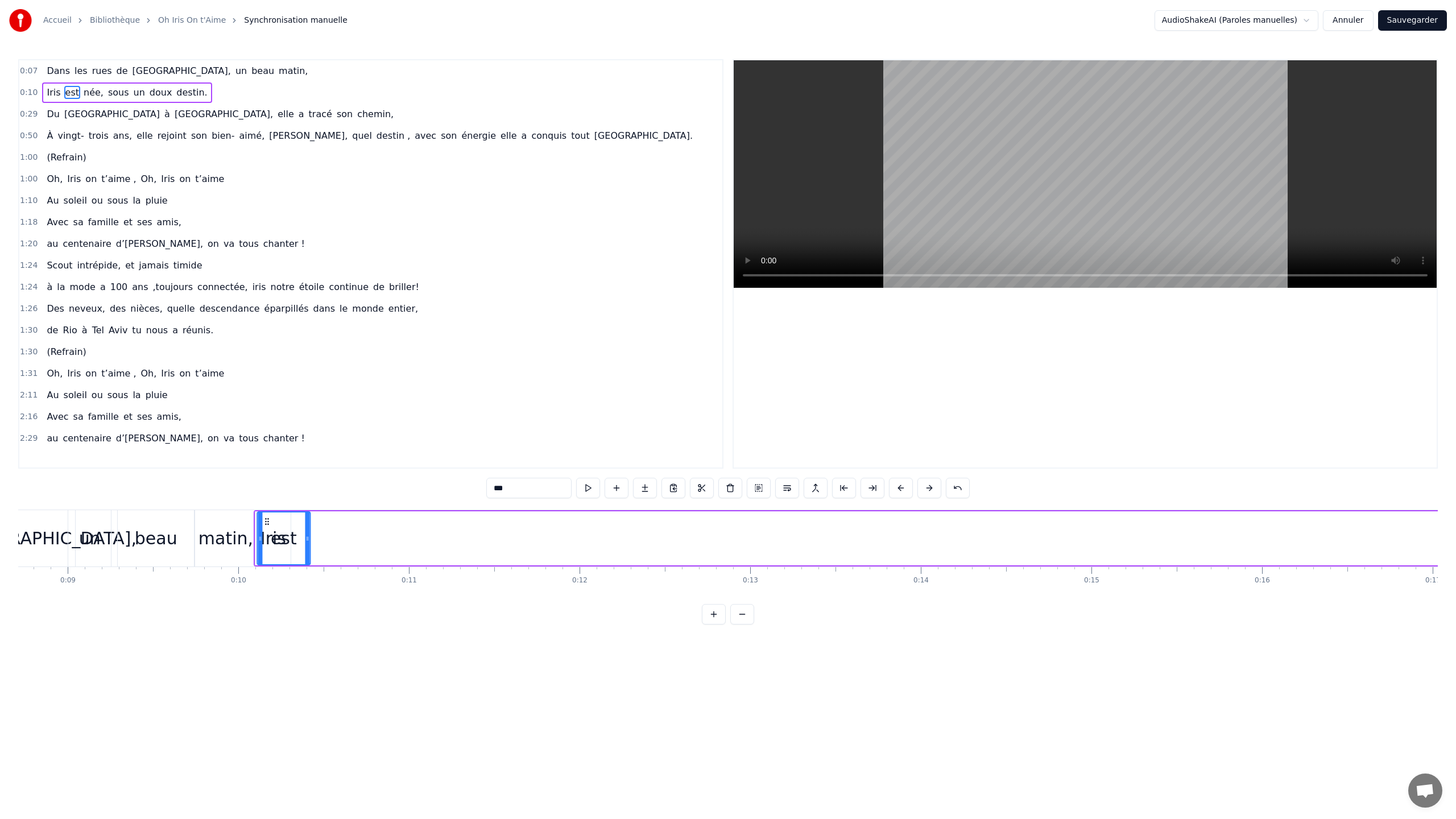
scroll to position [0, 1476]
drag, startPoint x: 907, startPoint y: 521, endPoint x: 314, endPoint y: 529, distance: 593.1
click at [314, 441] on div "est" at bounding box center [332, 538] width 52 height 52
click at [818, 441] on div "née," at bounding box center [1241, 538] width 37 height 25
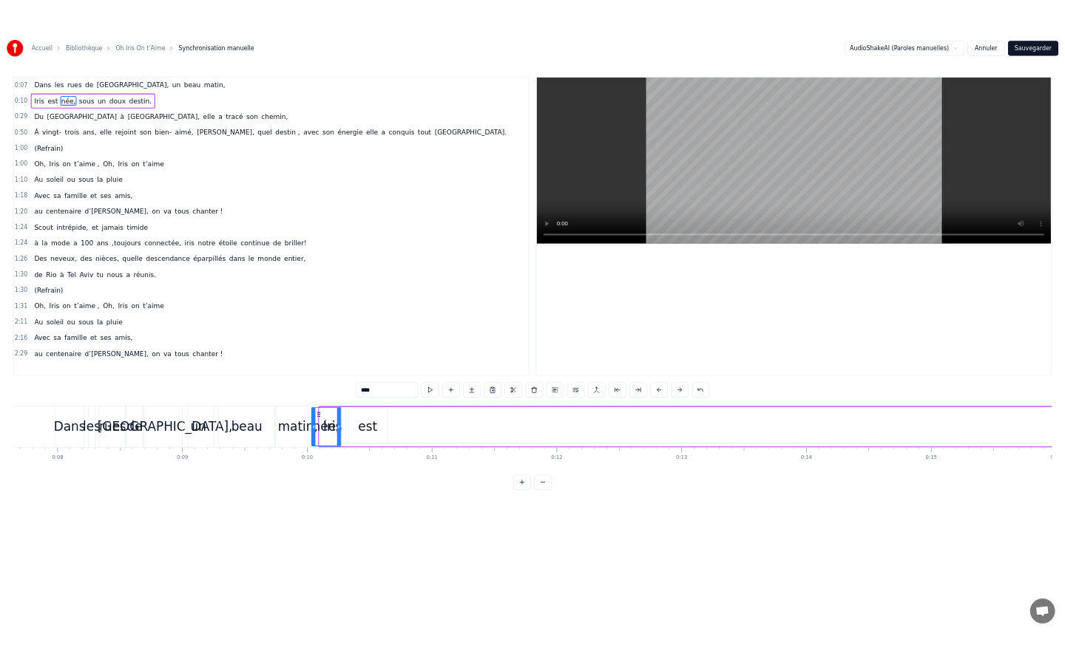
scroll to position [0, 1686]
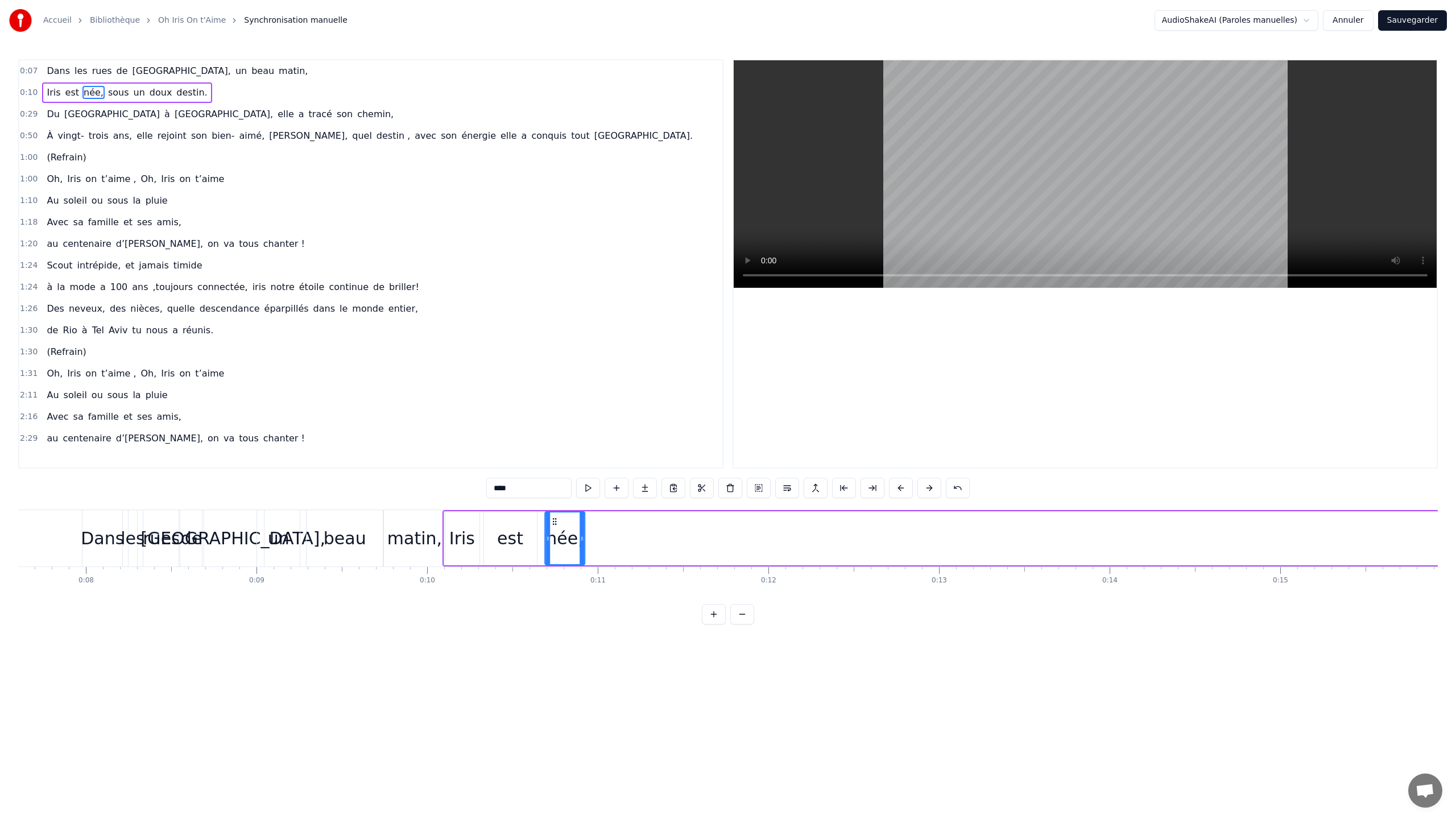
drag, startPoint x: 1231, startPoint y: 521, endPoint x: 372, endPoint y: 548, distance: 859.4
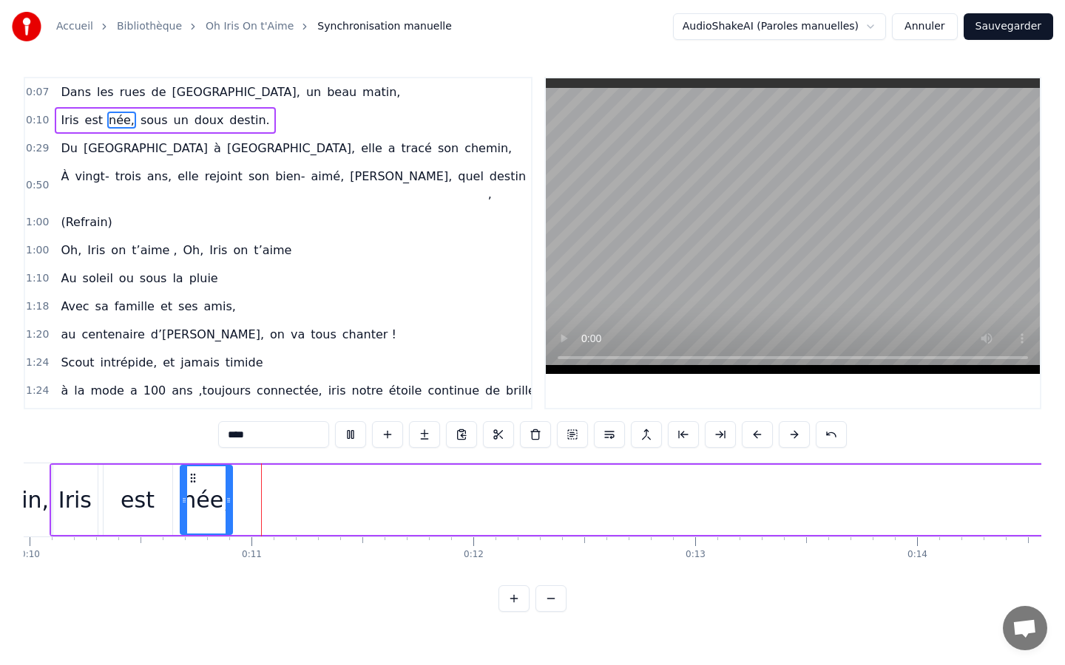
scroll to position [0, 2272]
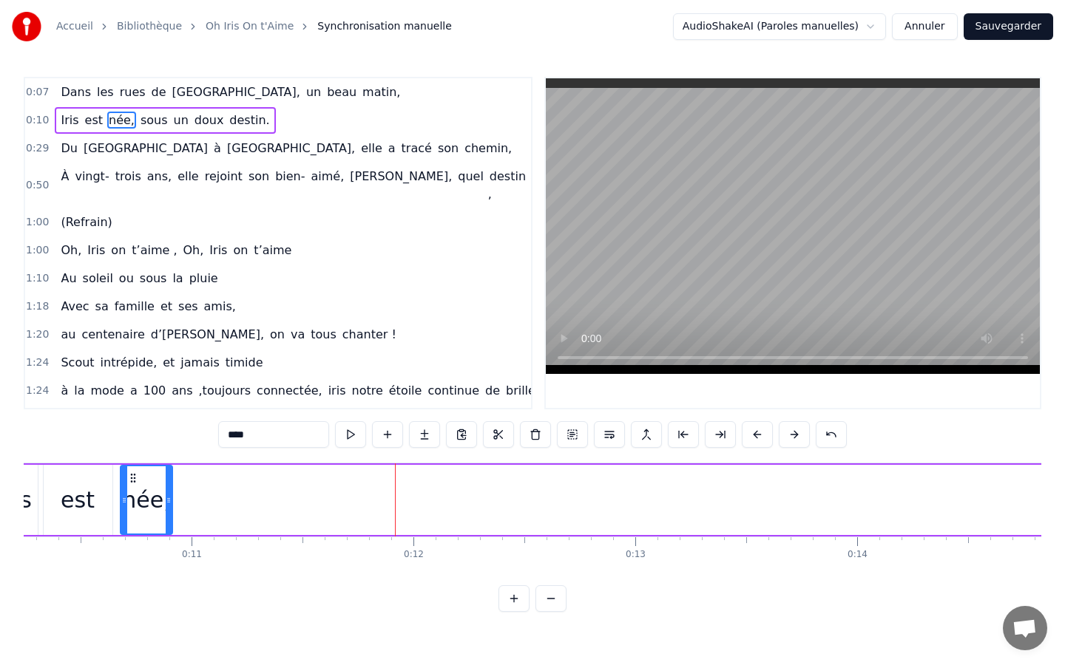
click at [146, 119] on span "sous" at bounding box center [154, 120] width 30 height 17
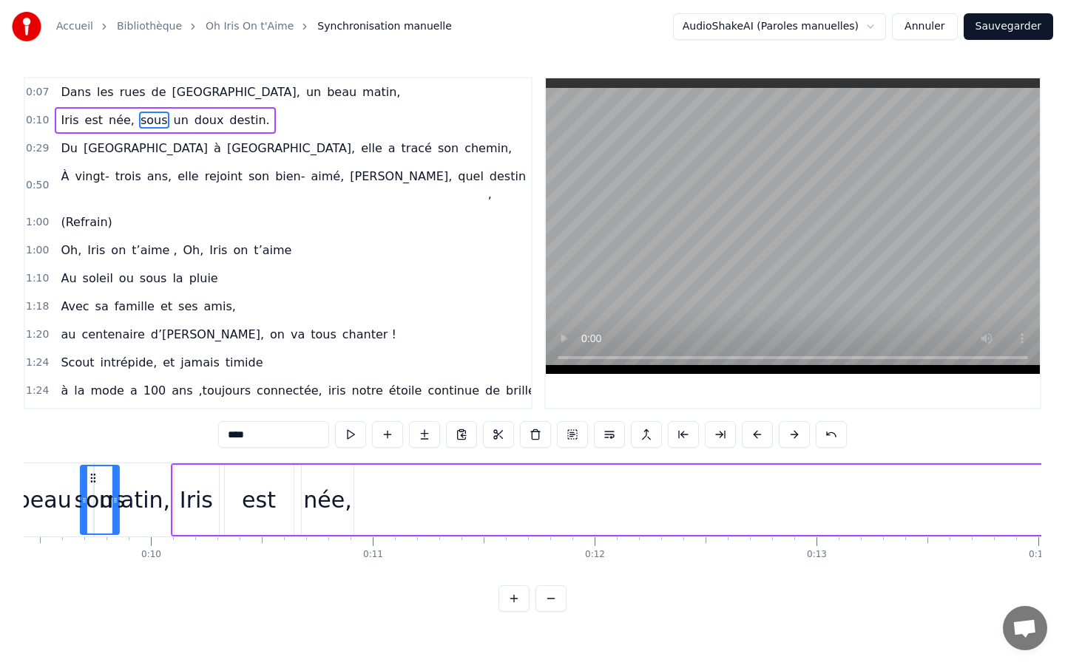
scroll to position [0, 2041]
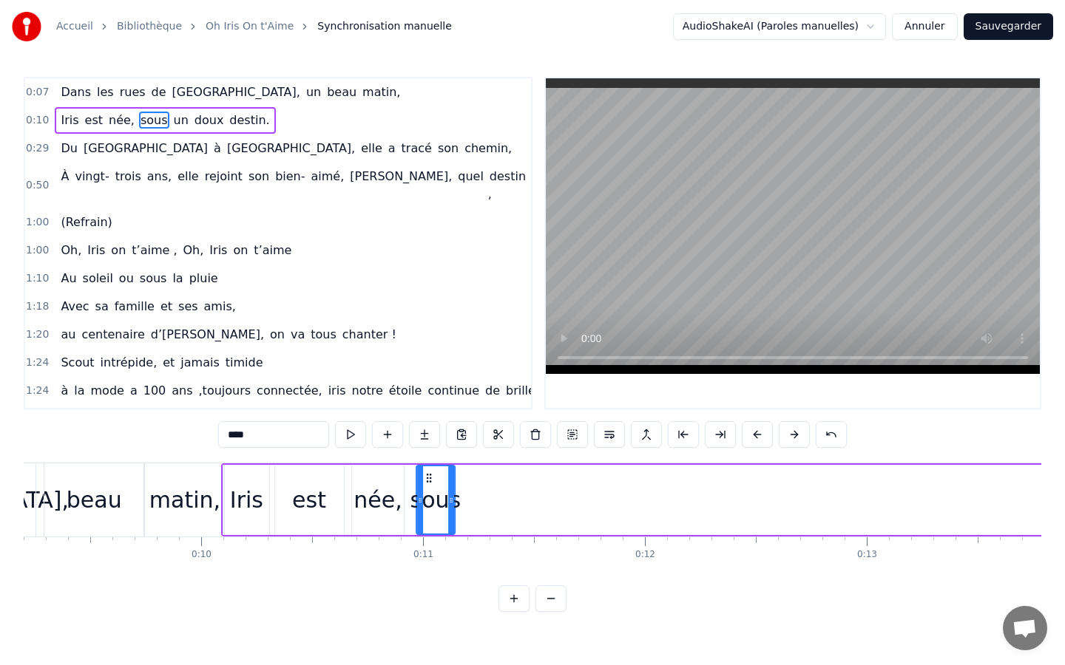
drag, startPoint x: 109, startPoint y: 478, endPoint x: 425, endPoint y: 498, distance: 317.1
click at [425, 498] on div "sous" at bounding box center [435, 500] width 37 height 67
click at [172, 118] on span "un" at bounding box center [181, 120] width 18 height 17
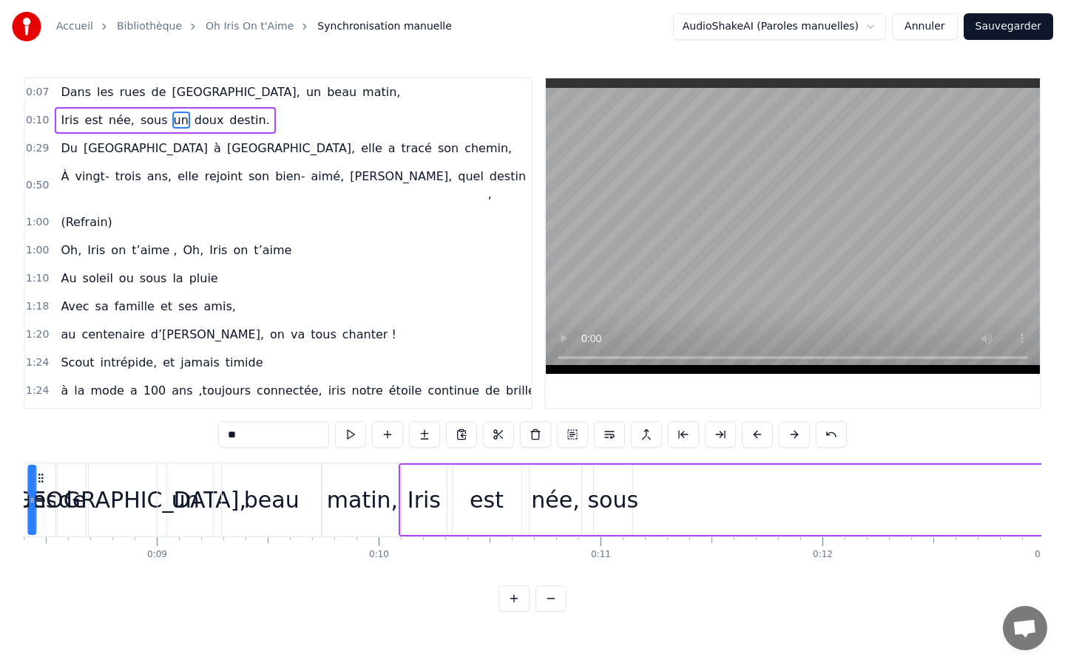
scroll to position [0, 1821]
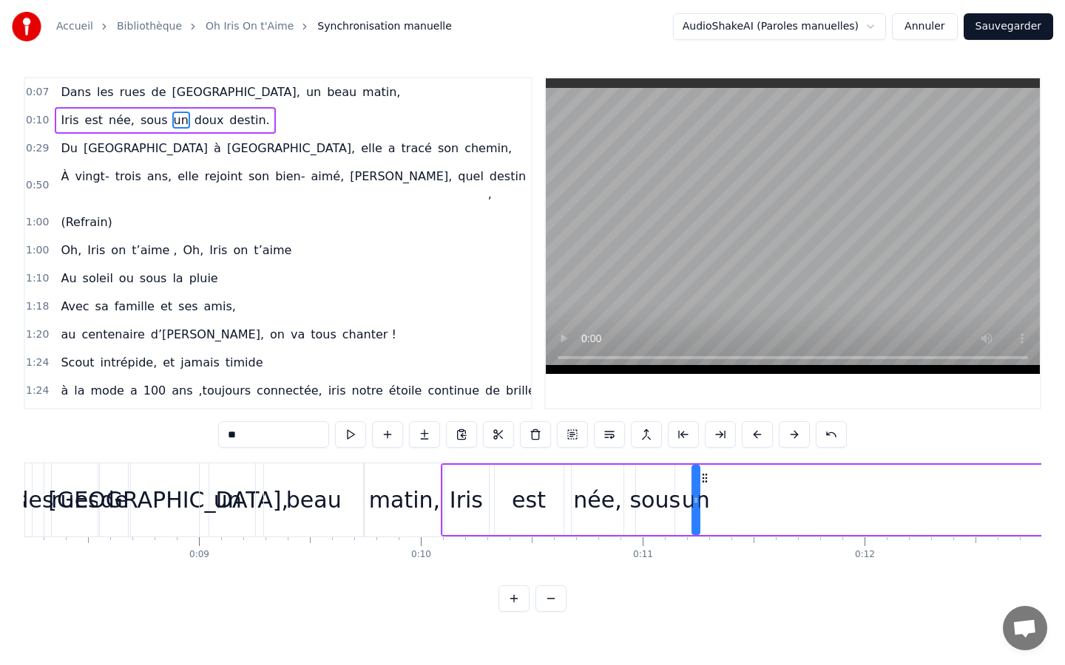
drag, startPoint x: 111, startPoint y: 476, endPoint x: 703, endPoint y: 546, distance: 596.4
click at [703, 546] on div "Dans les rues de Milan, un beau matin, Iris est née, sous un doux destin. Du Li…" at bounding box center [532, 518] width 1017 height 111
drag, startPoint x: 694, startPoint y: 501, endPoint x: 729, endPoint y: 502, distance: 34.8
click at [729, 502] on icon at bounding box center [731, 501] width 6 height 12
drag, startPoint x: 706, startPoint y: 481, endPoint x: 695, endPoint y: 481, distance: 11.1
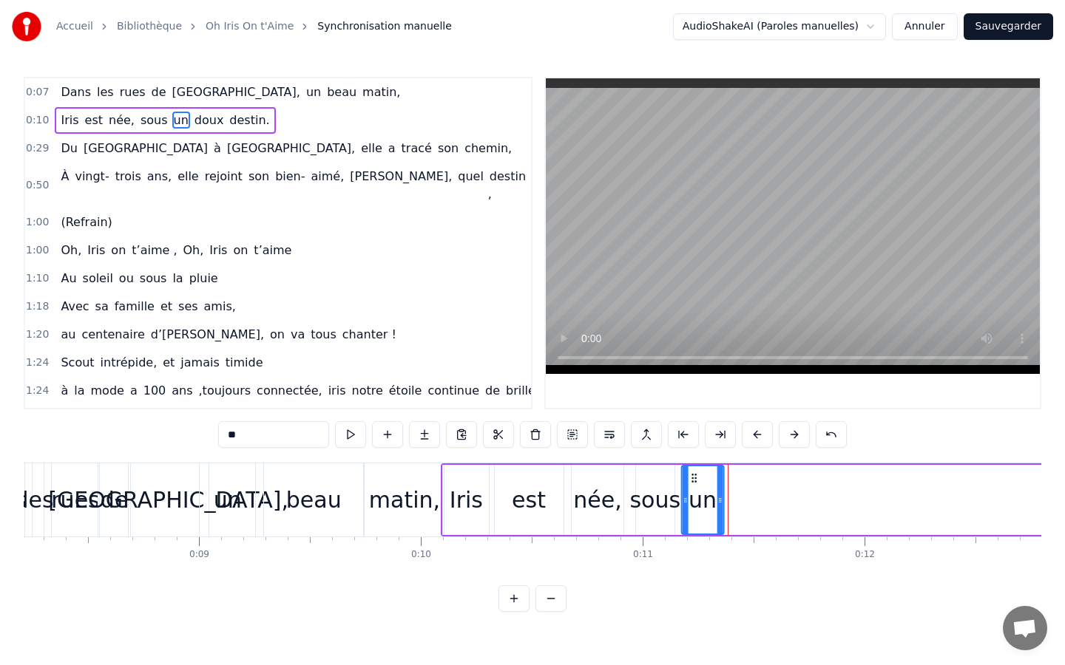
click at [695, 481] on circle at bounding box center [695, 481] width 1 height 1
click at [193, 113] on span "doux" at bounding box center [209, 120] width 33 height 17
type input "****"
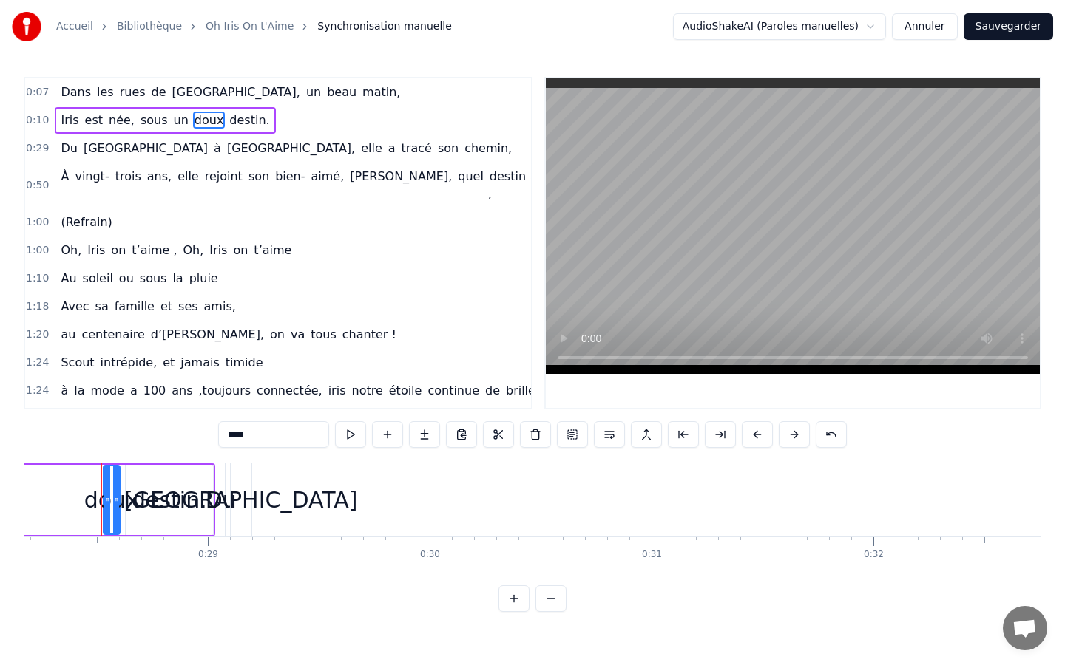
scroll to position [0, 6252]
click at [168, 503] on div "destin." at bounding box center [165, 500] width 75 height 33
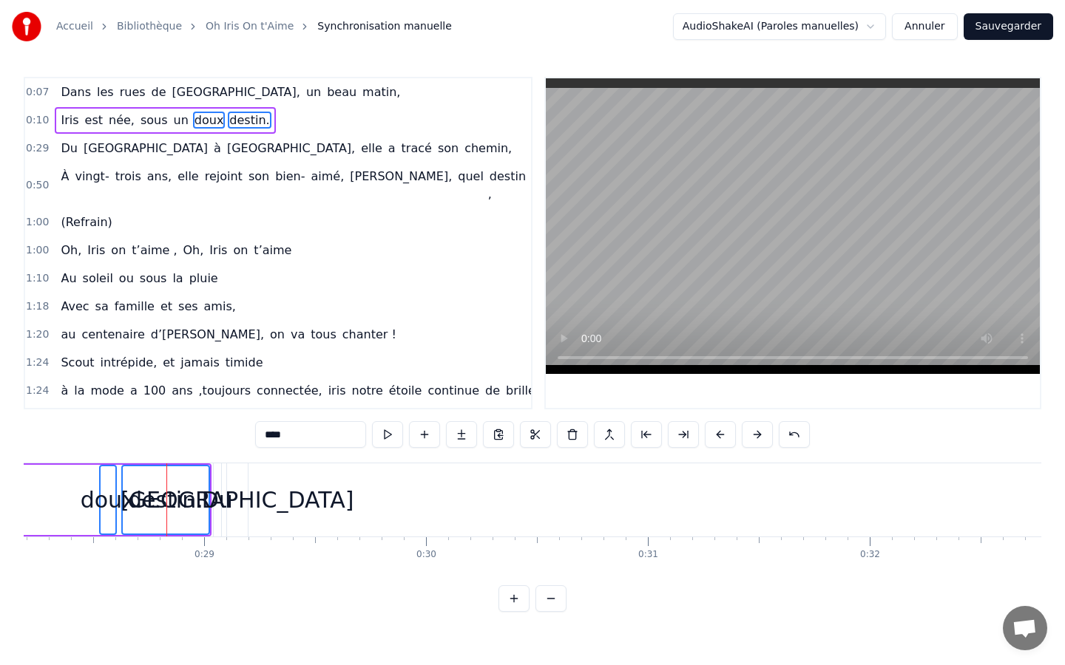
click at [114, 480] on div "doux" at bounding box center [108, 500] width 15 height 67
click at [131, 485] on div "destin." at bounding box center [165, 500] width 87 height 70
drag, startPoint x: 106, startPoint y: 481, endPoint x: 72, endPoint y: 482, distance: 34.0
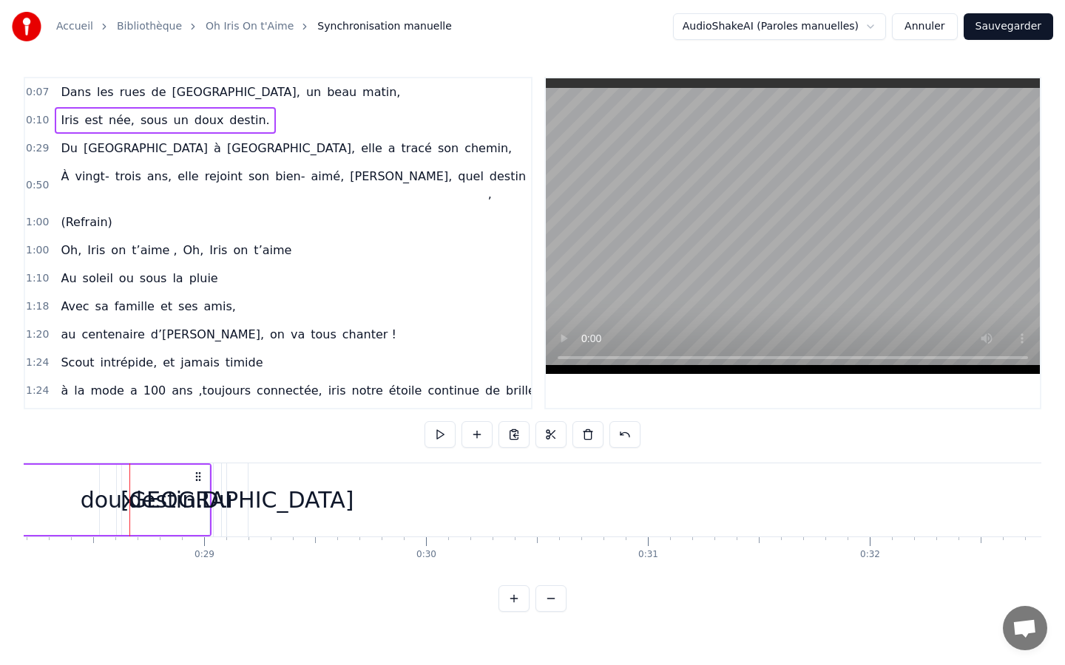
scroll to position [0, 6229]
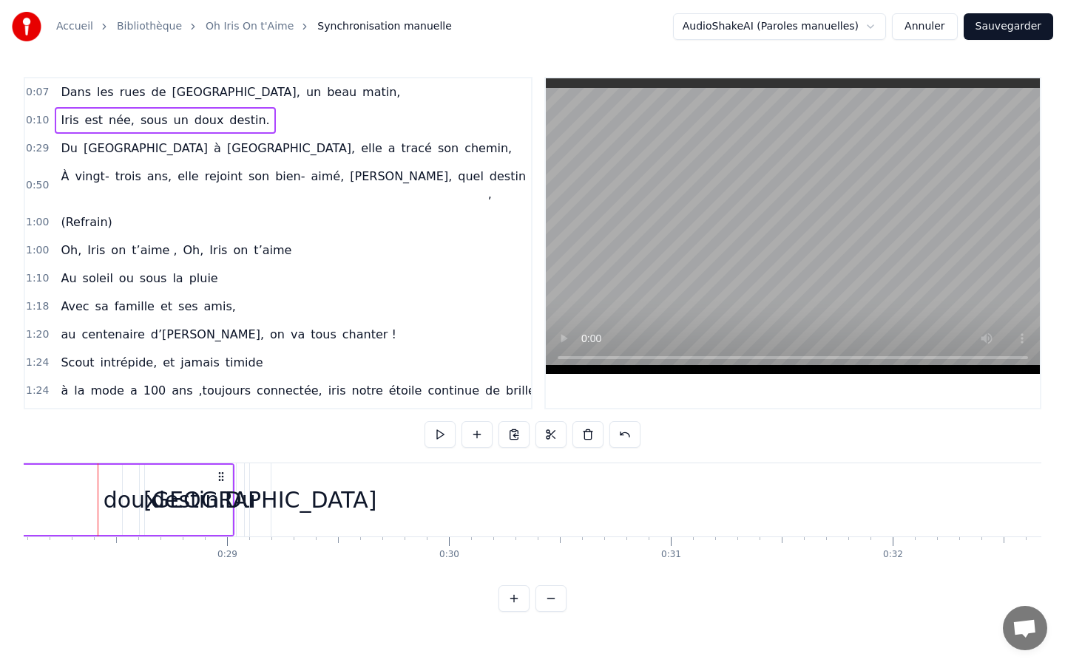
click at [138, 484] on div "doux" at bounding box center [131, 500] width 55 height 33
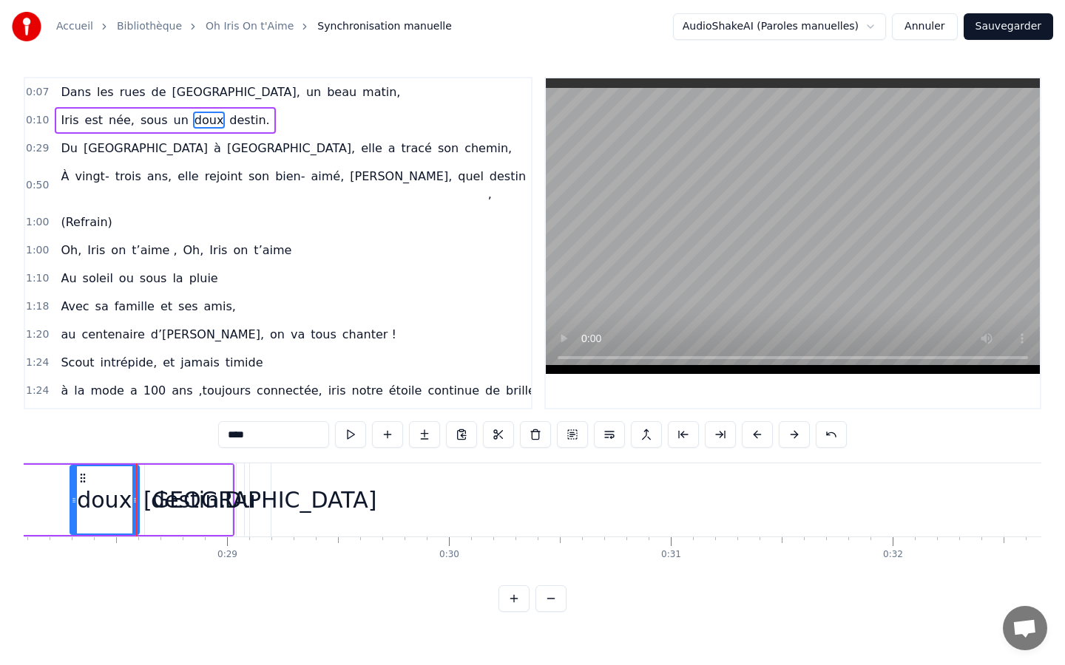
drag, startPoint x: 125, startPoint y: 502, endPoint x: 72, endPoint y: 502, distance: 52.5
click at [72, 502] on icon at bounding box center [74, 501] width 6 height 12
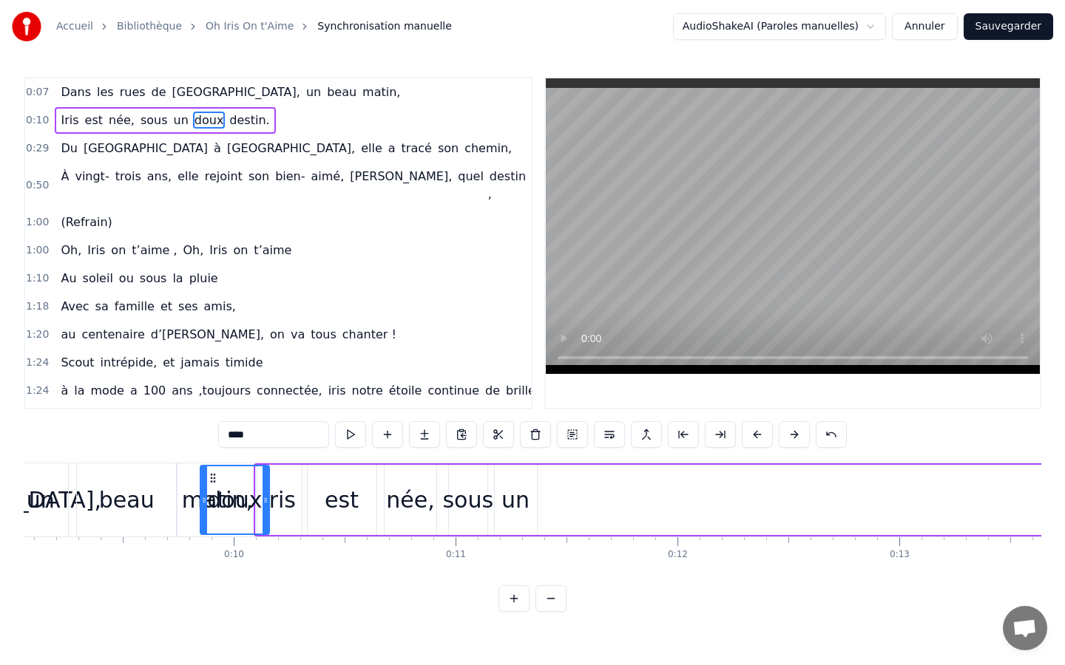
scroll to position [0, 2007]
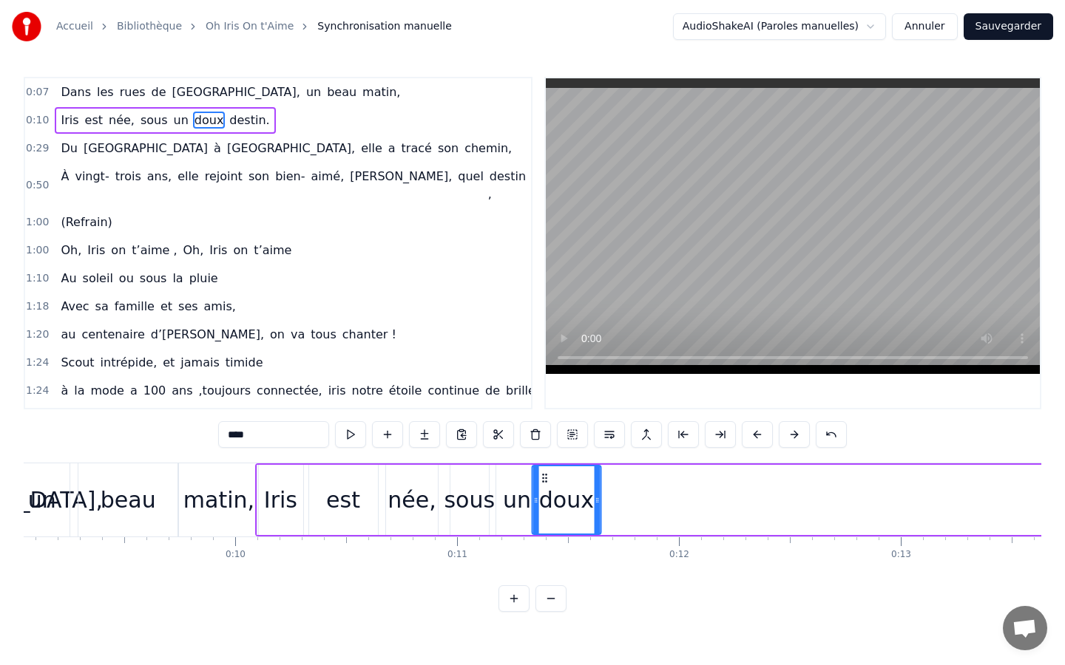
drag, startPoint x: 112, startPoint y: 477, endPoint x: 548, endPoint y: 502, distance: 436.2
click at [548, 502] on div "doux" at bounding box center [565, 500] width 67 height 67
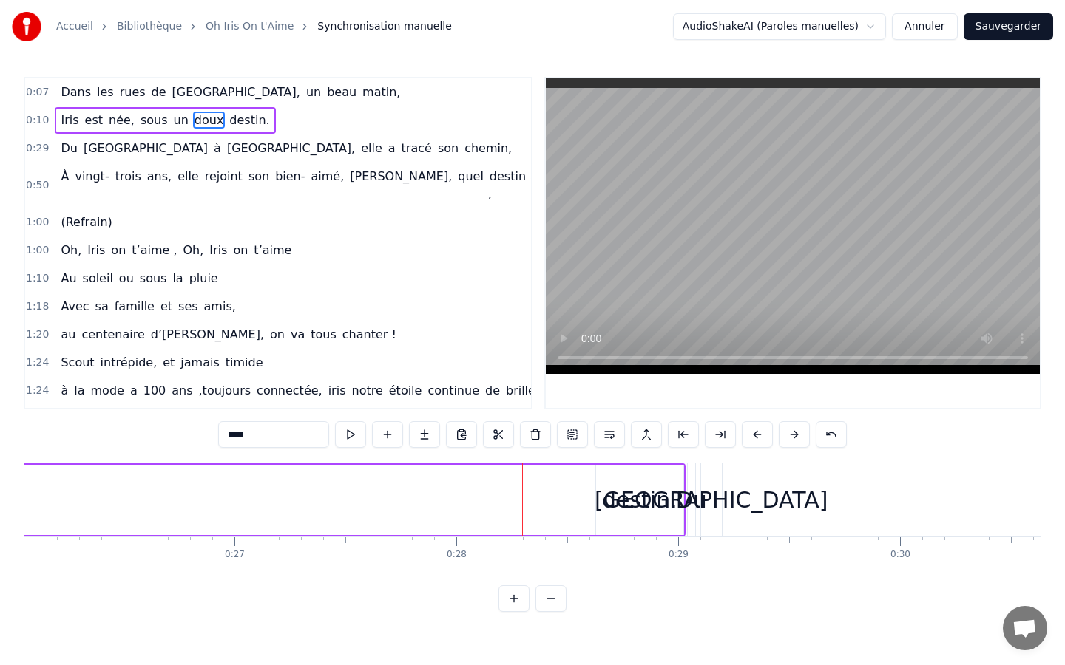
scroll to position [0, 5782]
click at [657, 501] on div "destin." at bounding box center [635, 500] width 75 height 33
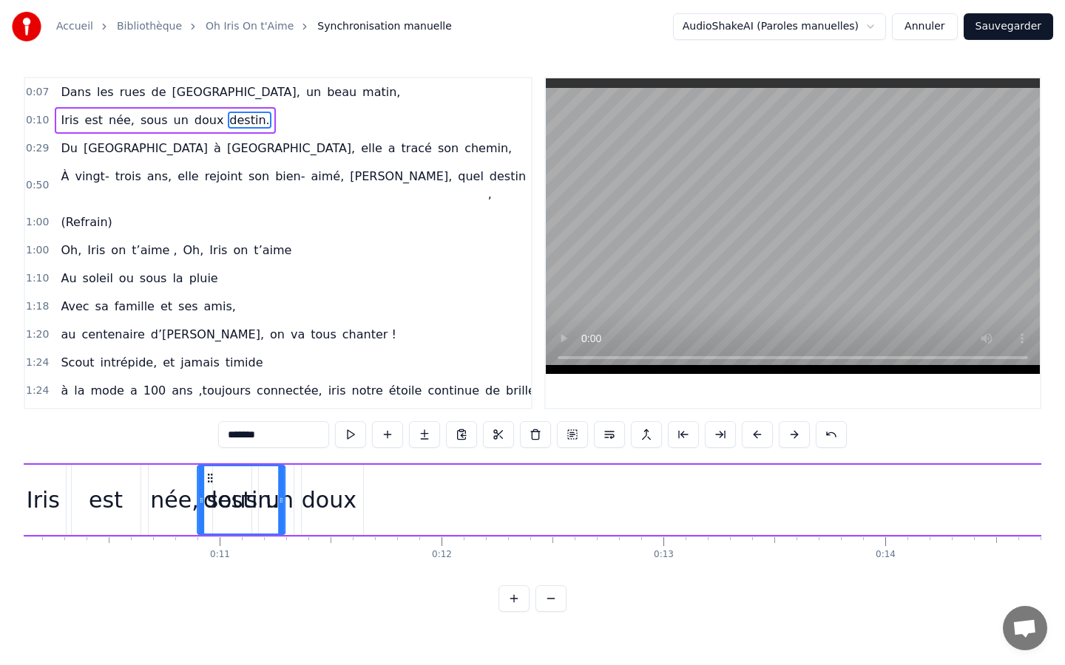
scroll to position [0, 2222]
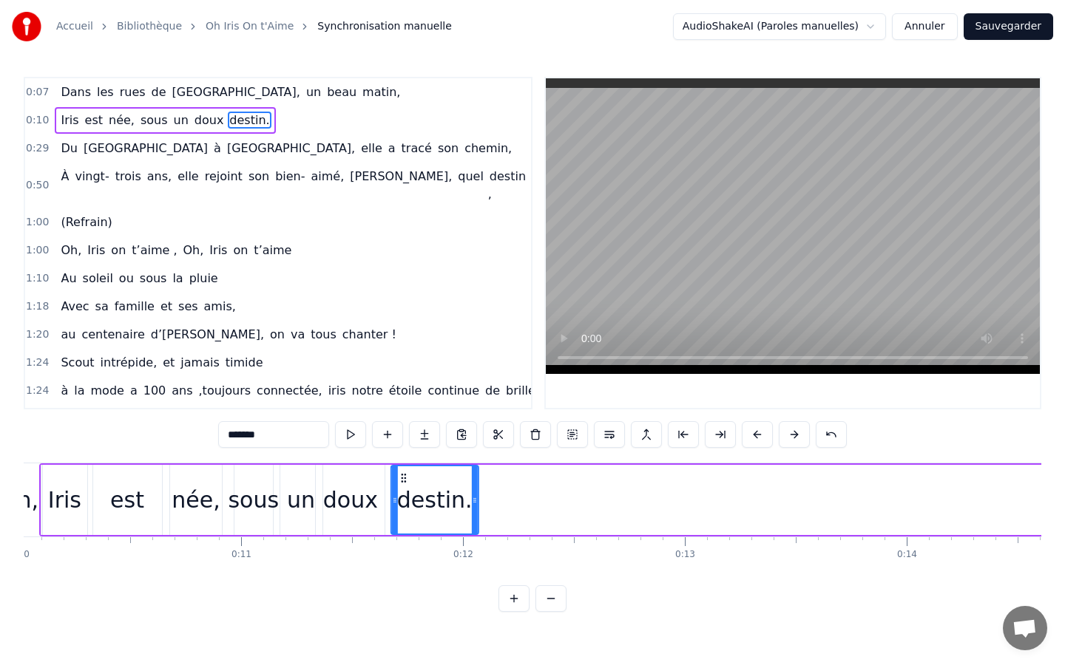
drag, startPoint x: 603, startPoint y: 477, endPoint x: 399, endPoint y: 507, distance: 207.0
click at [399, 507] on div "destin." at bounding box center [435, 500] width 86 height 67
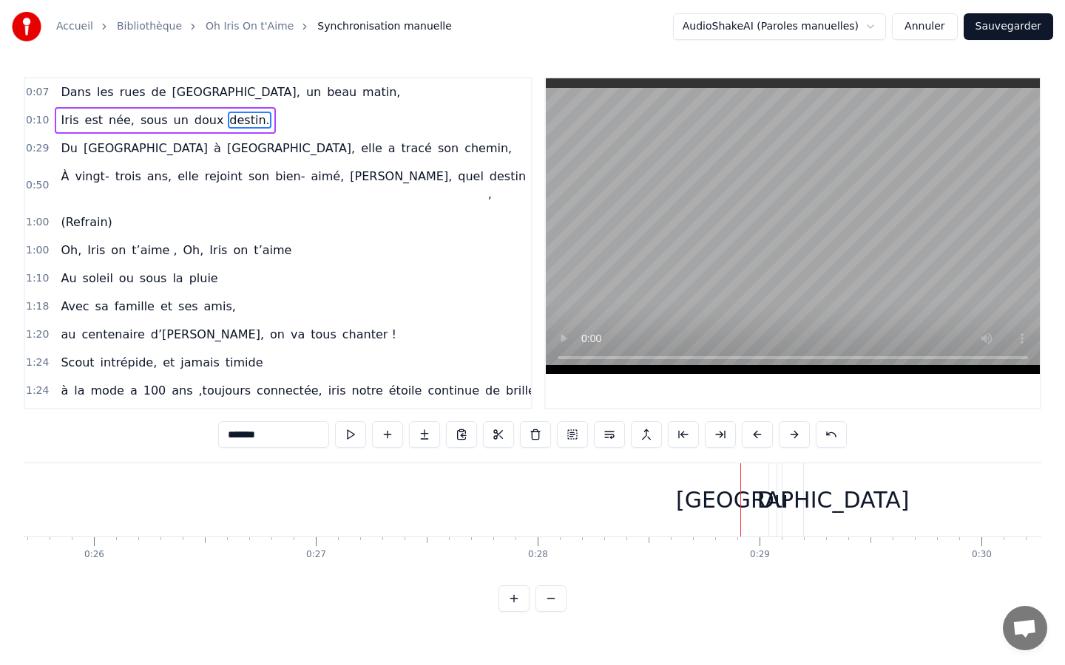
scroll to position [0, 5699]
click at [757, 490] on div "Du" at bounding box center [770, 500] width 31 height 33
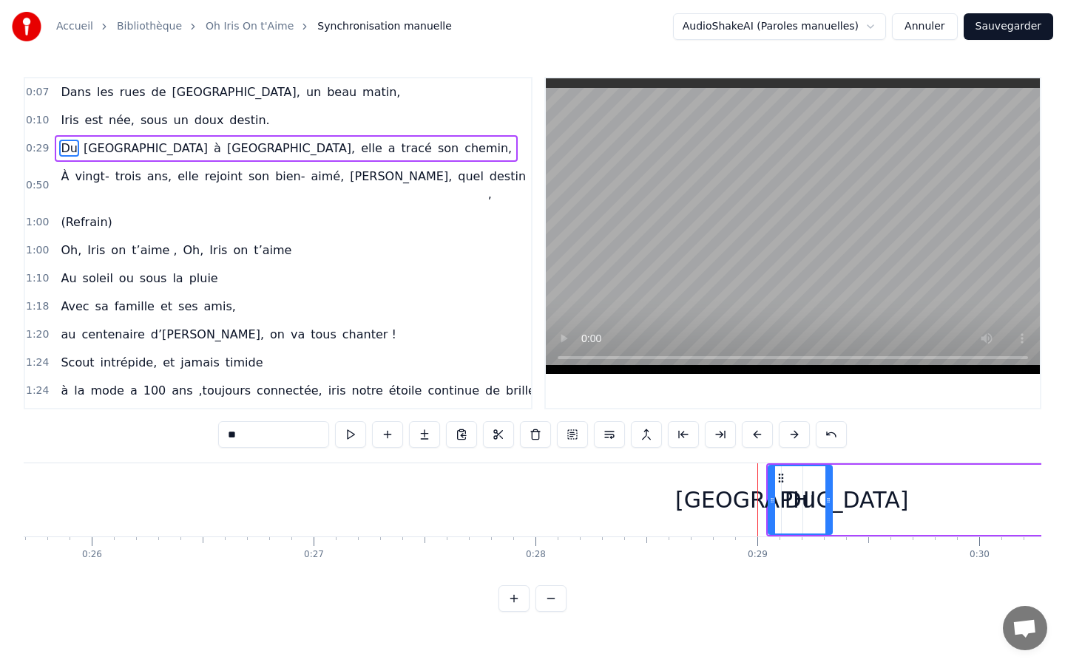
drag, startPoint x: 772, startPoint y: 495, endPoint x: 828, endPoint y: 495, distance: 56.2
click at [828, 495] on icon at bounding box center [828, 501] width 6 height 12
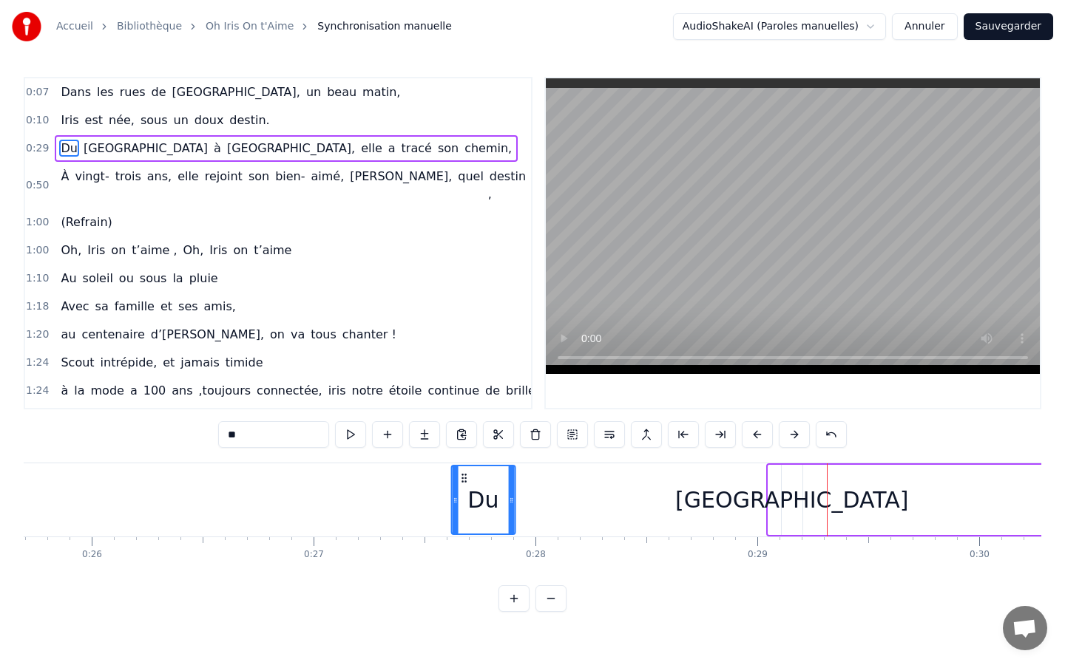
drag, startPoint x: 781, startPoint y: 479, endPoint x: 464, endPoint y: 497, distance: 317.7
click at [464, 497] on div "Du" at bounding box center [483, 500] width 62 height 67
click at [786, 484] on div "Liban" at bounding box center [791, 500] width 233 height 33
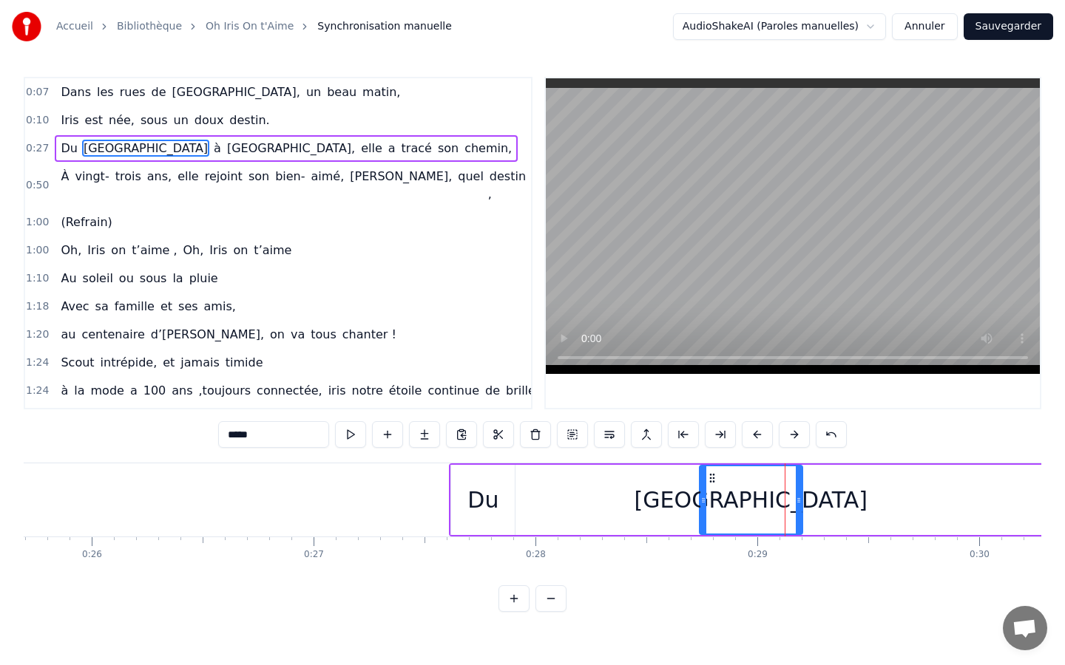
drag, startPoint x: 783, startPoint y: 495, endPoint x: 701, endPoint y: 500, distance: 82.2
click at [701, 500] on icon at bounding box center [703, 501] width 6 height 12
click at [462, 502] on div "Du" at bounding box center [483, 500] width 64 height 70
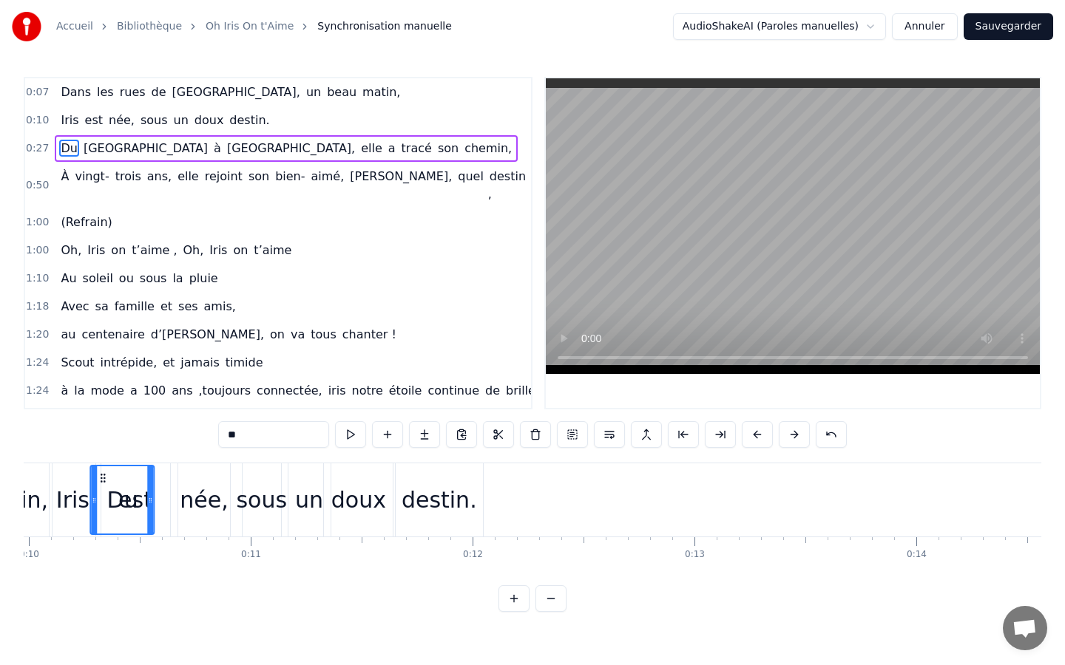
scroll to position [0, 2117]
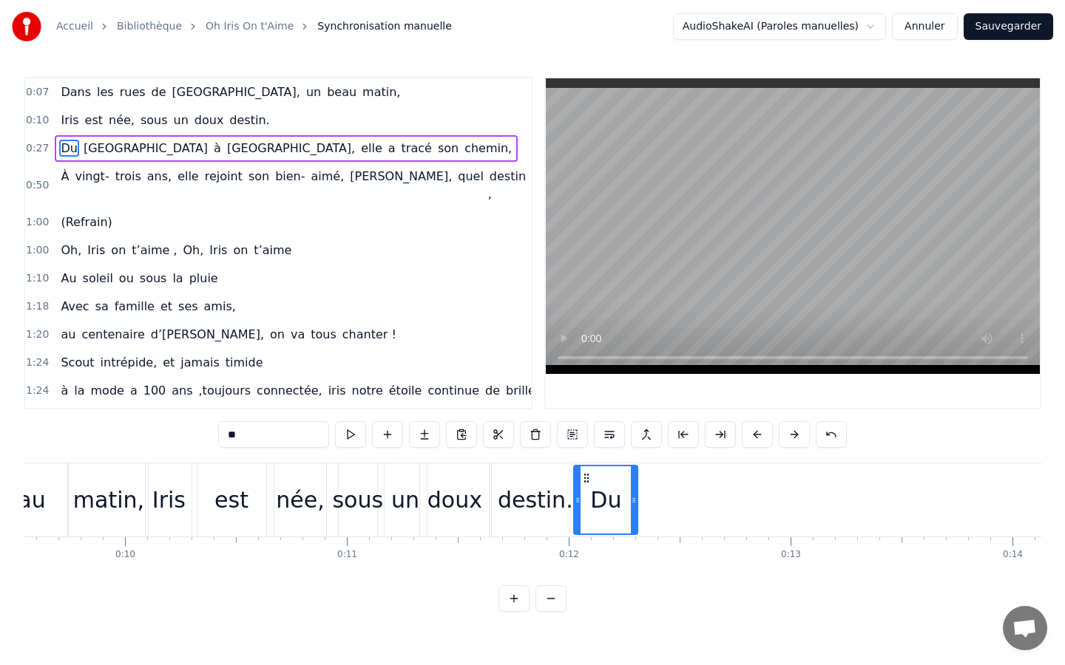
drag, startPoint x: 464, startPoint y: 478, endPoint x: 585, endPoint y: 489, distance: 121.7
click at [586, 489] on div "Du" at bounding box center [605, 500] width 62 height 67
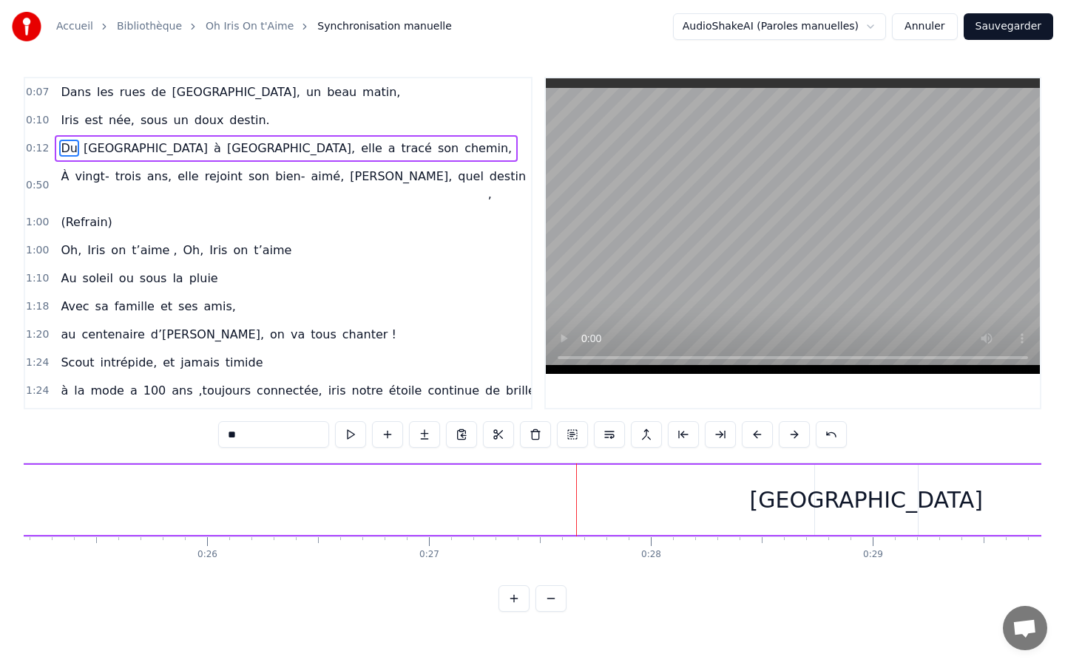
scroll to position [0, 5582]
click at [853, 494] on div "Liban" at bounding box center [867, 500] width 233 height 33
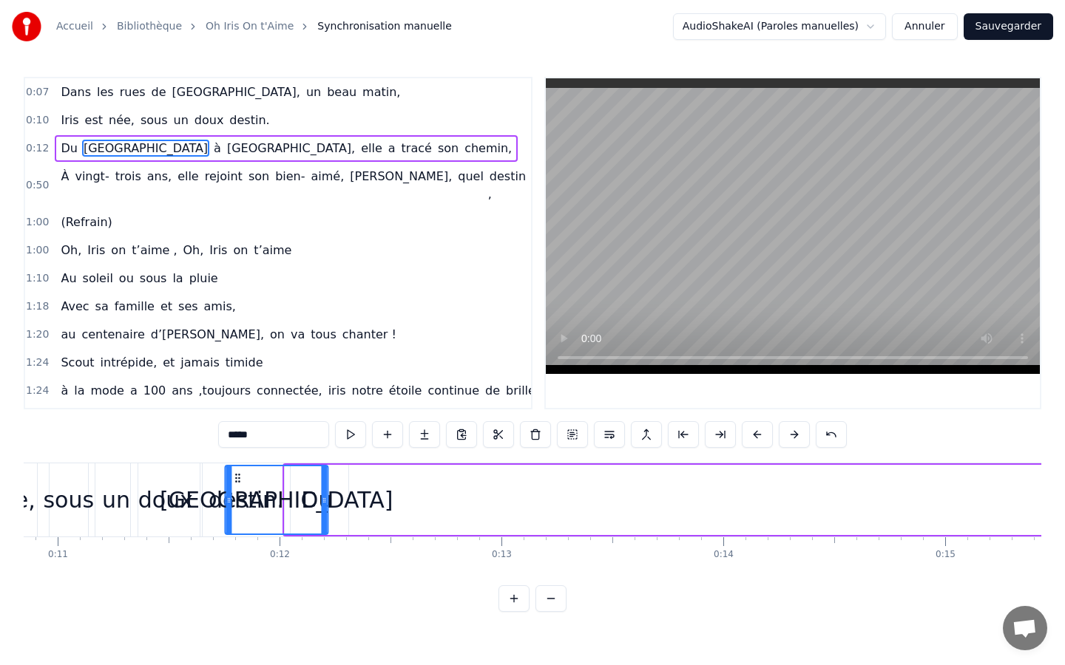
scroll to position [0, 2406]
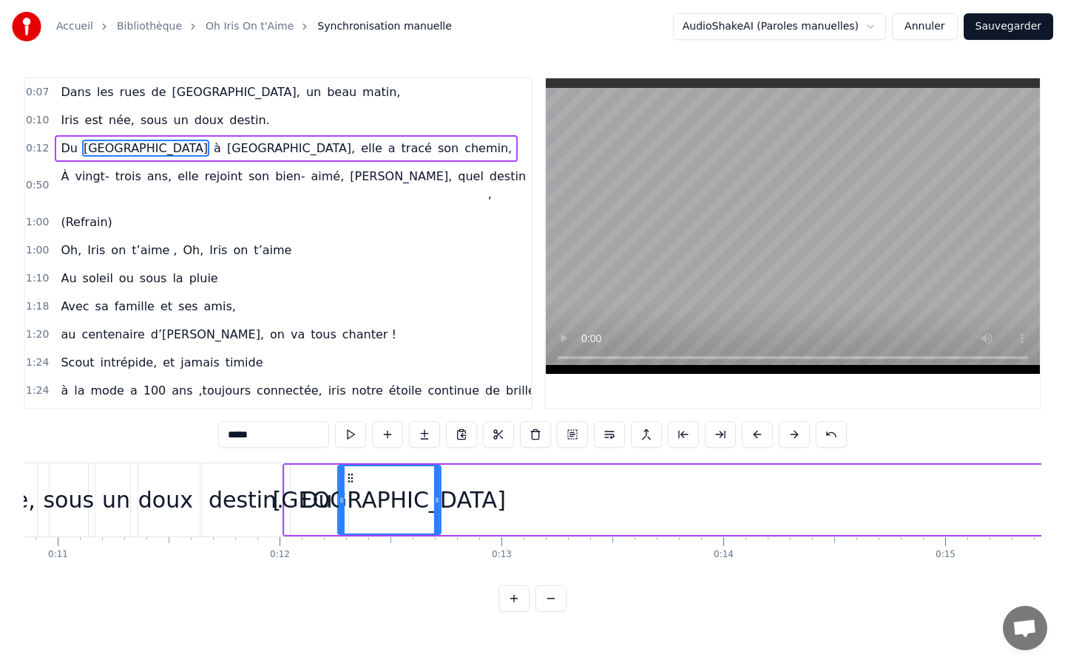
drag, startPoint x: 827, startPoint y: 475, endPoint x: 330, endPoint y: 452, distance: 496.7
click at [330, 452] on div "0:07 Dans les rues de Milan, un beau matin, 0:10 Iris est née, sous un doux des…" at bounding box center [532, 344] width 1017 height 535
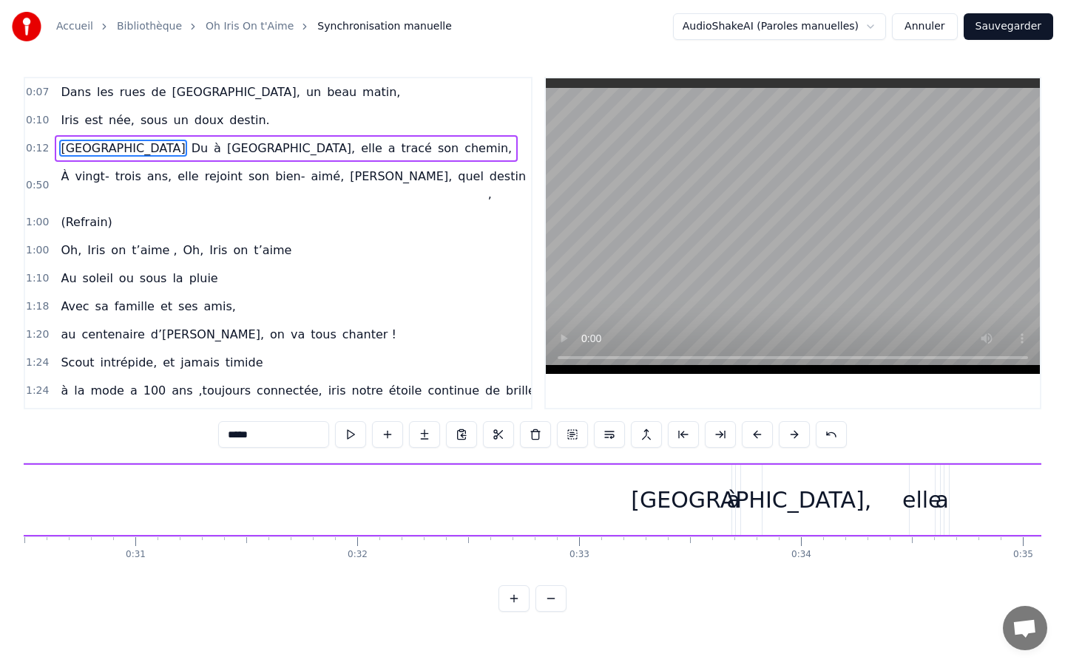
scroll to position [0, 6772]
click at [726, 487] on div "Paris," at bounding box center [743, 500] width 240 height 33
type input "******"
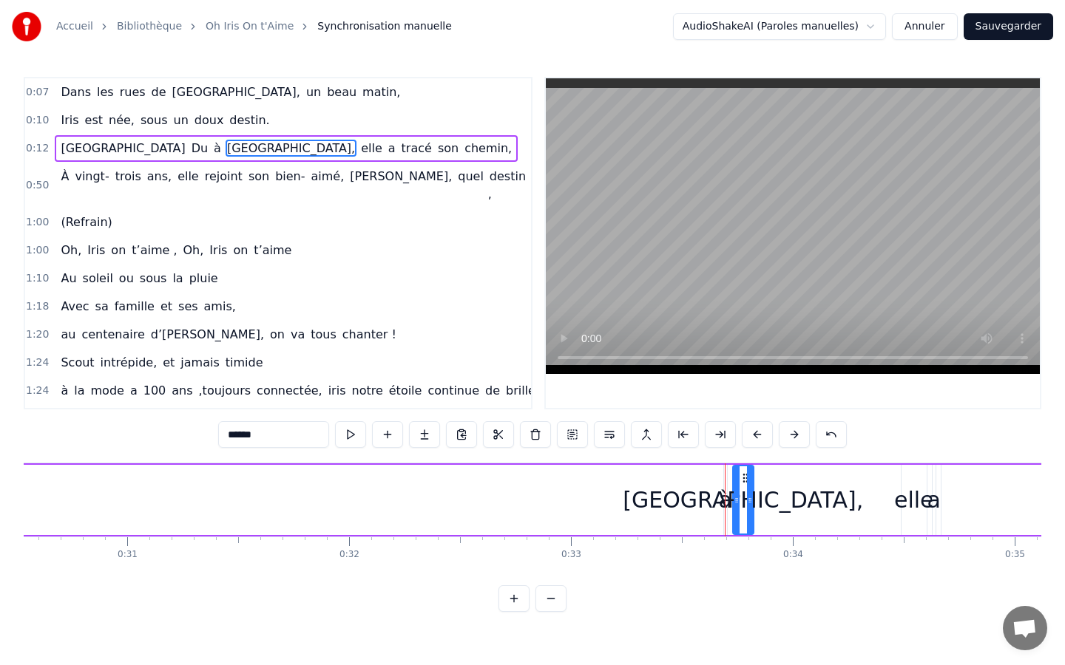
click at [715, 490] on div "Liban Du à Paris, elle a tracé son chemin," at bounding box center [150, 500] width 8468 height 73
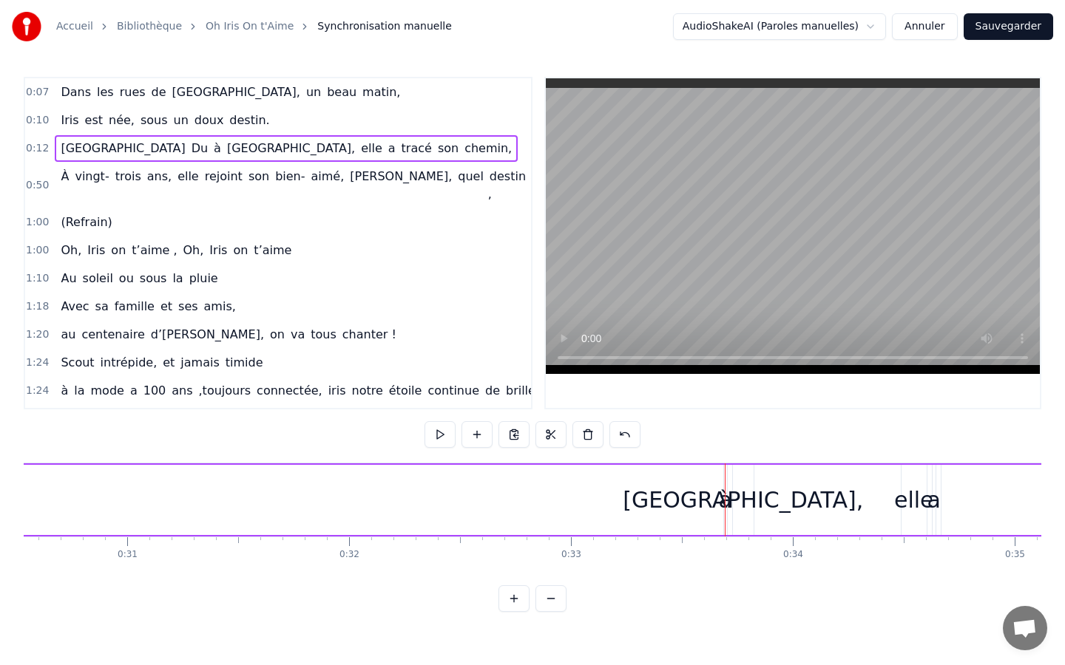
click at [733, 491] on div "Paris," at bounding box center [743, 500] width 240 height 33
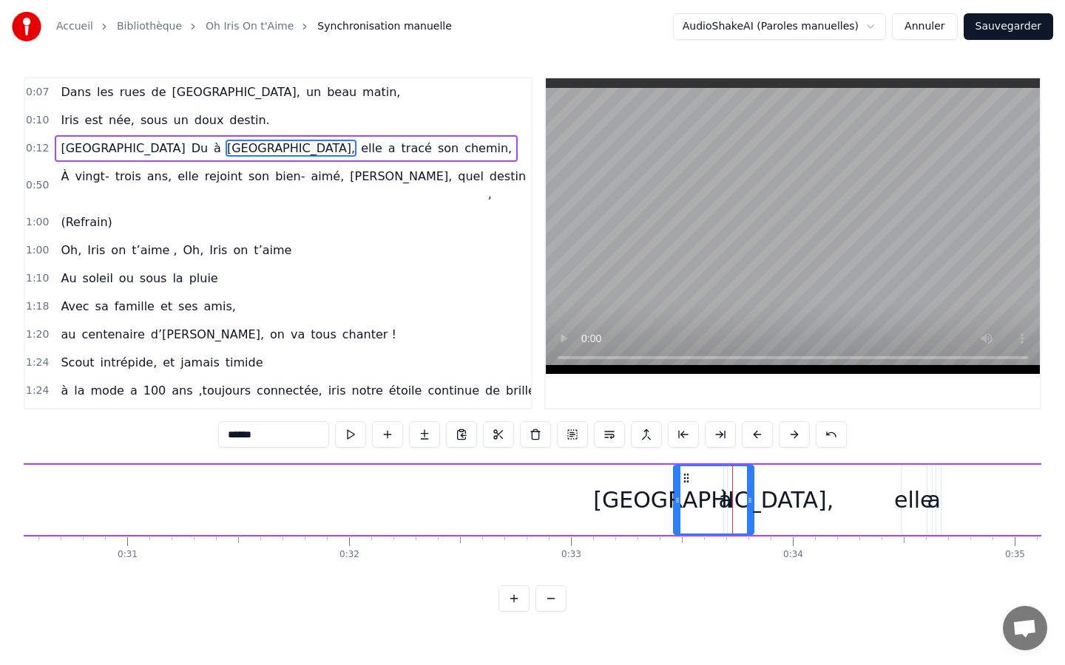
drag, startPoint x: 735, startPoint y: 495, endPoint x: 676, endPoint y: 495, distance: 59.1
click at [676, 495] on icon at bounding box center [677, 501] width 6 height 12
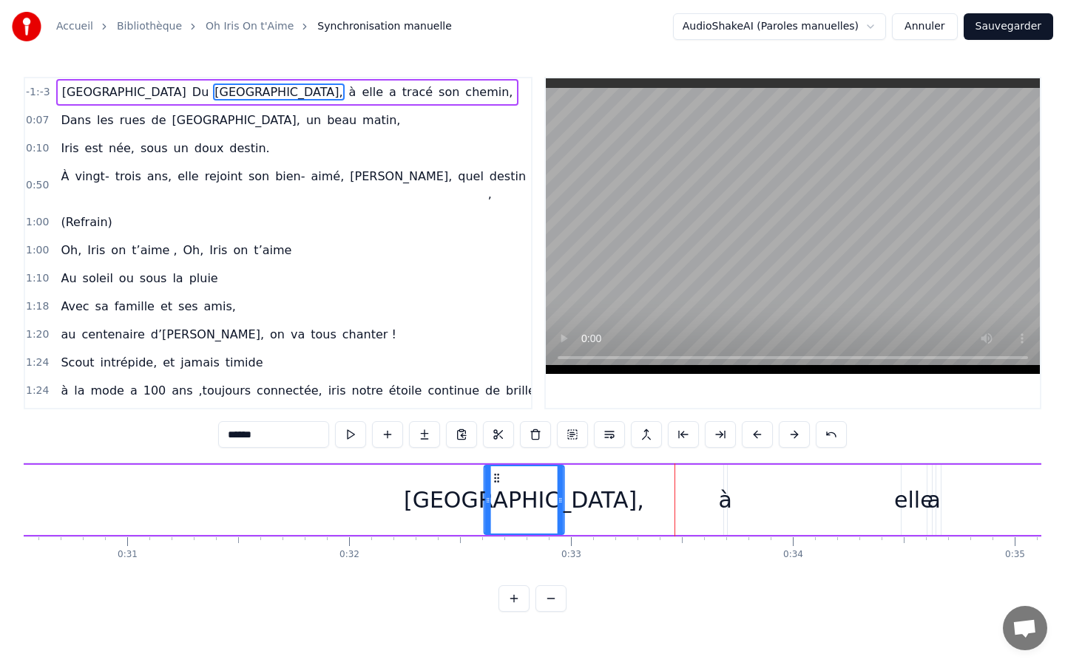
drag, startPoint x: 685, startPoint y: 478, endPoint x: 495, endPoint y: 479, distance: 189.3
click at [495, 479] on icon at bounding box center [496, 478] width 12 height 12
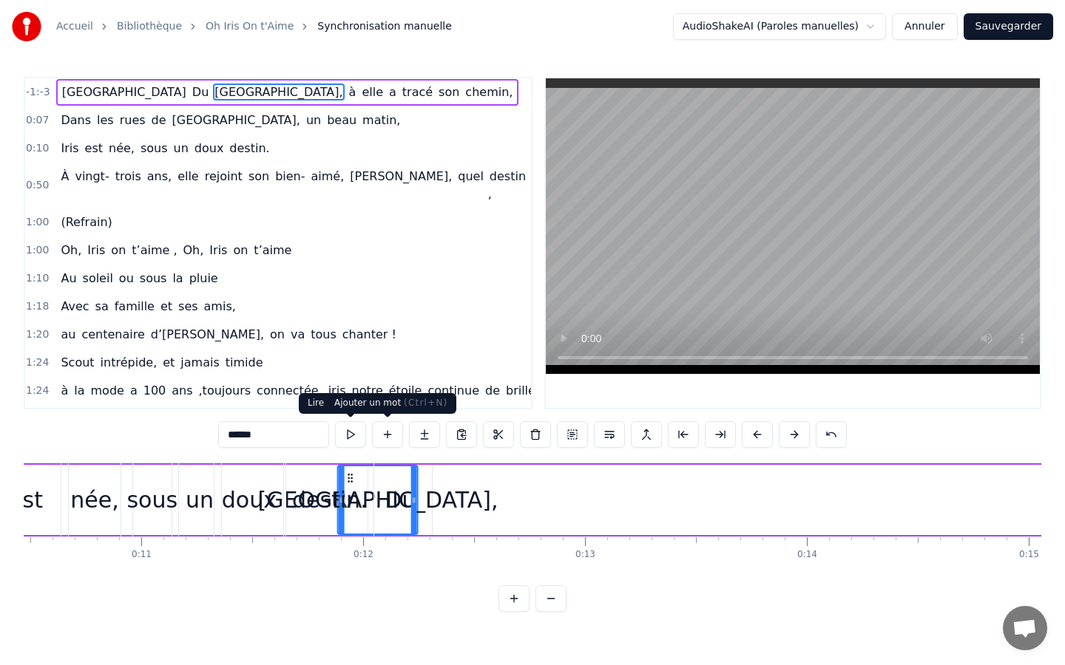
scroll to position [0, 2321]
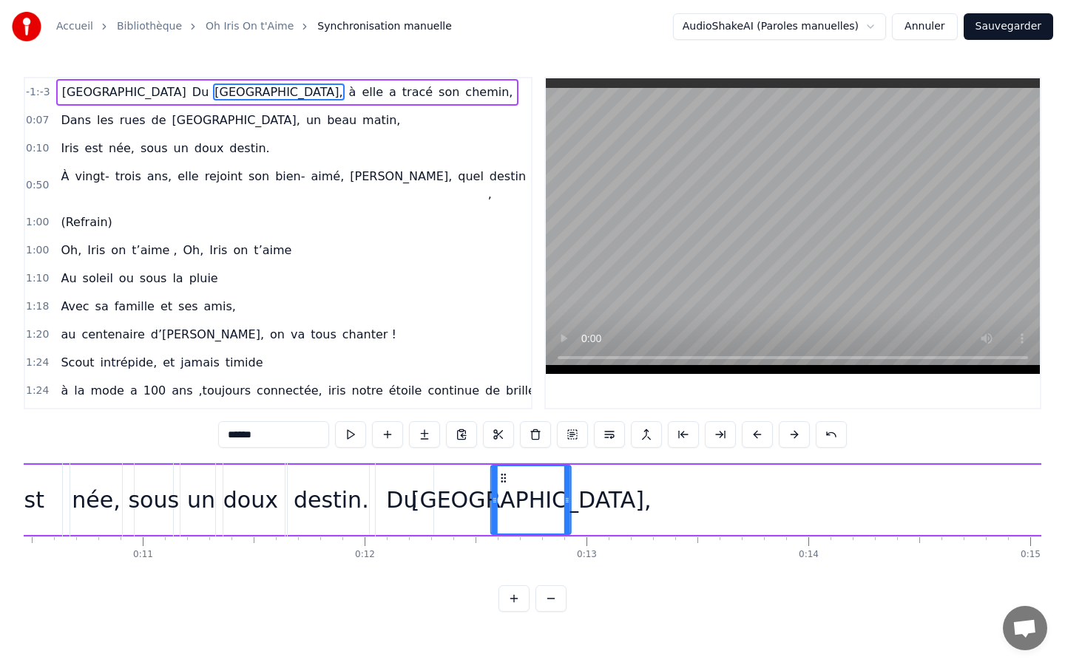
drag, startPoint x: 563, startPoint y: 475, endPoint x: 591, endPoint y: 521, distance: 53.8
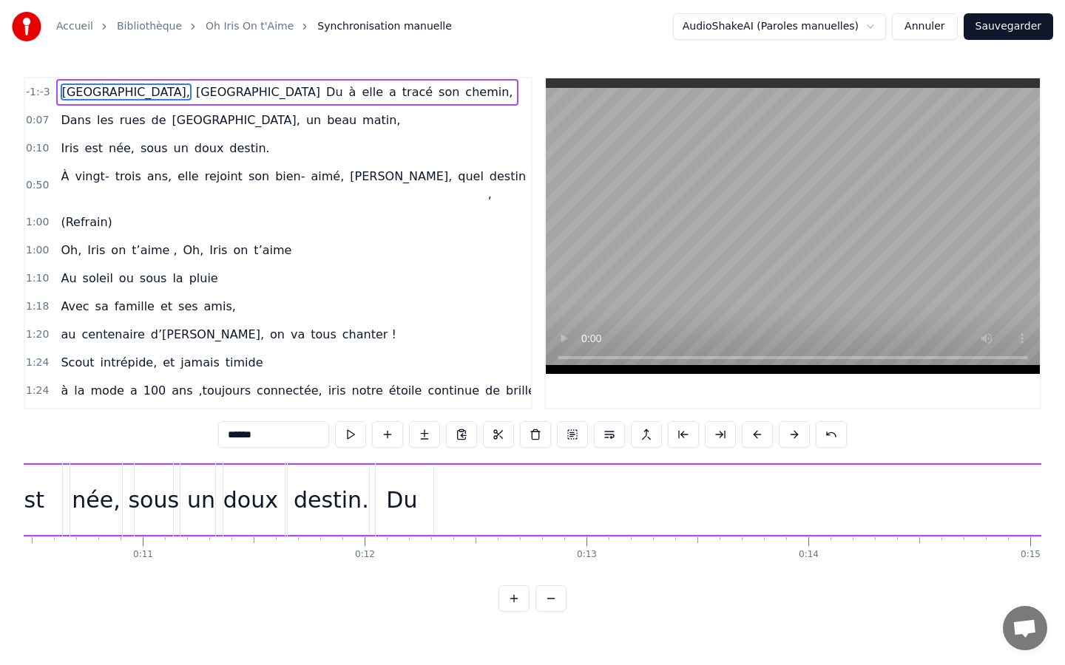
click at [194, 95] on span "Liban" at bounding box center [257, 92] width 127 height 17
type input "*****"
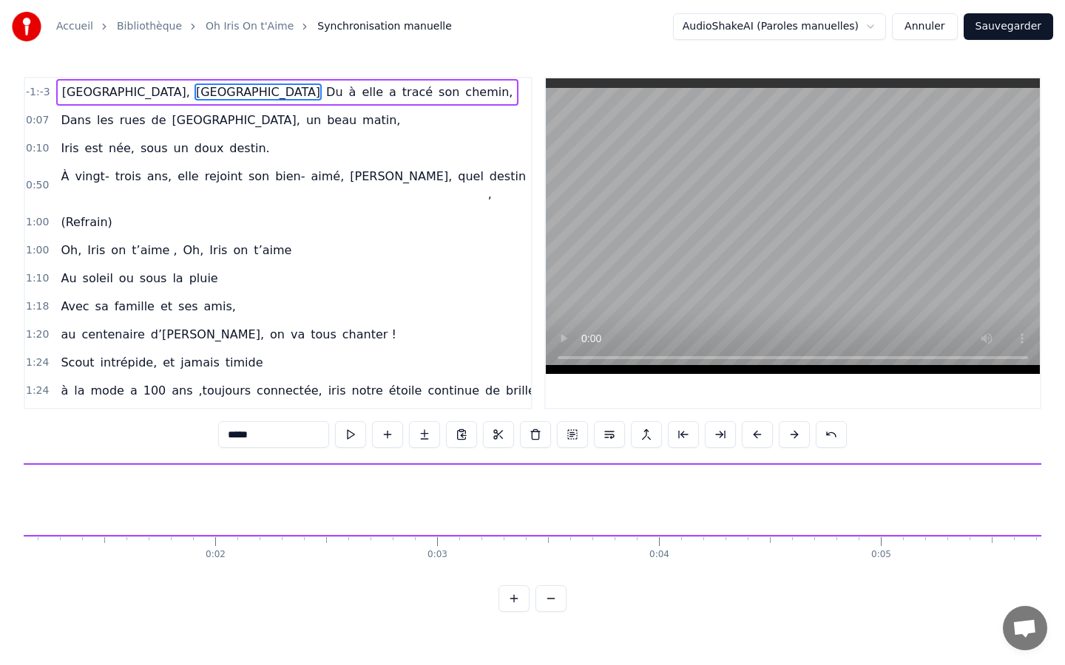
scroll to position [0, 250]
click at [247, 31] on link "Oh Iris On t'Aime" at bounding box center [250, 26] width 88 height 15
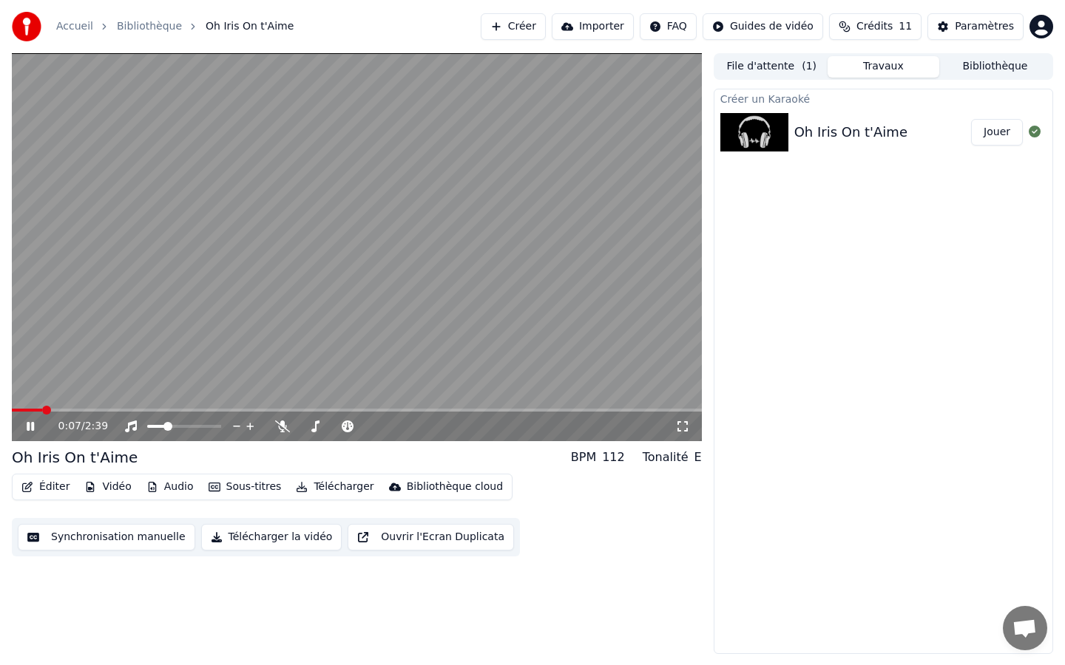
click at [58, 488] on button "Éditer" at bounding box center [46, 487] width 60 height 21
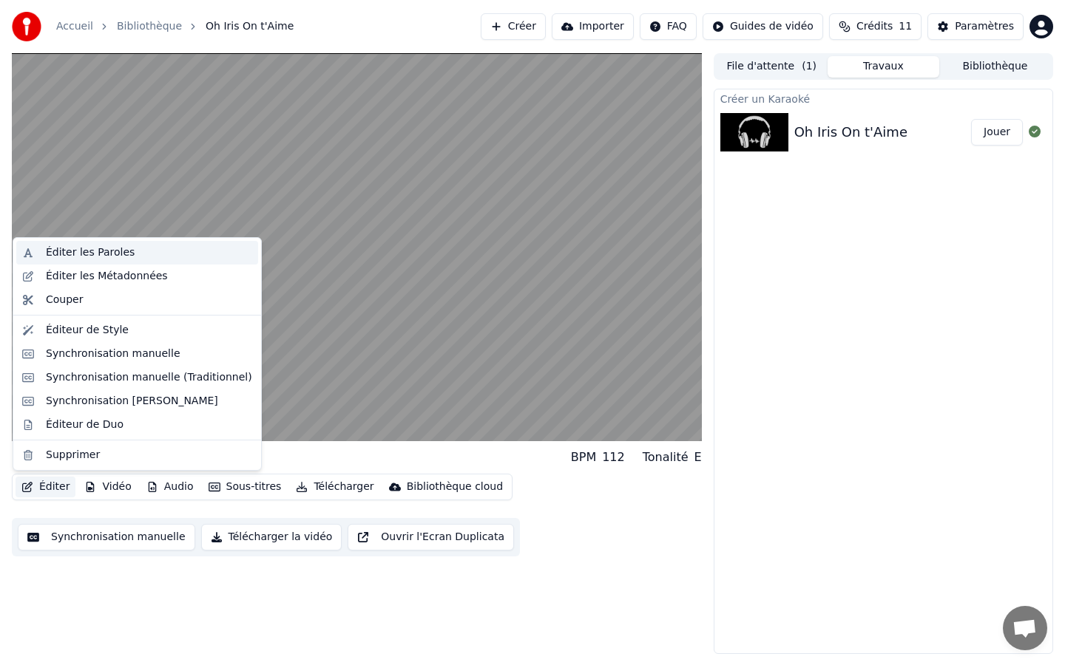
click at [92, 248] on div "Éditer les Paroles" at bounding box center [90, 252] width 89 height 15
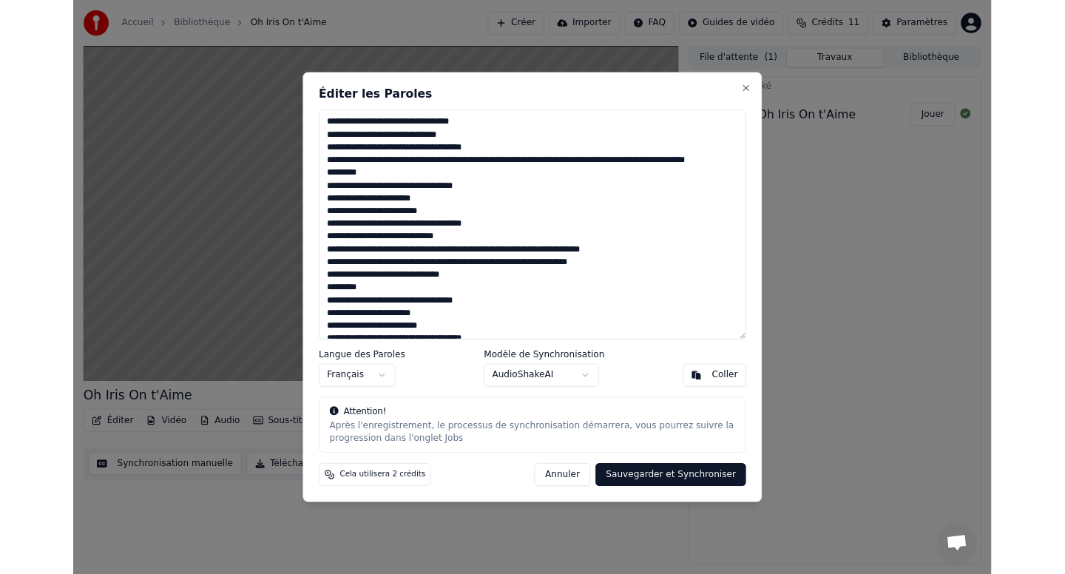
scroll to position [28, 0]
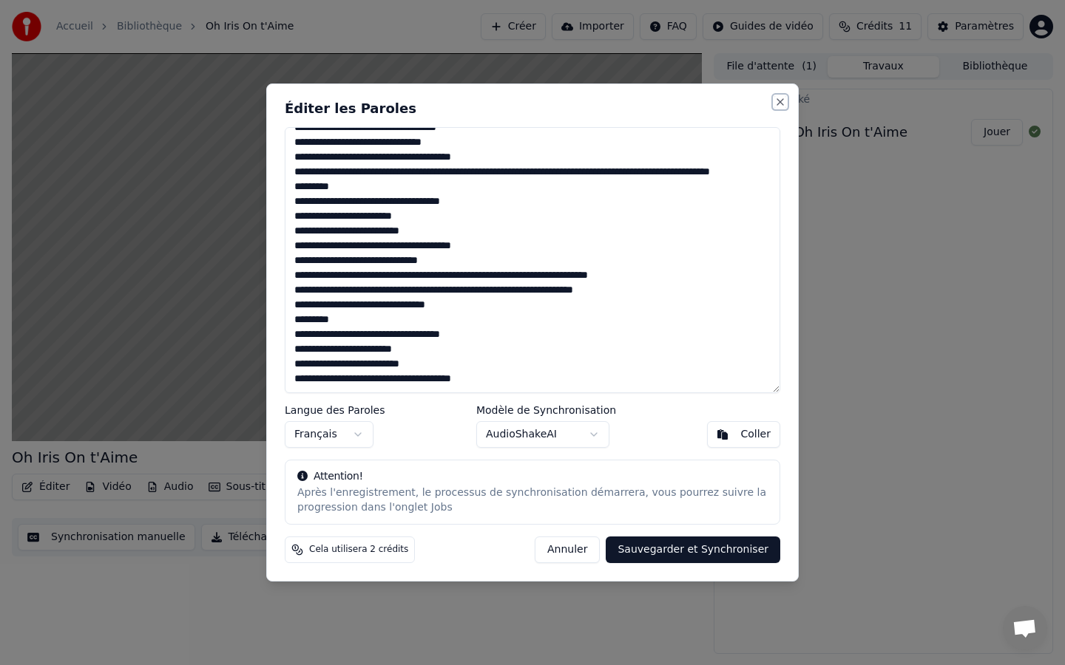
click at [780, 104] on button "Close" at bounding box center [780, 102] width 12 height 12
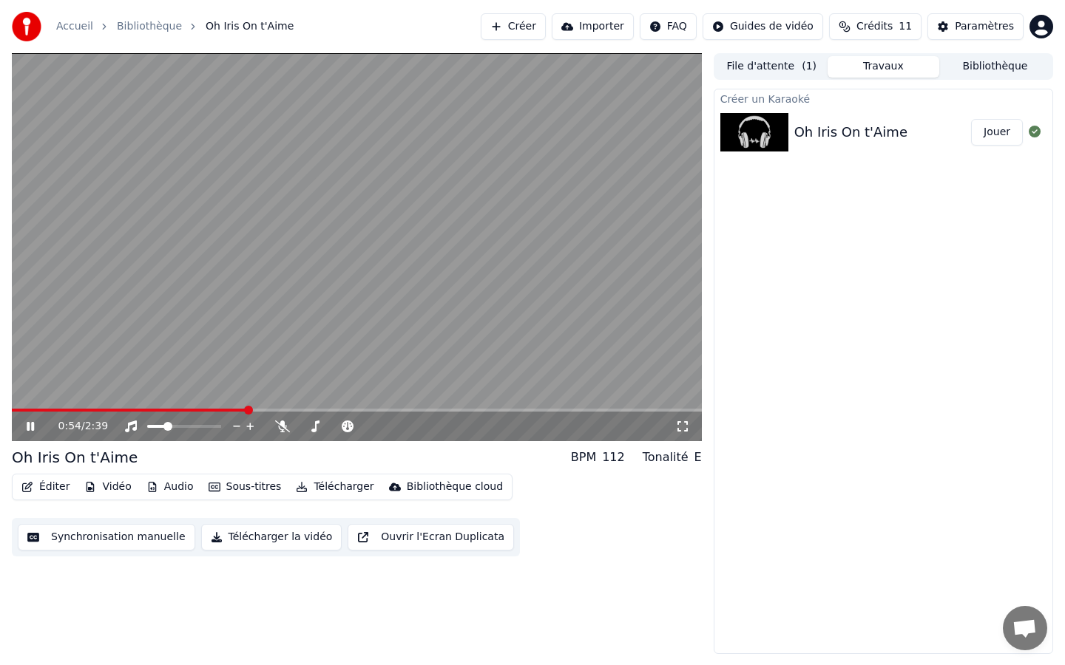
click at [32, 425] on icon at bounding box center [30, 426] width 7 height 9
click at [225, 488] on button "Sous-titres" at bounding box center [245, 487] width 85 height 21
